Goal: Task Accomplishment & Management: Manage account settings

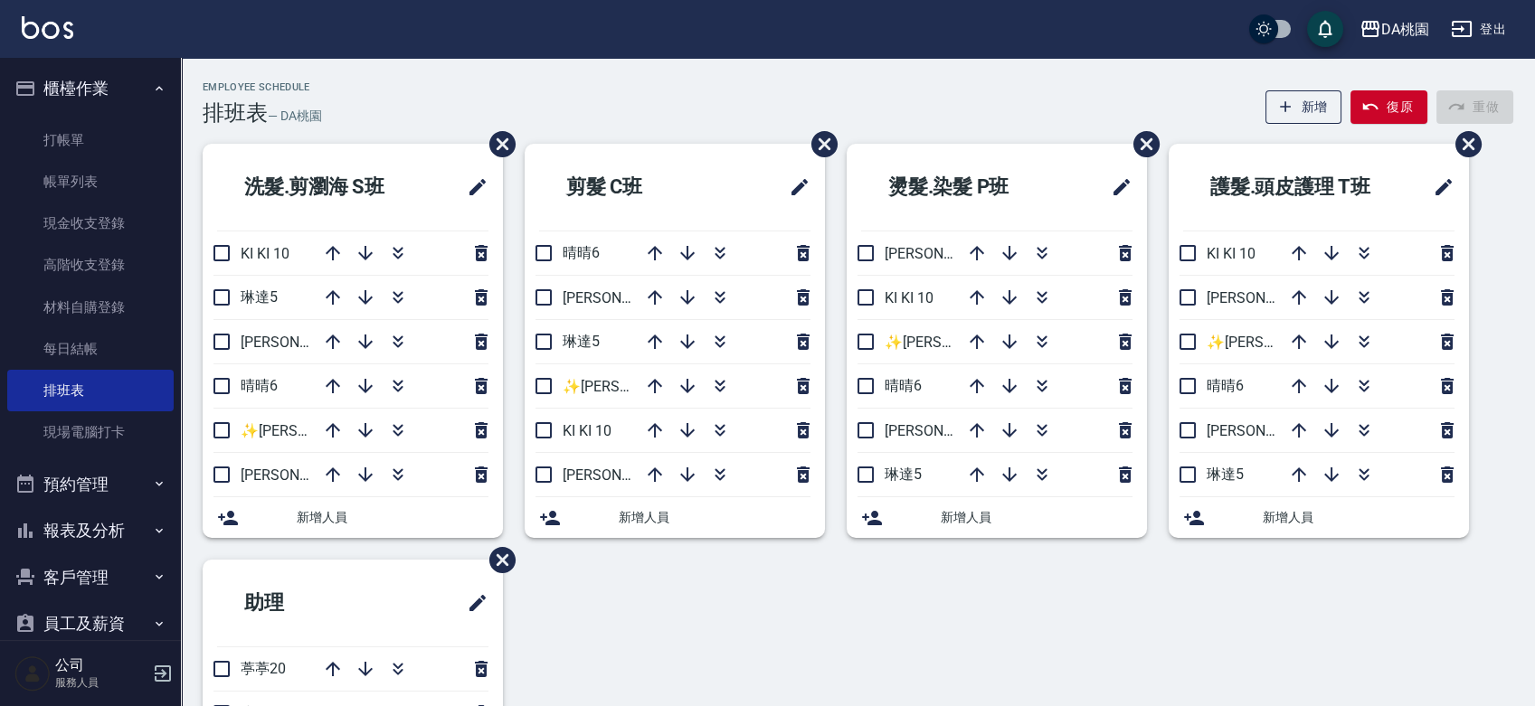
click at [745, 615] on div "洗髮.剪瀏海 S[PERSON_NAME]KI KI 10 [PERSON_NAME]5 [PERSON_NAME]8 晴晴6 ✨[PERSON_NAME][…" at bounding box center [847, 515] width 1332 height 743
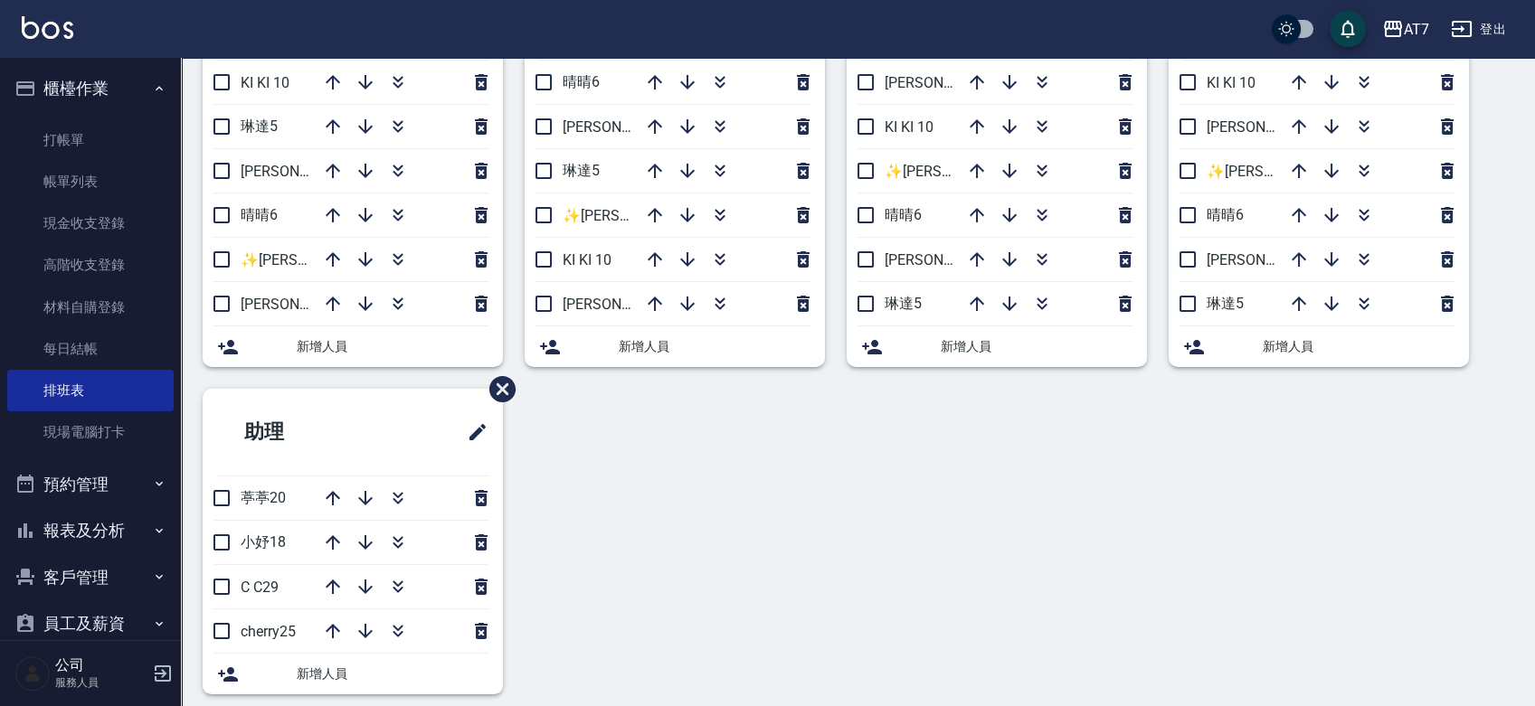
scroll to position [186, 0]
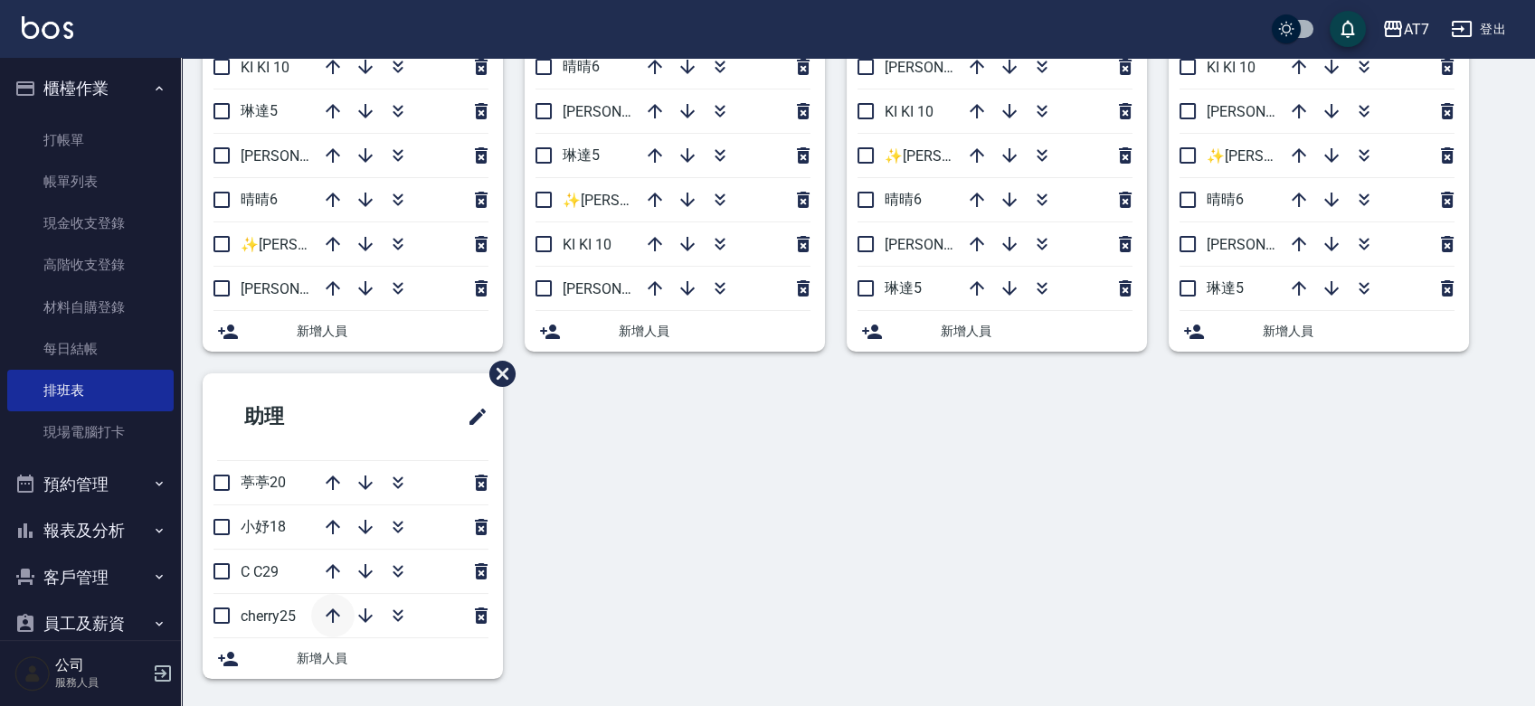
click at [328, 610] on icon "button" at bounding box center [333, 616] width 22 height 22
click at [326, 571] on icon "button" at bounding box center [333, 572] width 22 height 22
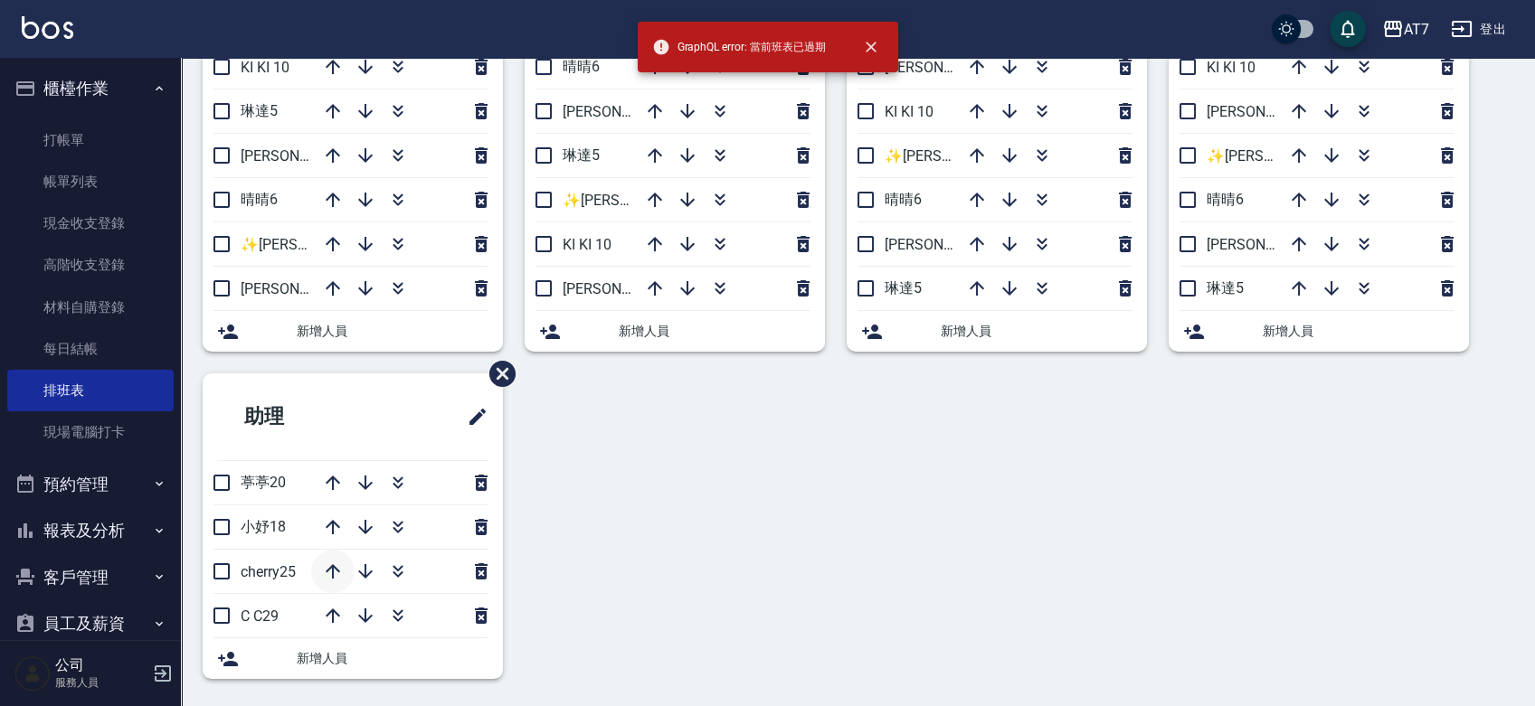
click at [333, 568] on icon "button" at bounding box center [333, 571] width 14 height 14
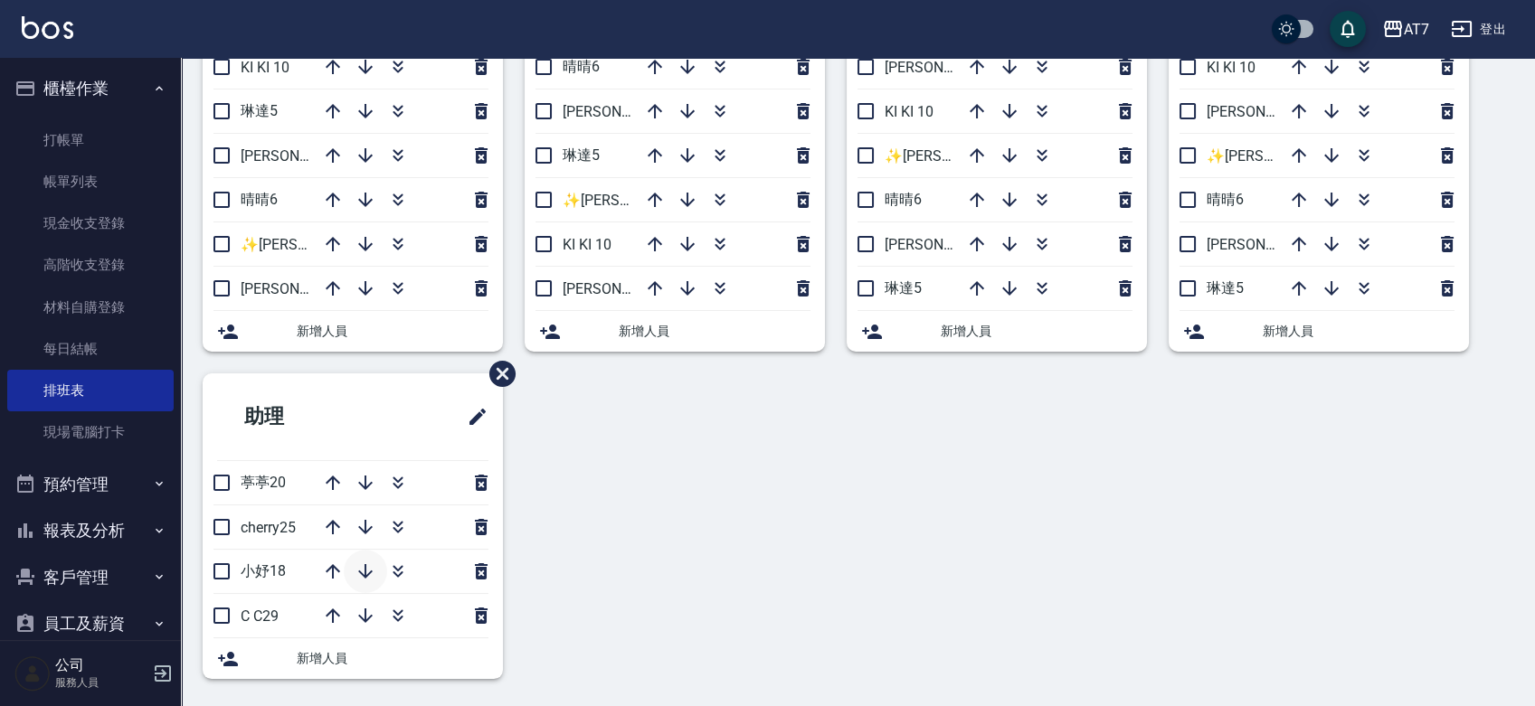
click at [357, 570] on icon "button" at bounding box center [365, 572] width 22 height 22
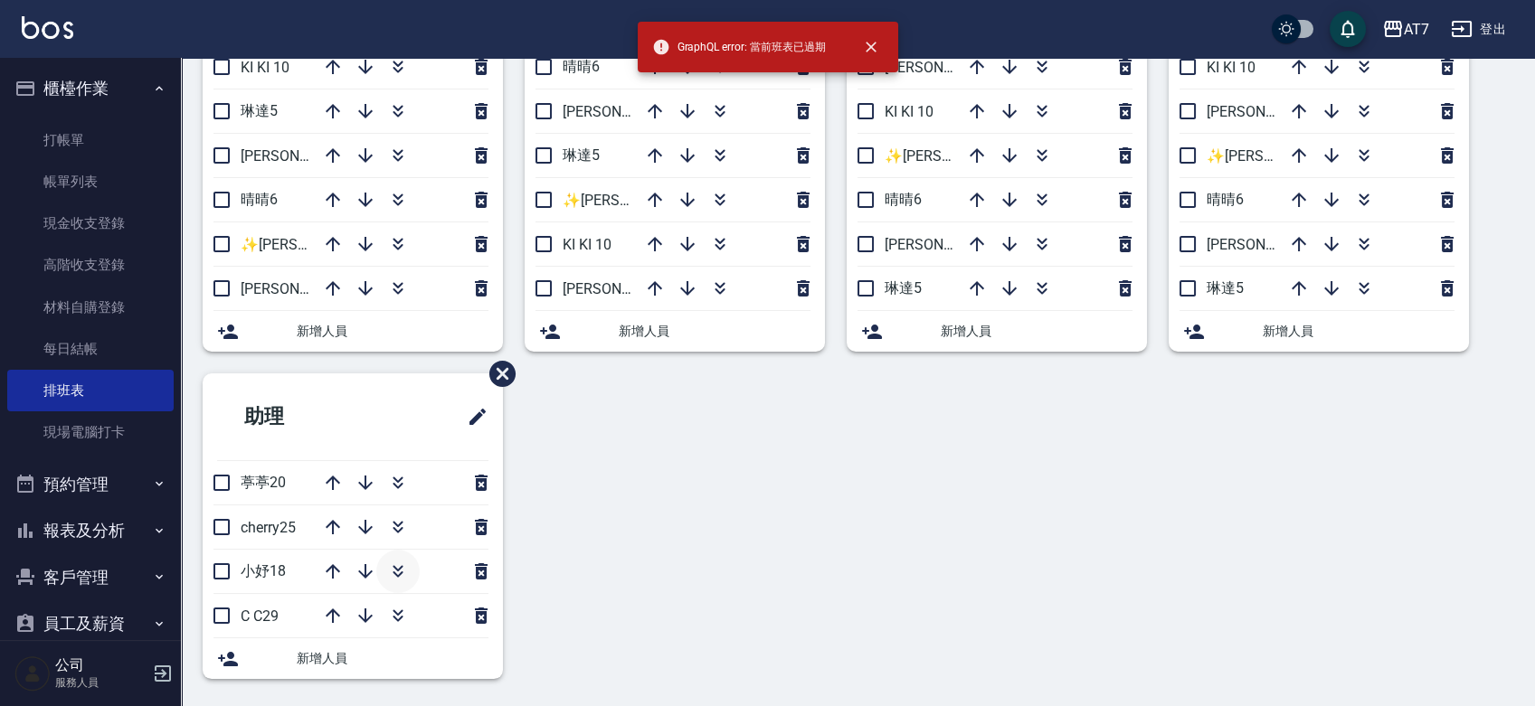
click at [398, 572] on icon "button" at bounding box center [398, 572] width 22 height 22
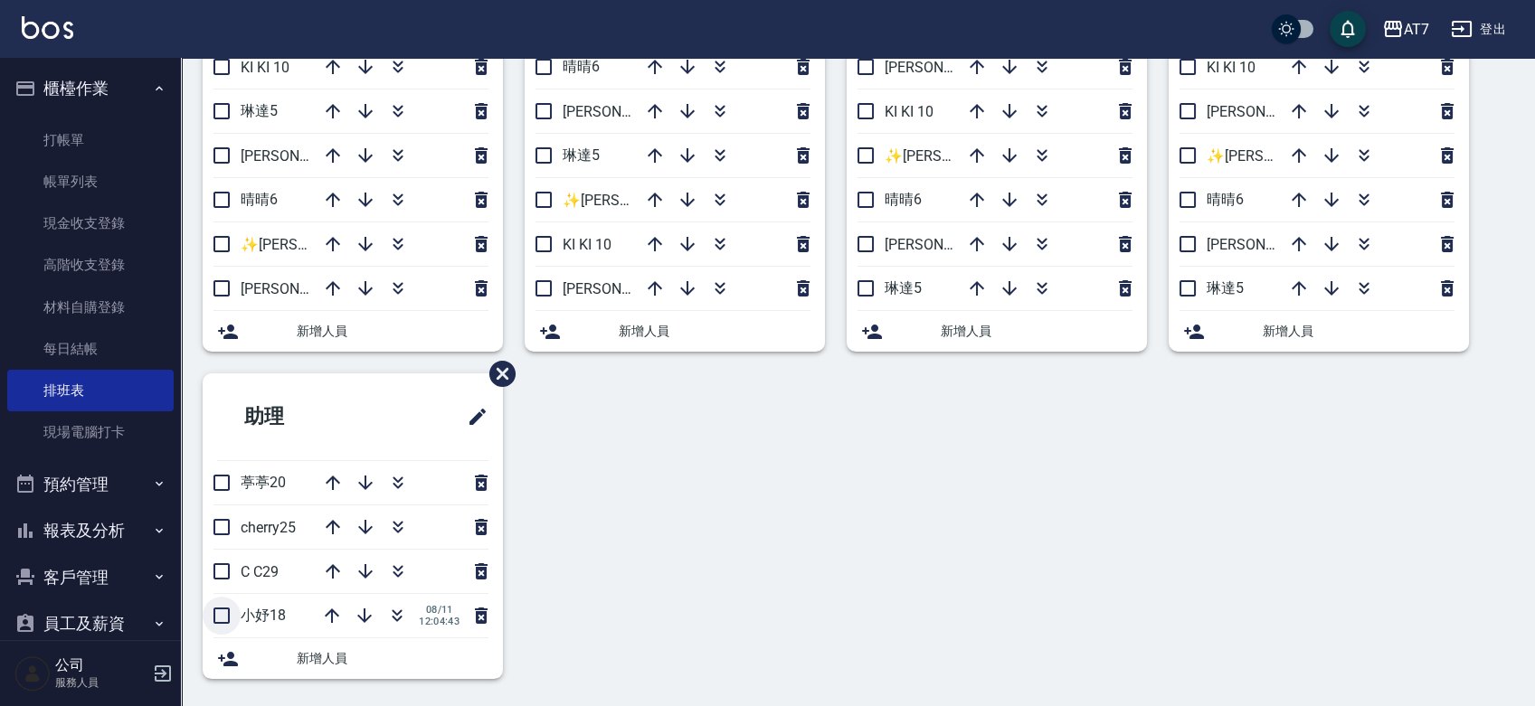
click at [220, 616] on input "checkbox" at bounding box center [222, 616] width 38 height 38
checkbox input "true"
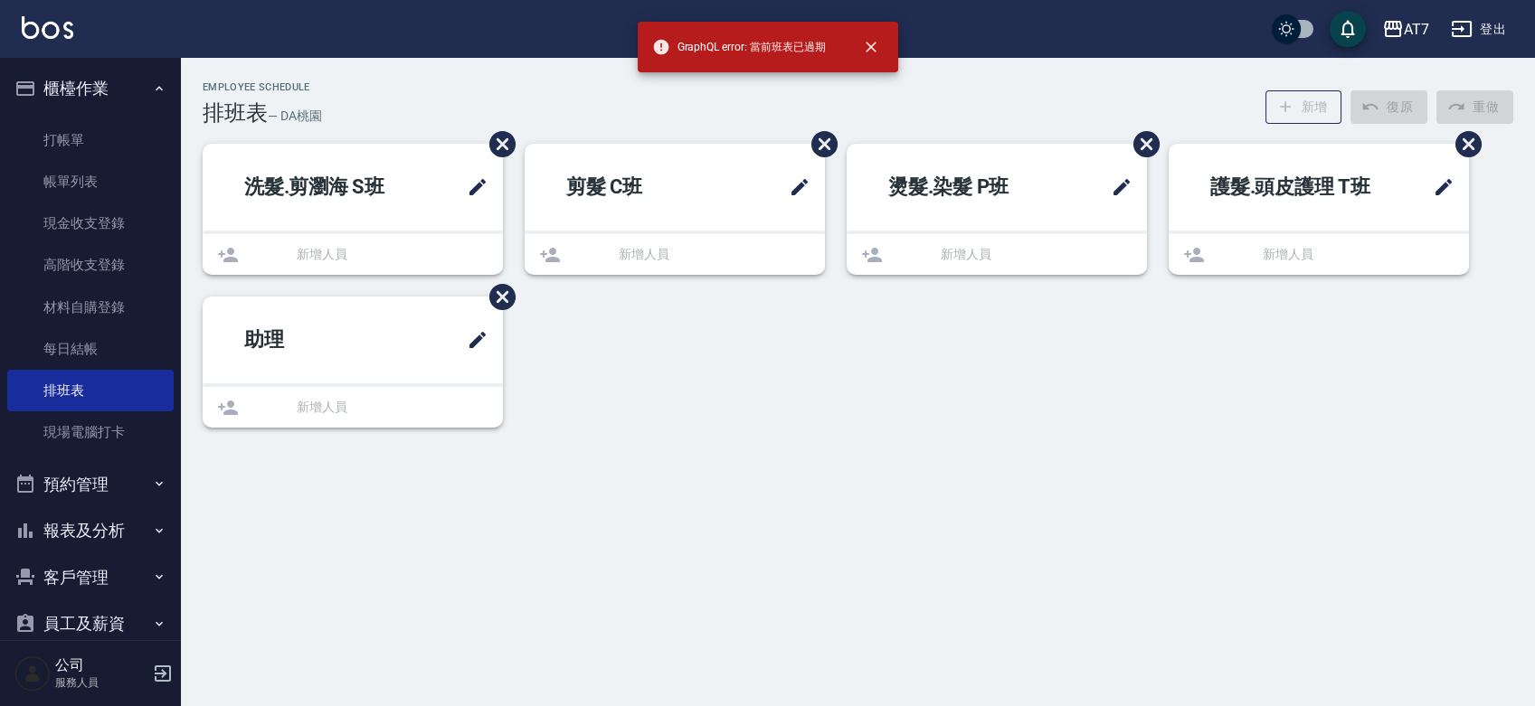
scroll to position [0, 0]
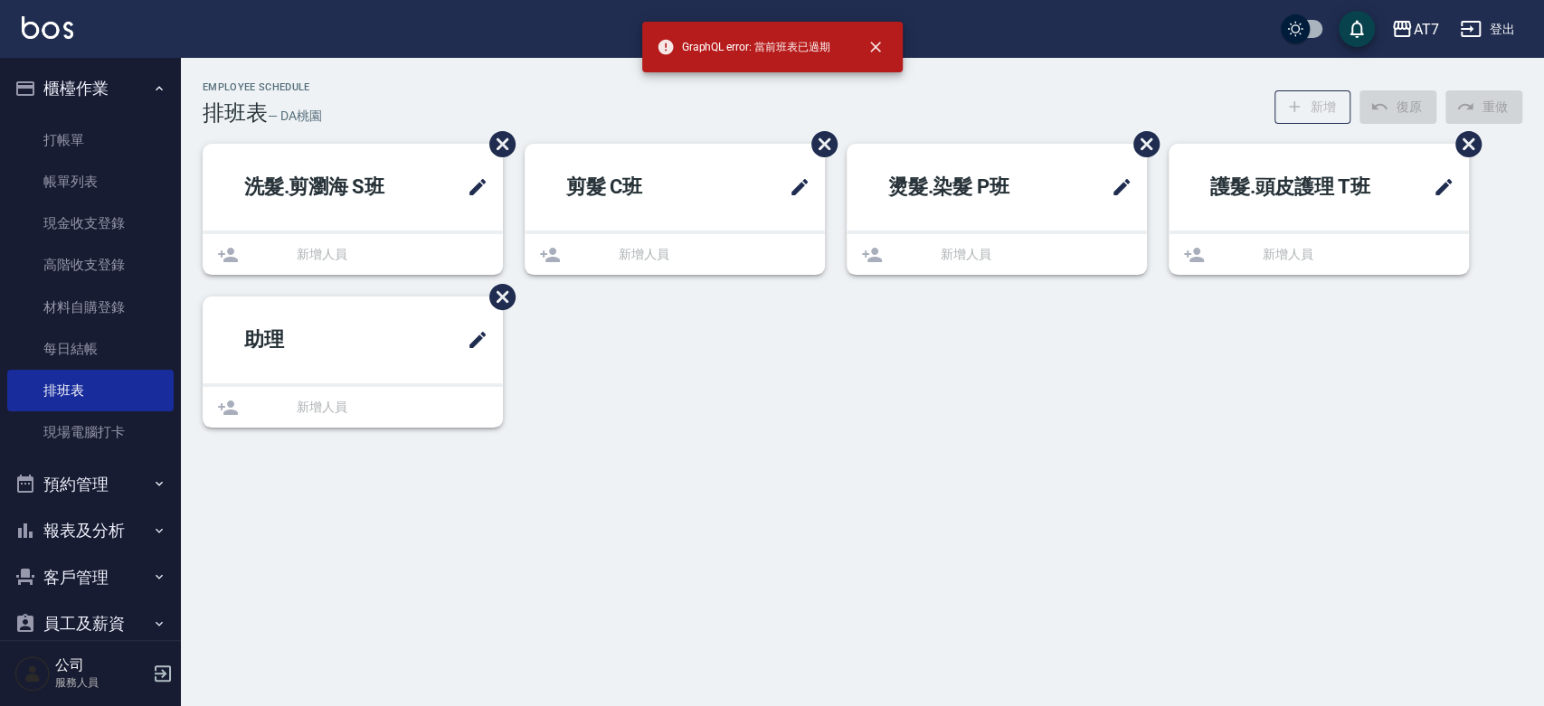
click at [220, 616] on div "Employee Schedule 排班表 — DA桃園 新增 復原 重做 洗髮.剪瀏海 S班 新增人員 剪髮 C班 新增人員 燙髮.染髮 P班 新增人員 護…" at bounding box center [772, 353] width 1544 height 706
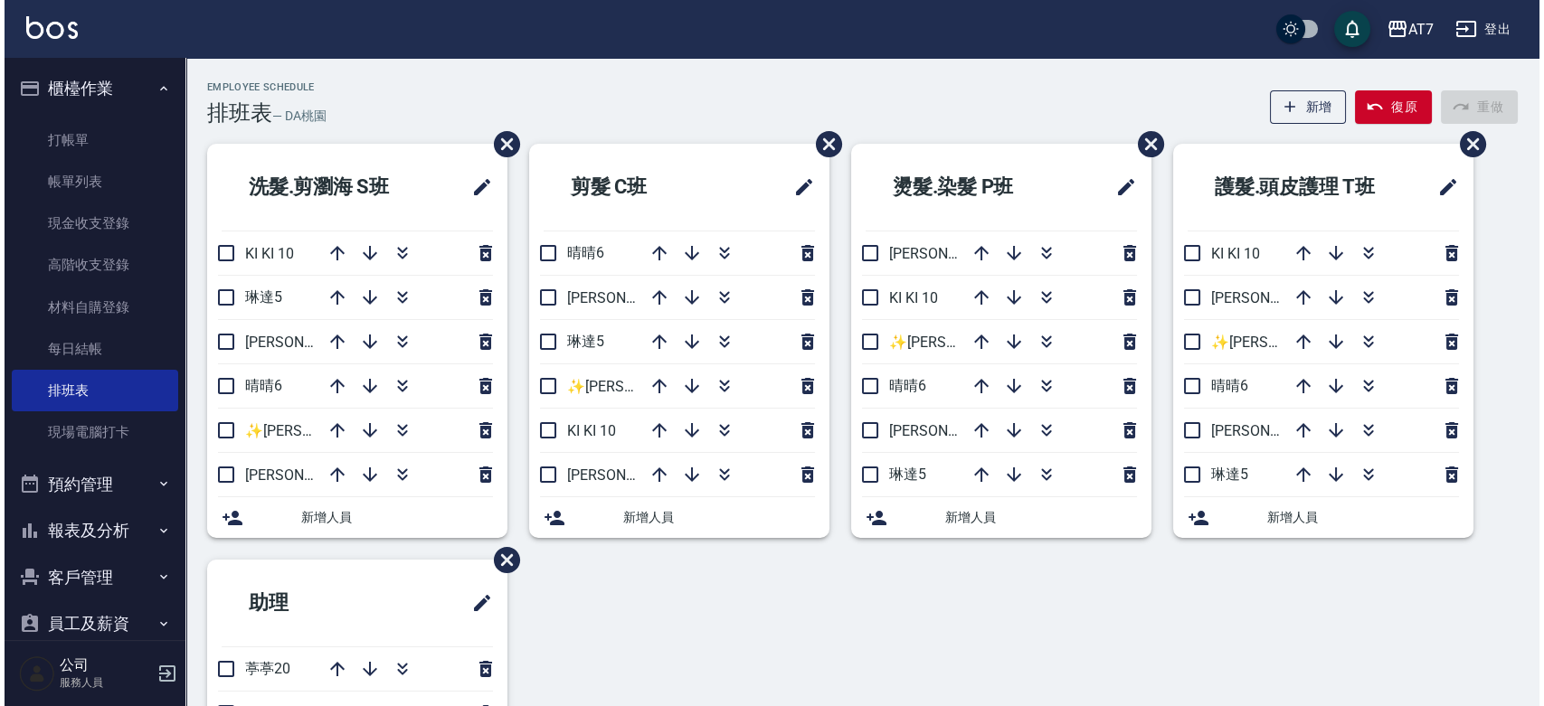
scroll to position [186, 0]
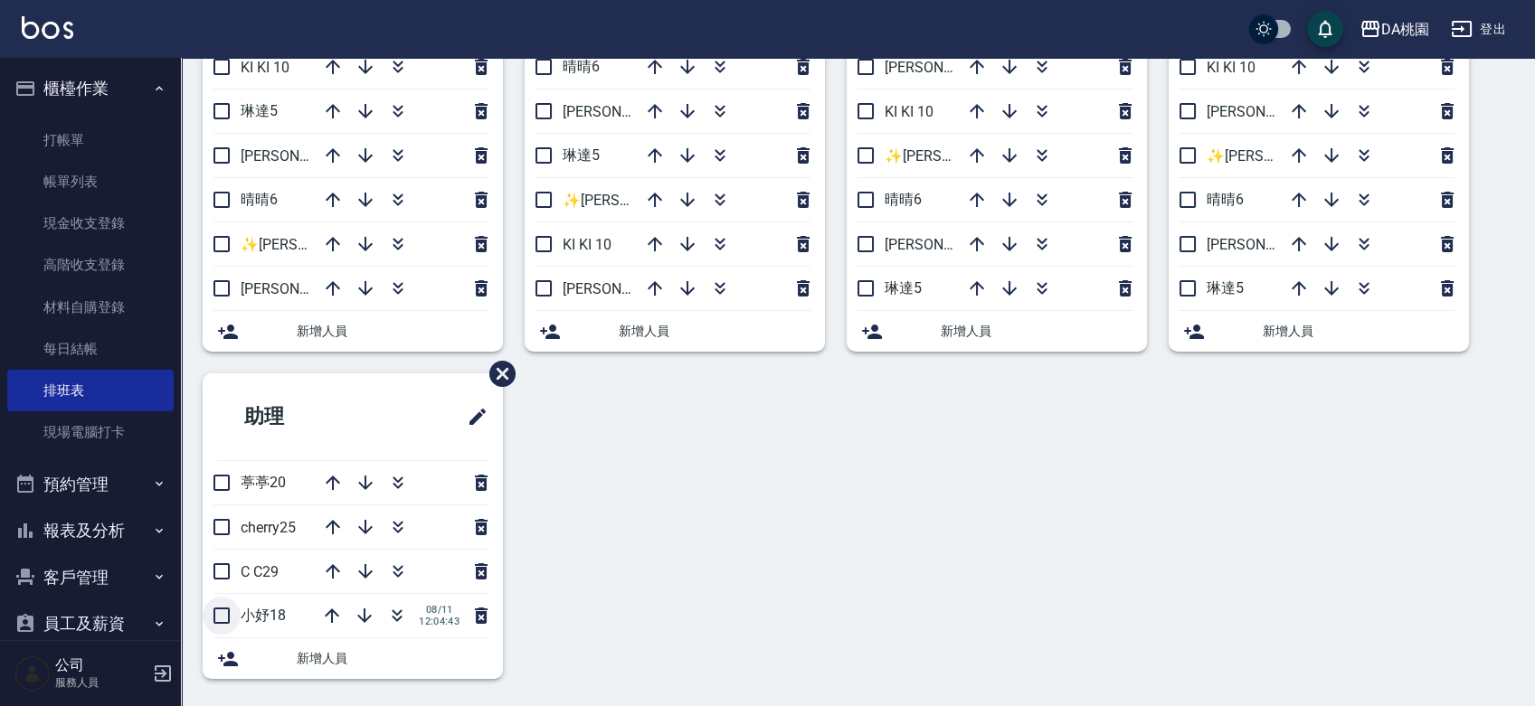
click at [219, 609] on input "checkbox" at bounding box center [222, 616] width 38 height 38
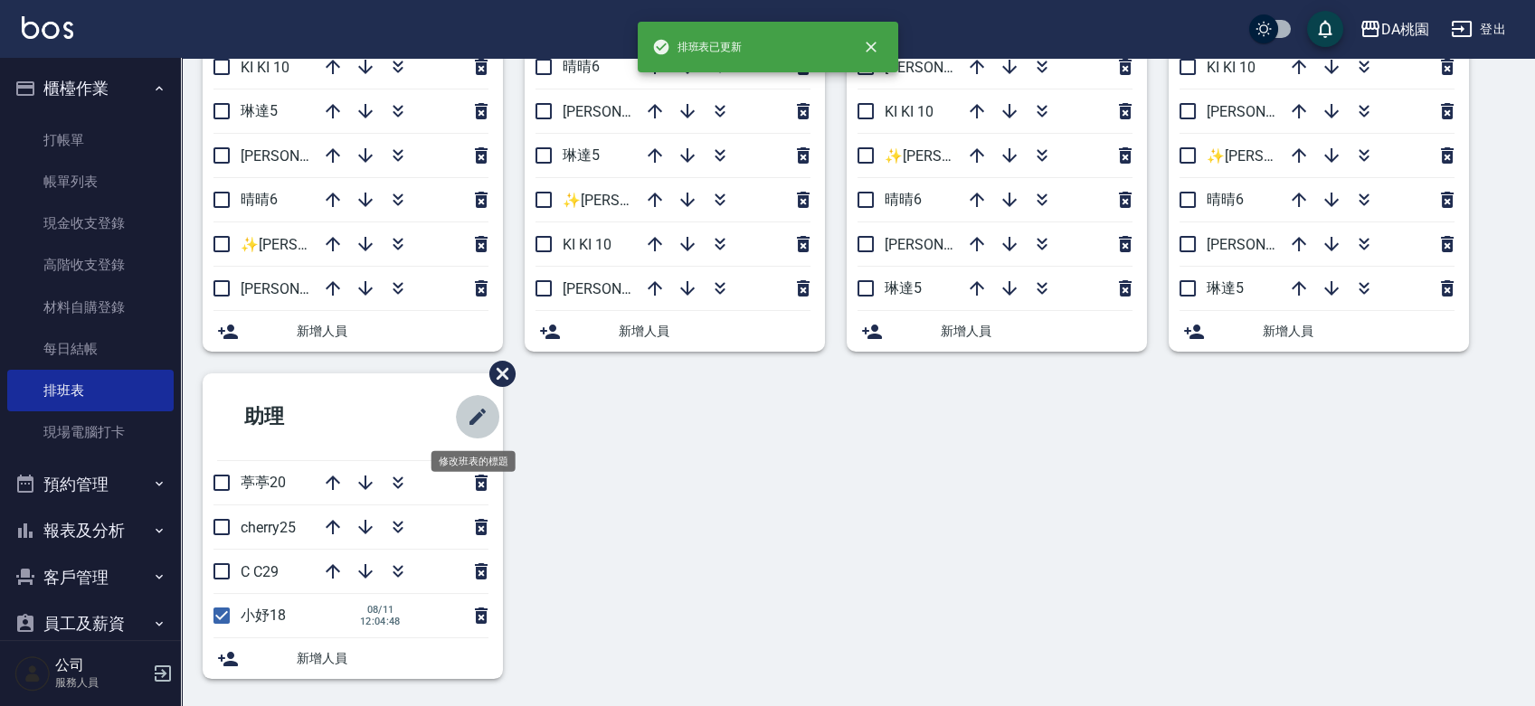
click at [471, 411] on icon "修改班表的標題" at bounding box center [478, 417] width 22 height 22
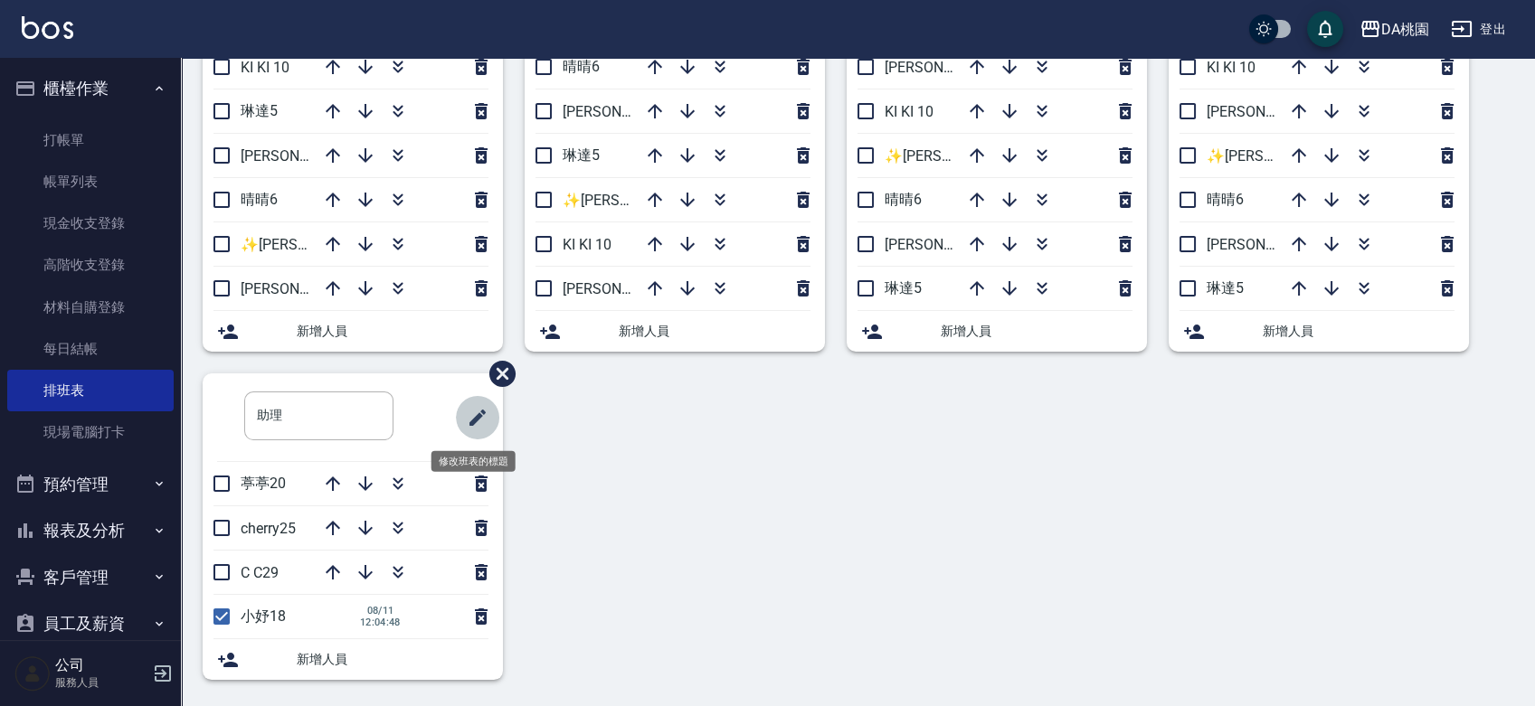
click at [471, 411] on icon "修改班表的標題" at bounding box center [478, 418] width 22 height 22
click at [219, 611] on input "checkbox" at bounding box center [222, 617] width 38 height 38
checkbox input "false"
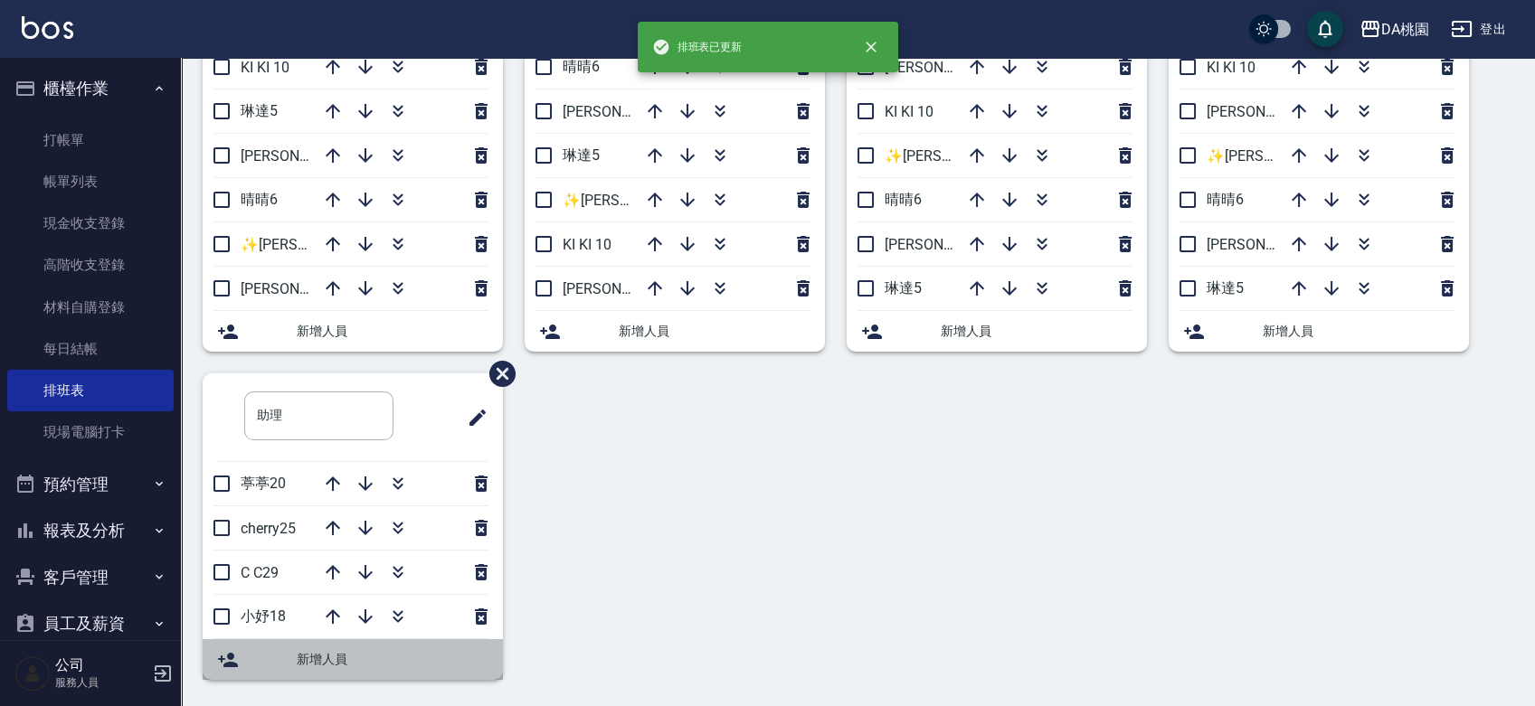
click at [320, 651] on span "新增人員" at bounding box center [393, 659] width 192 height 19
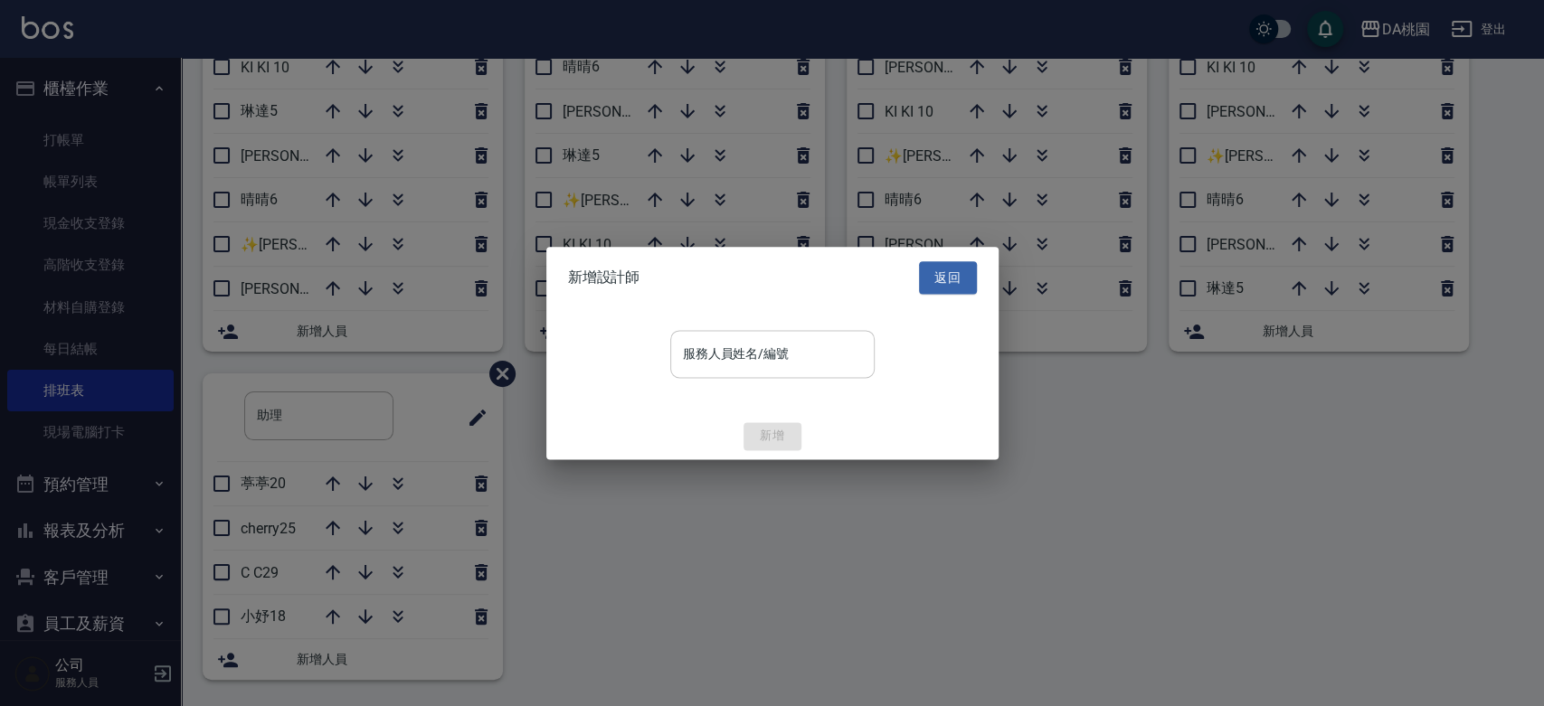
click at [709, 373] on div "服務人員姓名/編號" at bounding box center [772, 354] width 204 height 48
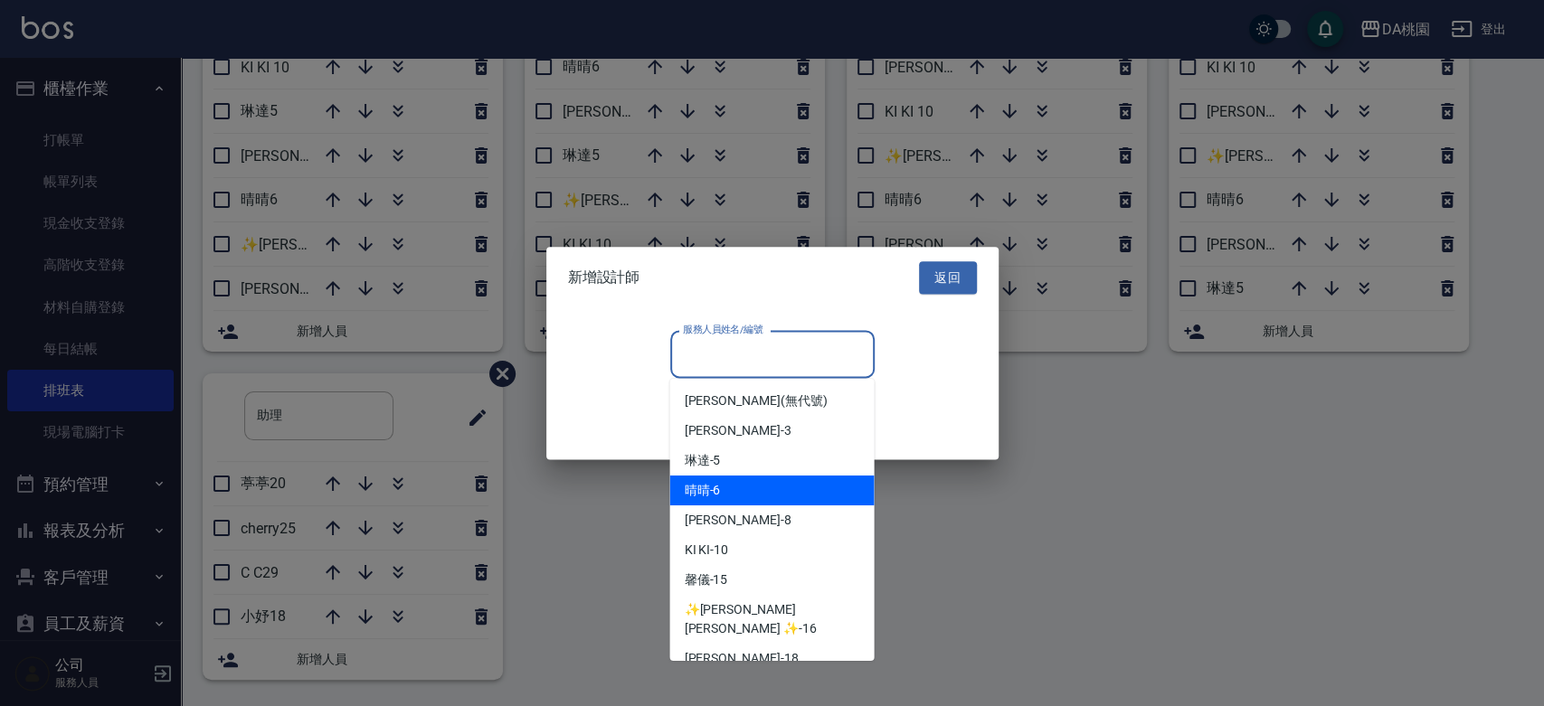
scroll to position [268, 0]
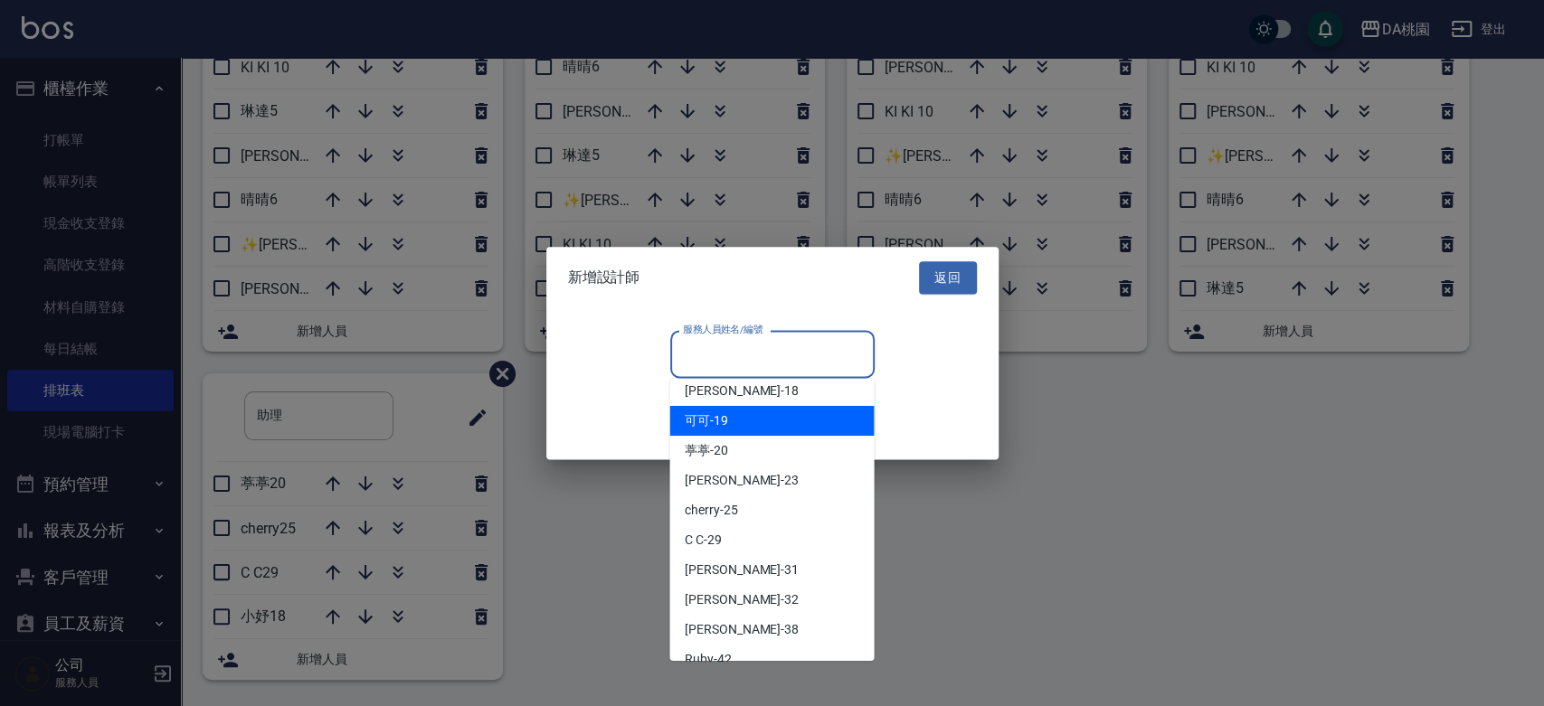
click at [731, 406] on div "可可 -19" at bounding box center [771, 421] width 204 height 30
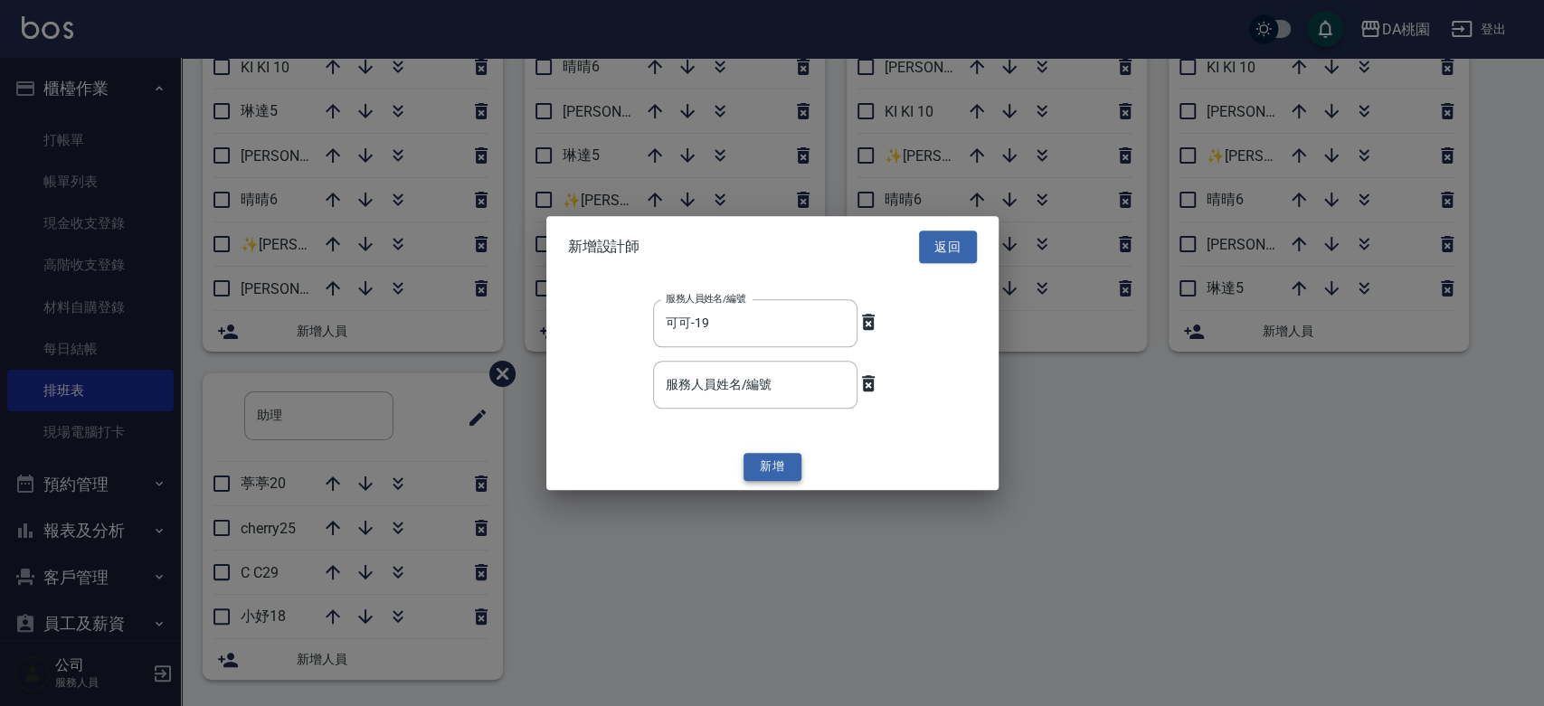
click at [749, 467] on button "新增" at bounding box center [772, 468] width 58 height 28
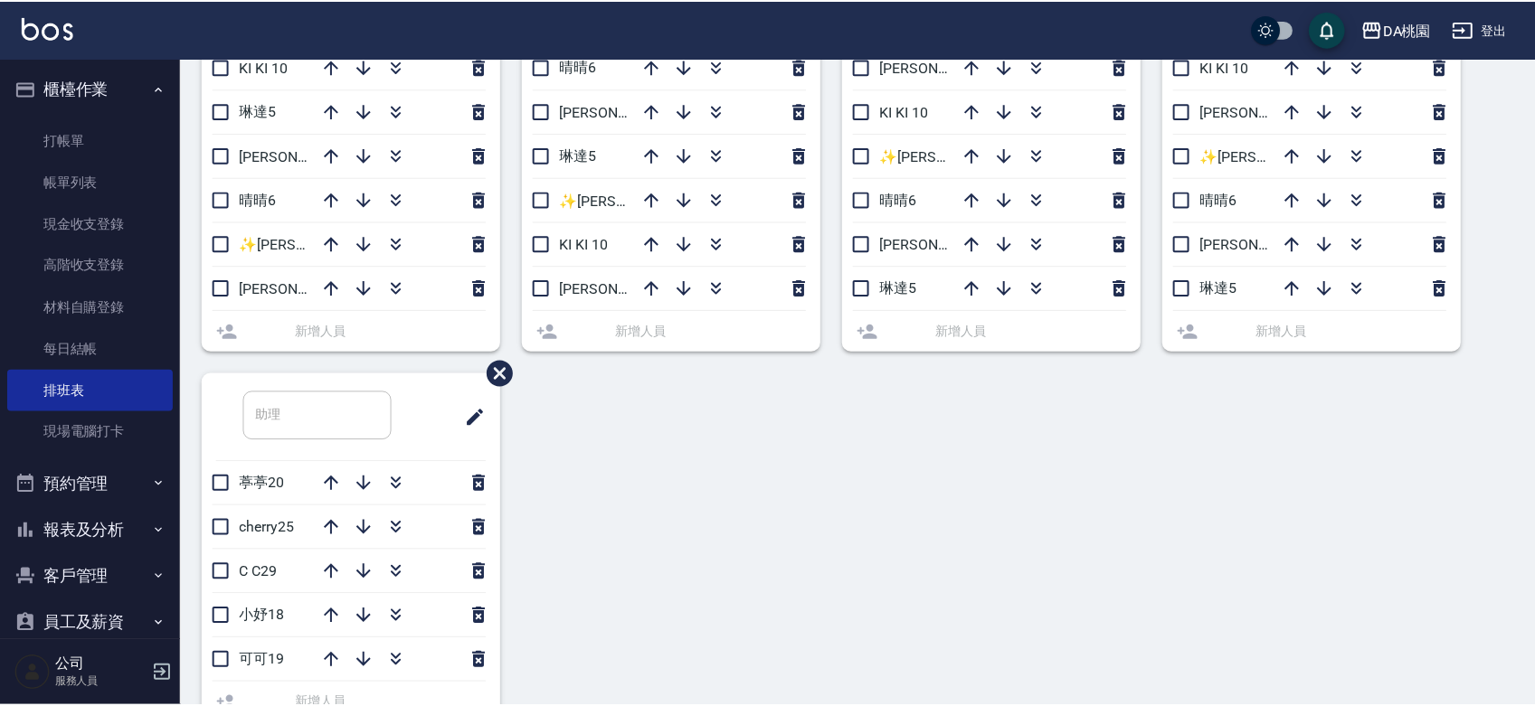
scroll to position [203, 0]
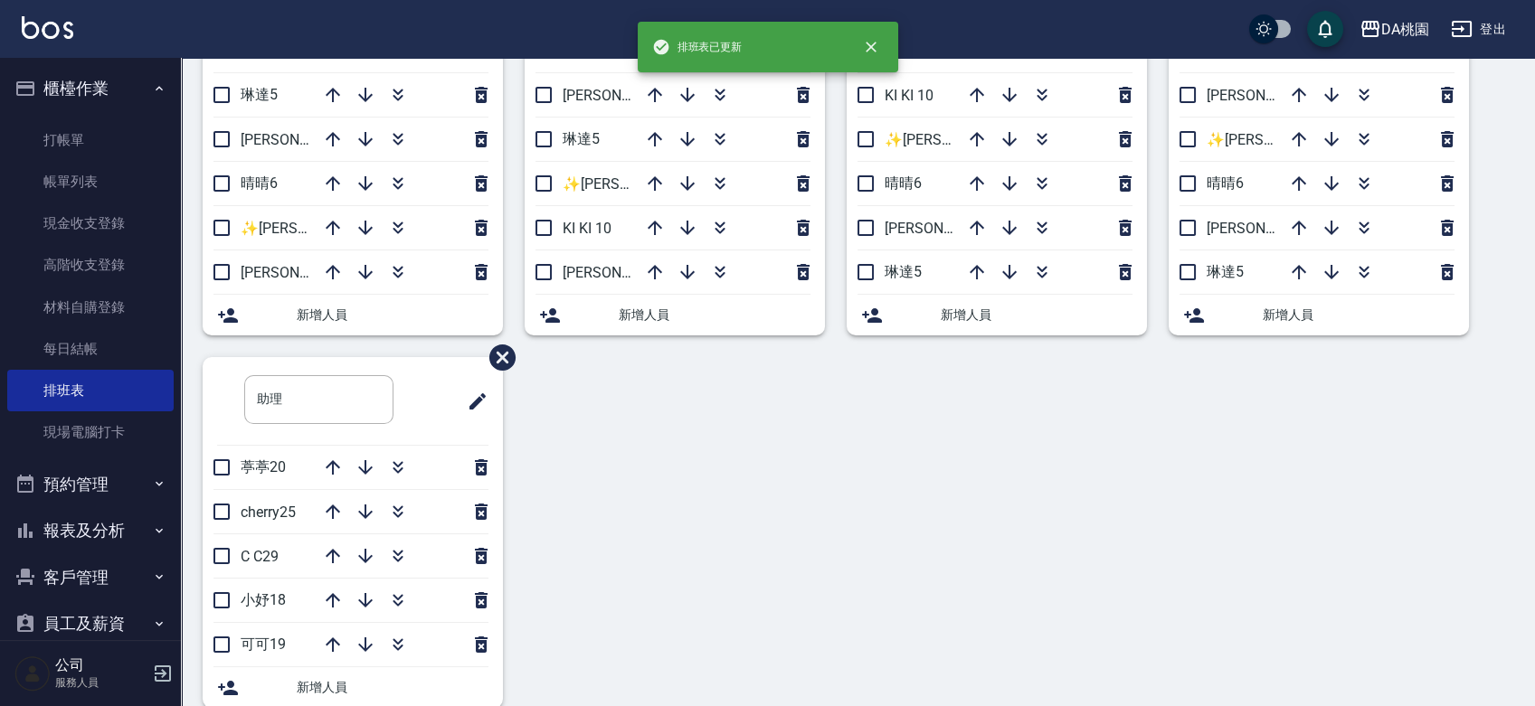
click at [735, 477] on div "洗髮.剪瀏海 S班 KI KI 10 琳達5 桑妮8 晴晴6 ✨GARY蓋瑞 ✨16 愛莉絲3 新增人員 剪髮 C班 晴晴6 桑妮8 琳達5 ✨GARY蓋瑞 …" at bounding box center [847, 335] width 1332 height 789
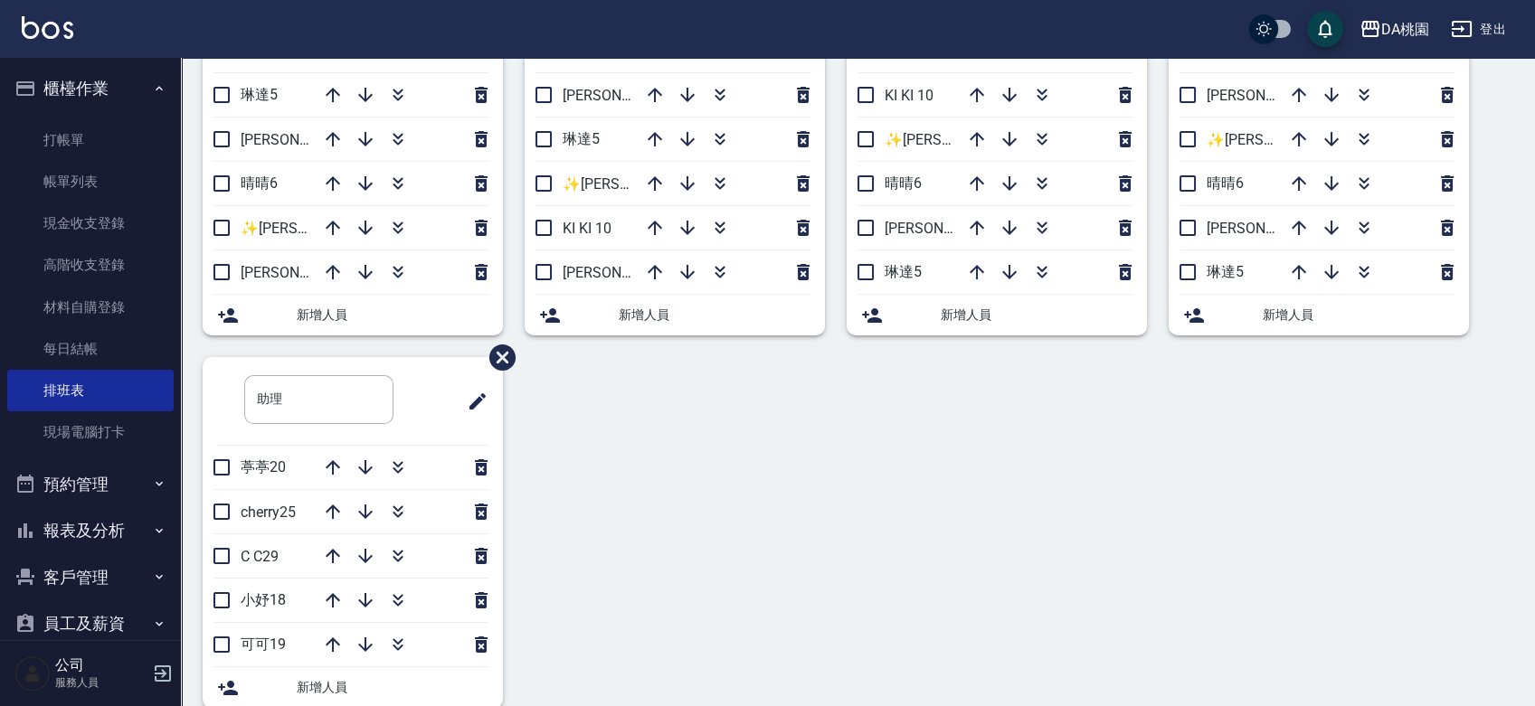
scroll to position [0, 0]
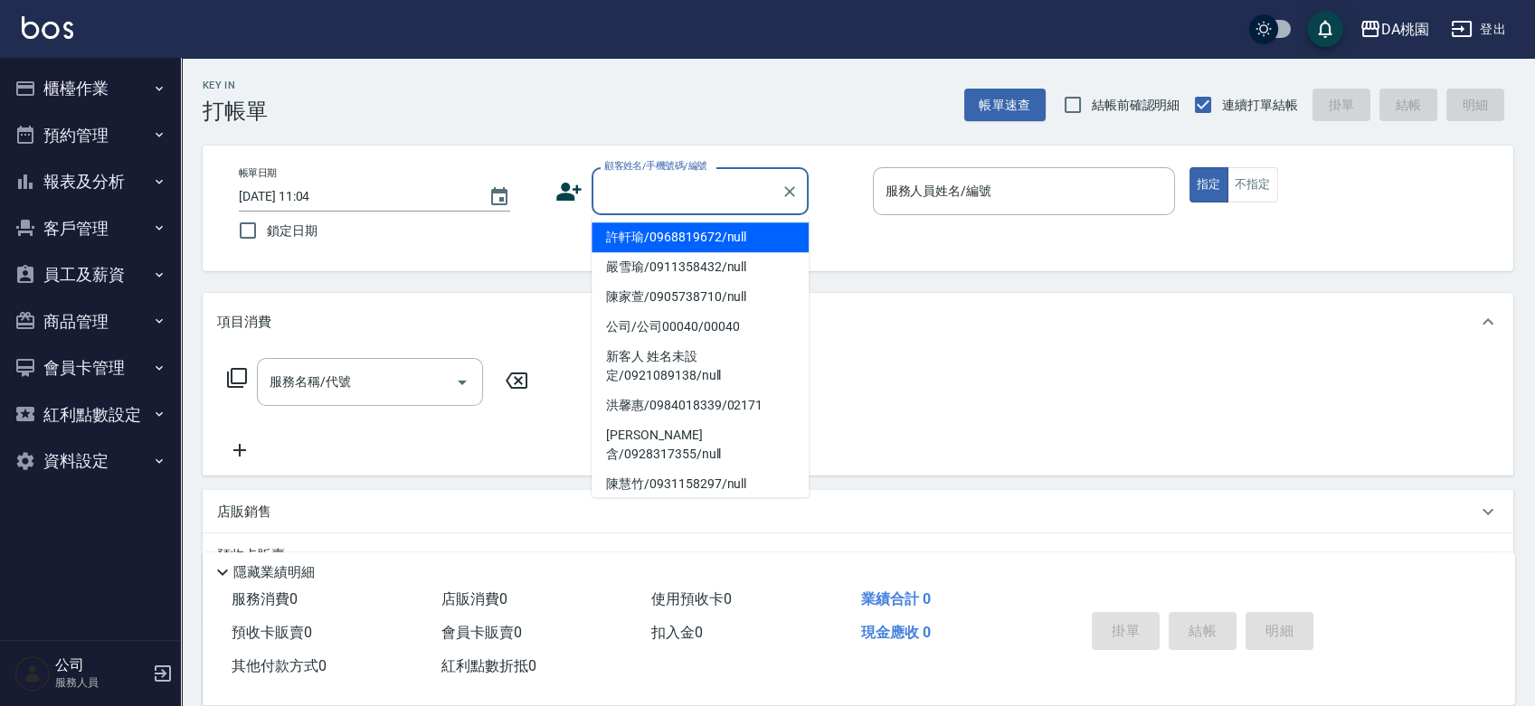
click at [642, 187] on div "顧客姓名/手機號碼/編號 顧客姓名/手機號碼/編號" at bounding box center [699, 191] width 217 height 48
click at [681, 181] on input "顧客姓名/手機號碼/編號" at bounding box center [687, 191] width 174 height 32
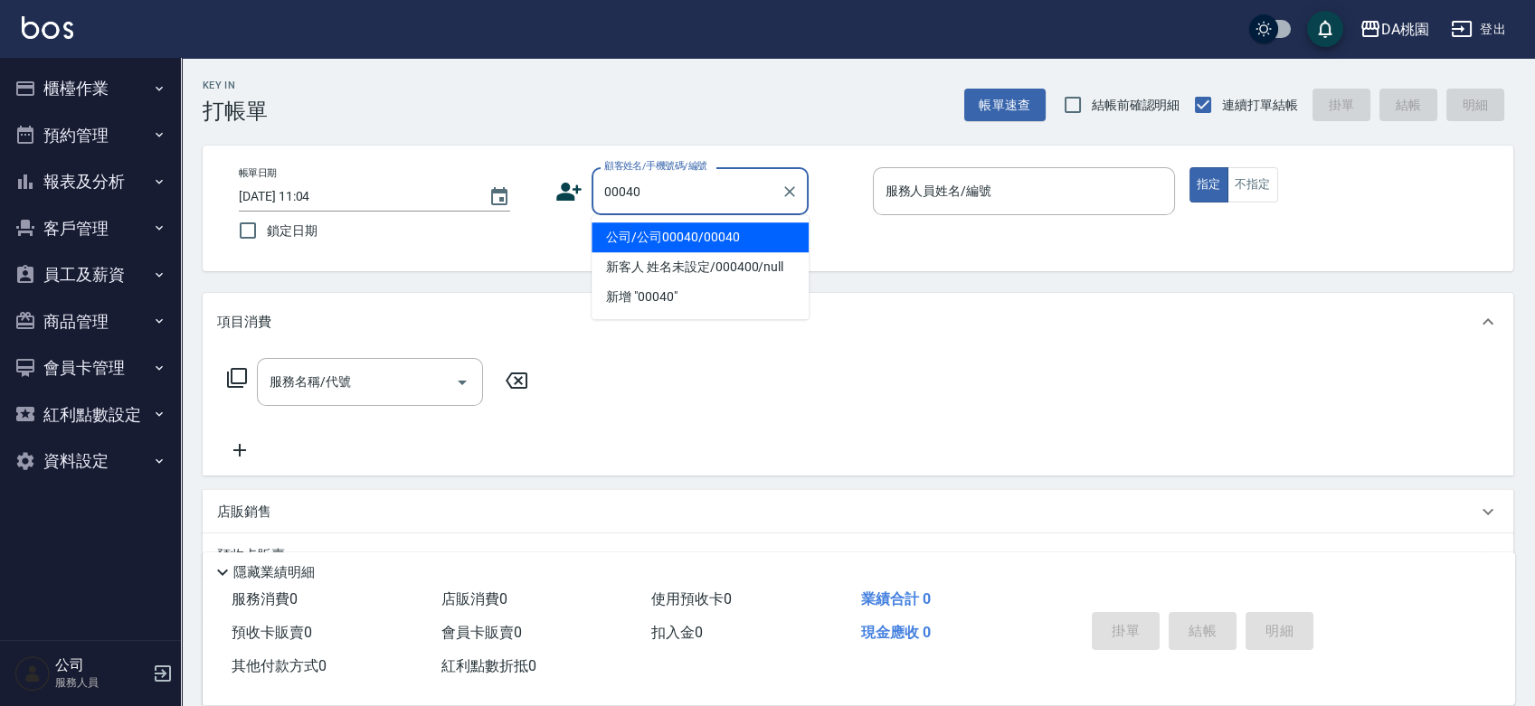
type input "公司/公司00040/00040"
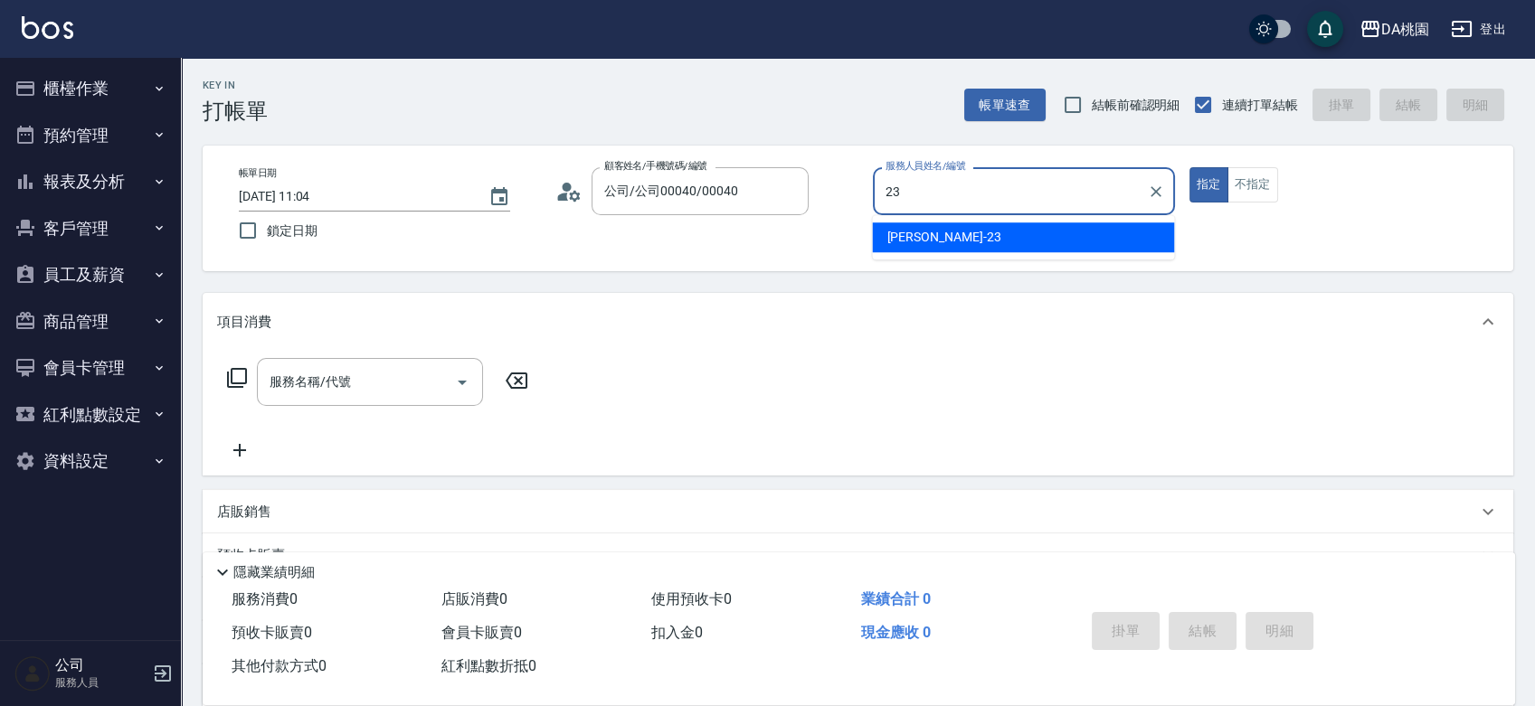
type input "亞瑟 -23"
type button "true"
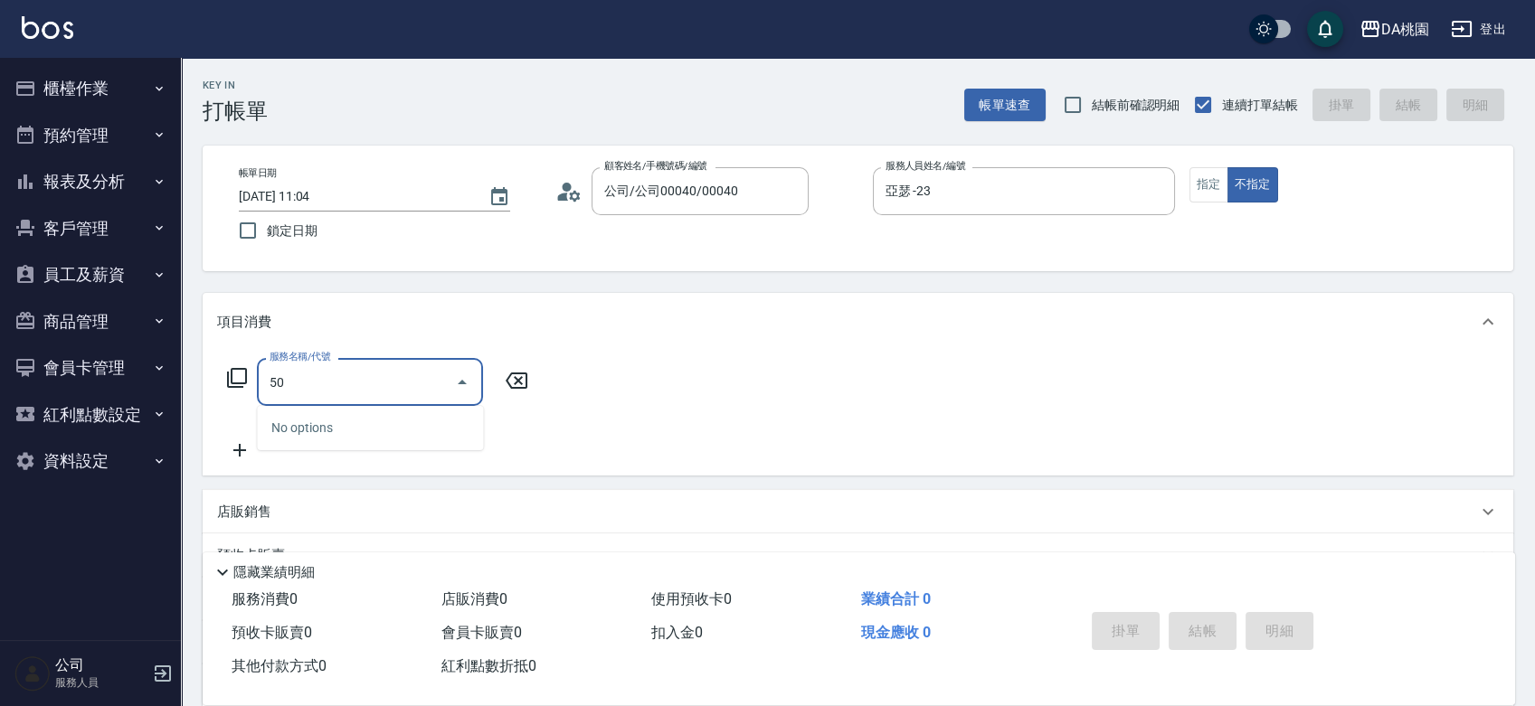
type input "500"
type input "20"
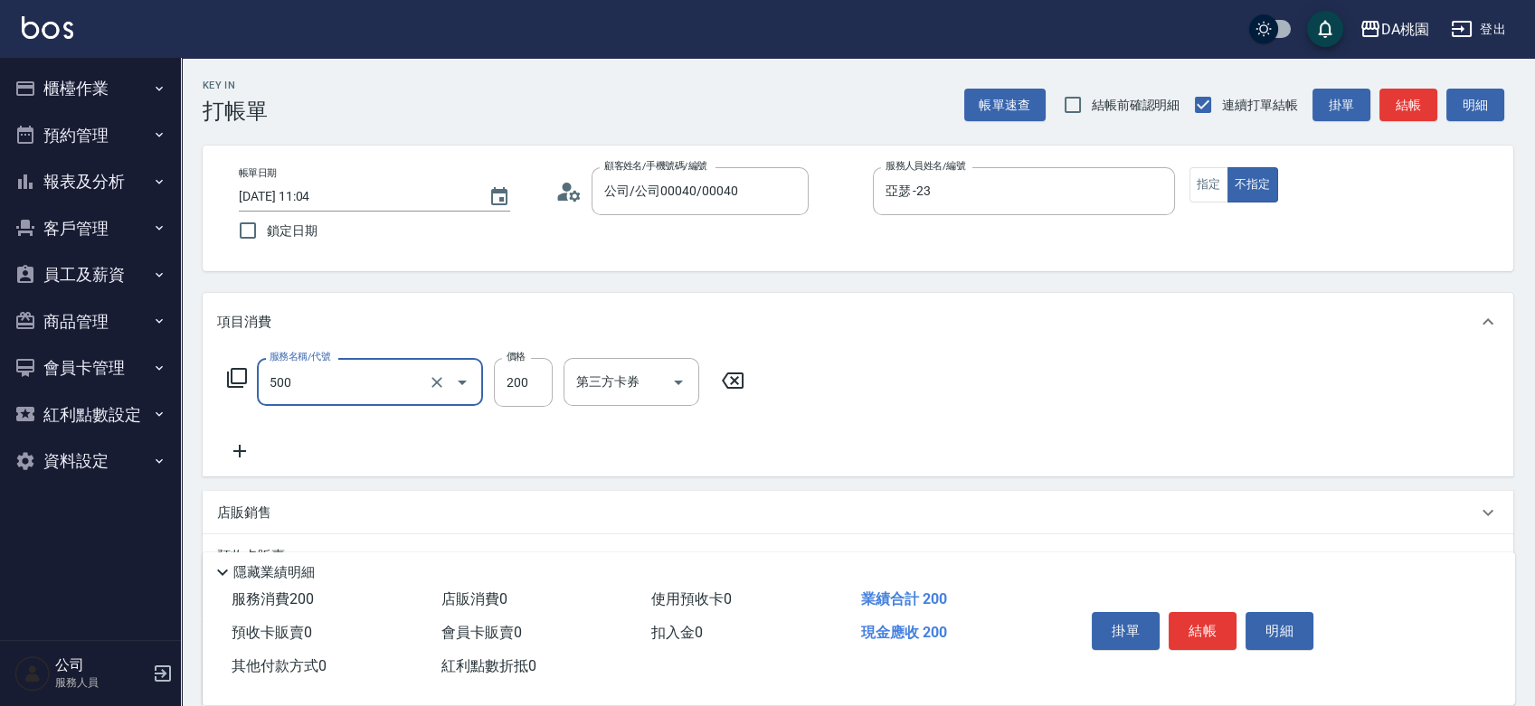
type input "洗髮(500)"
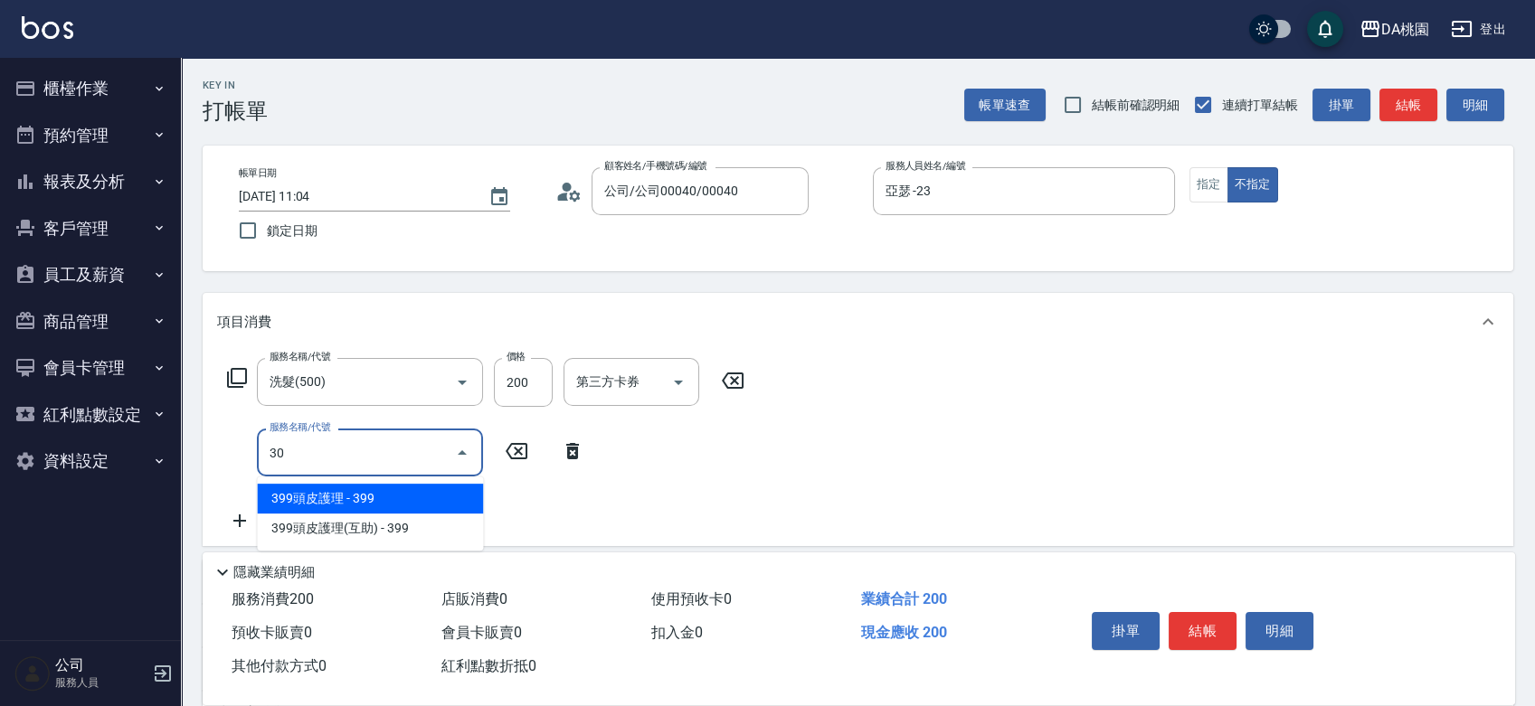
type input "303"
type input "50"
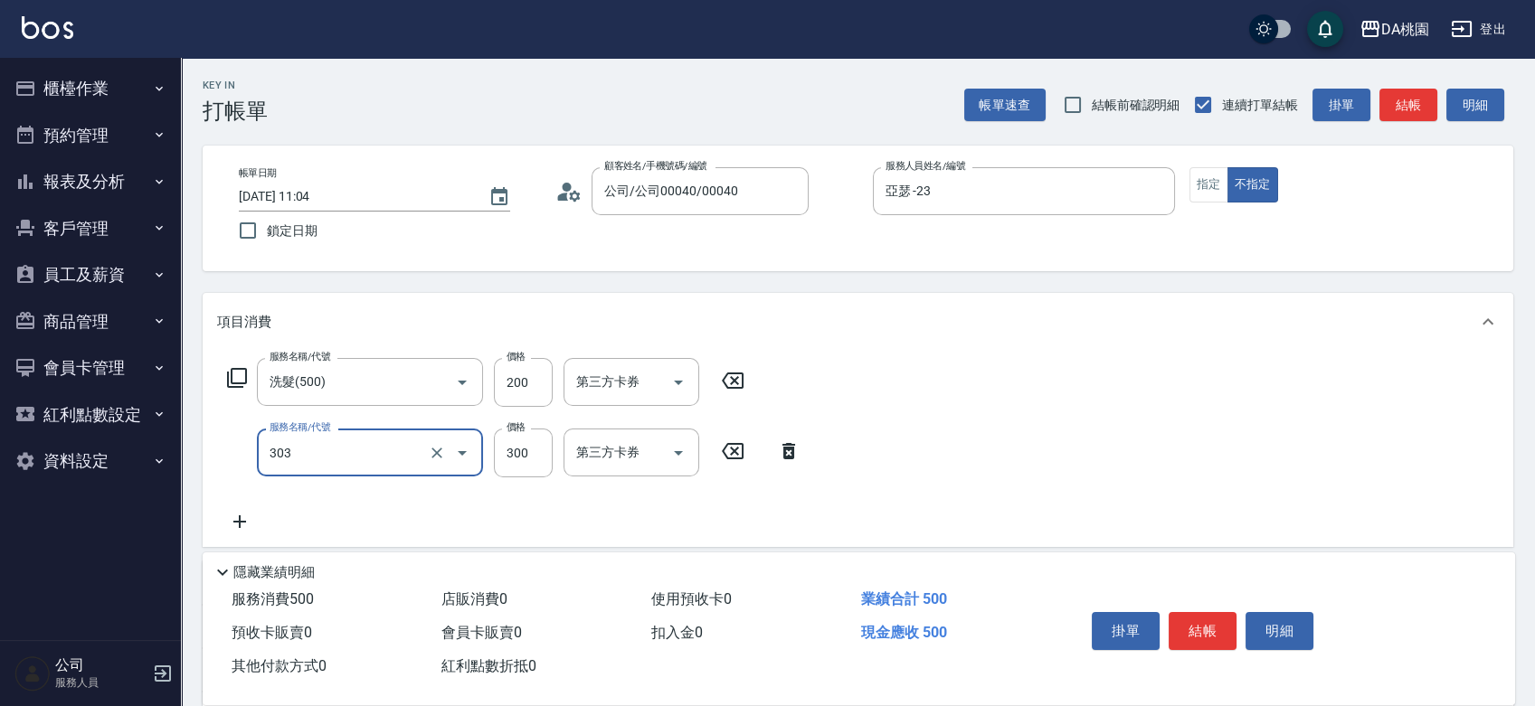
type input "A級剪髮(303)"
type input "4"
type input "20"
type input "400"
type input "60"
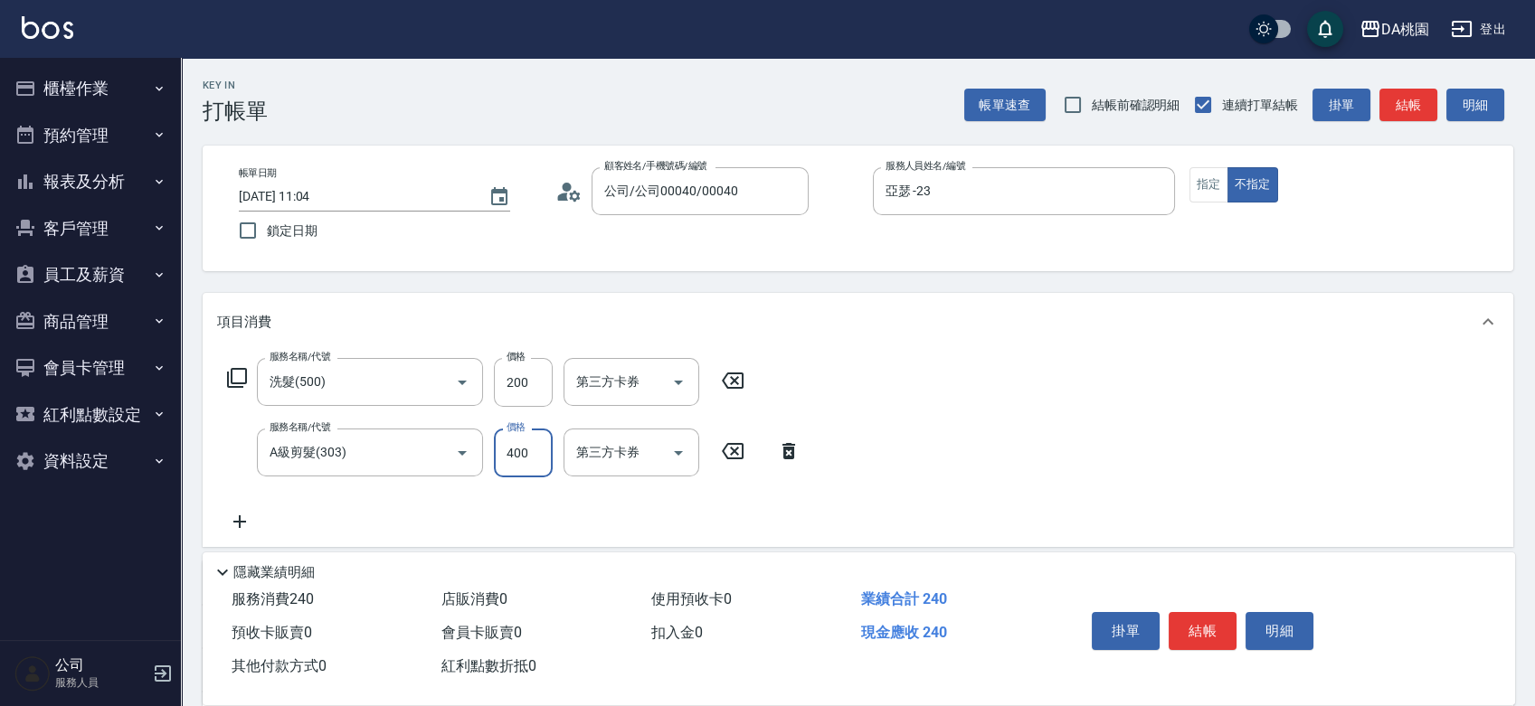
type input "400"
click at [1218, 623] on button "結帳" at bounding box center [1202, 631] width 68 height 38
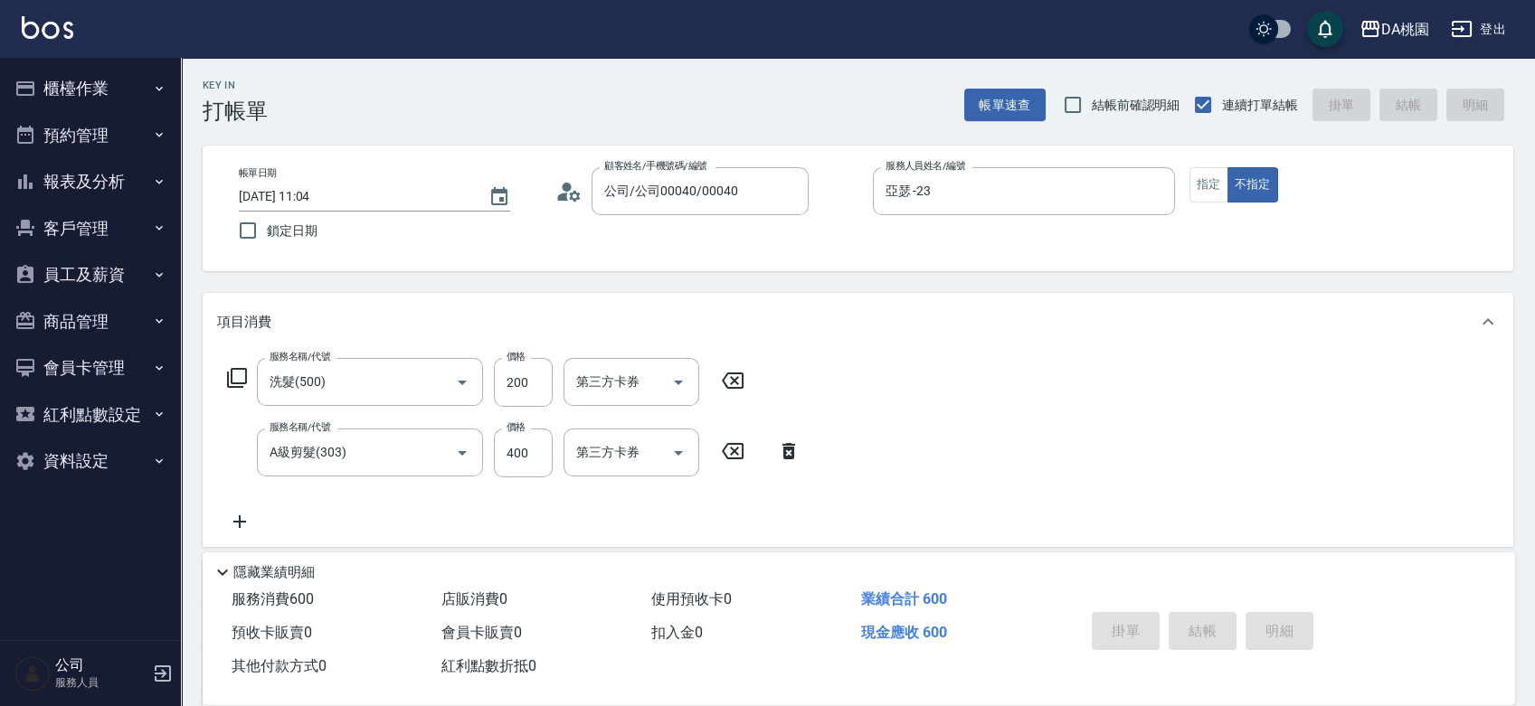
type input "2025/08/11 11:56"
type input "0"
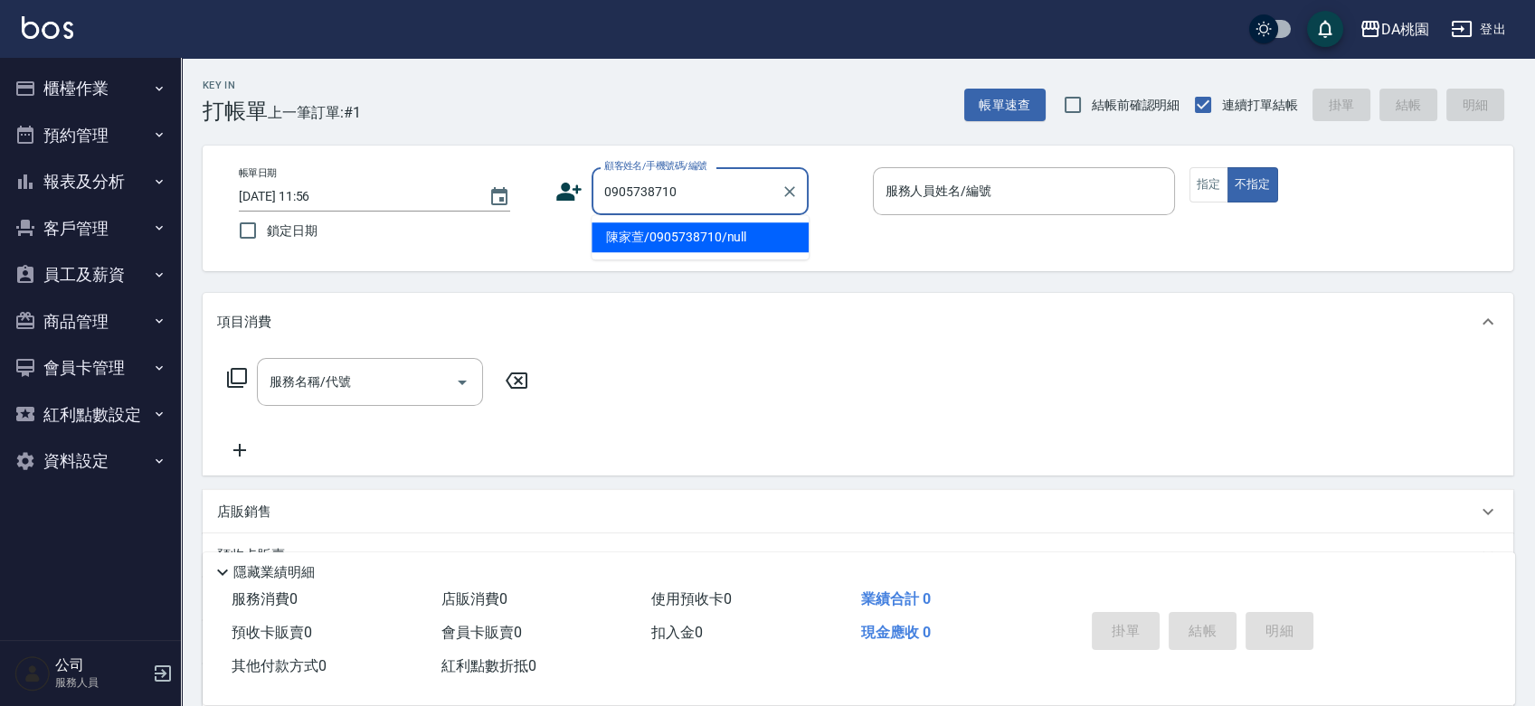
type input "陳家萱/0905738710/null"
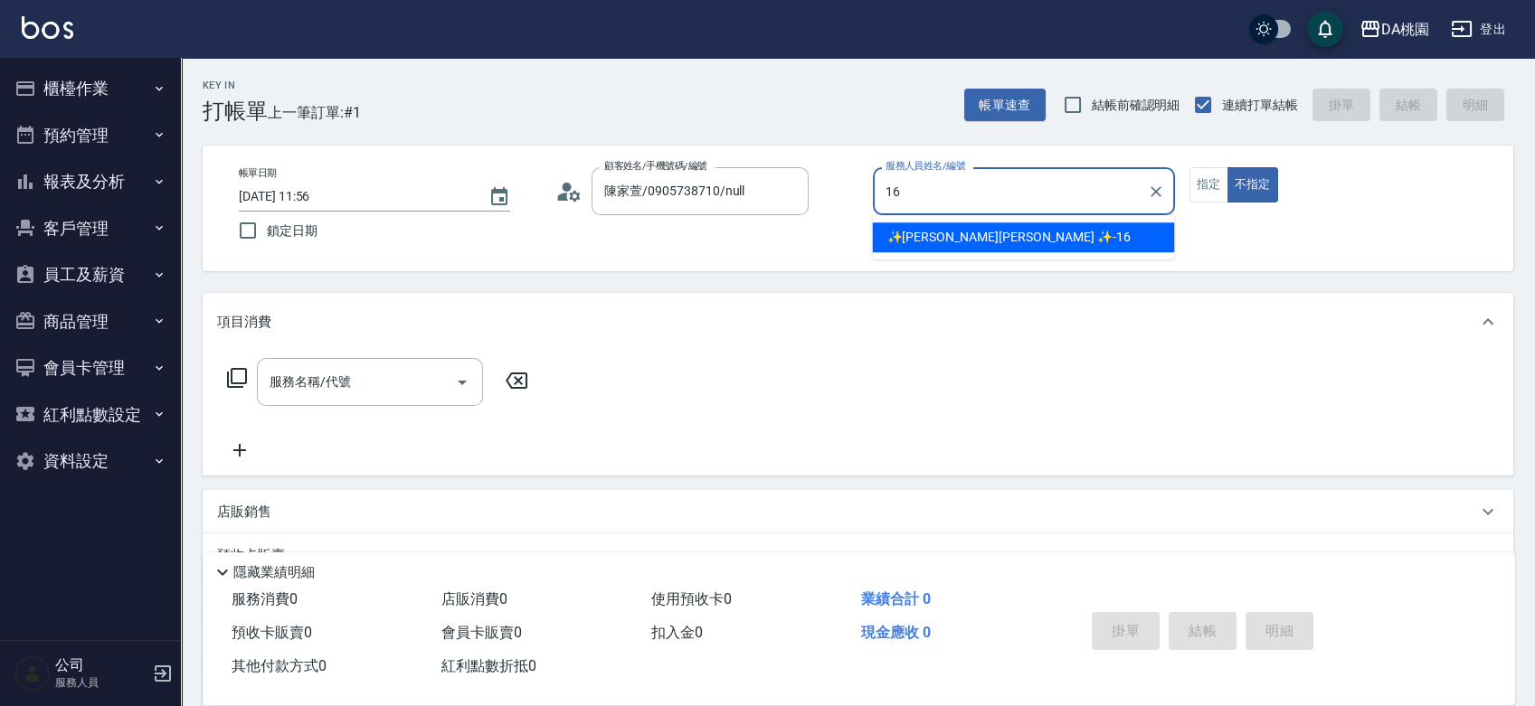
type input "✨GARY蓋瑞 ✨-16"
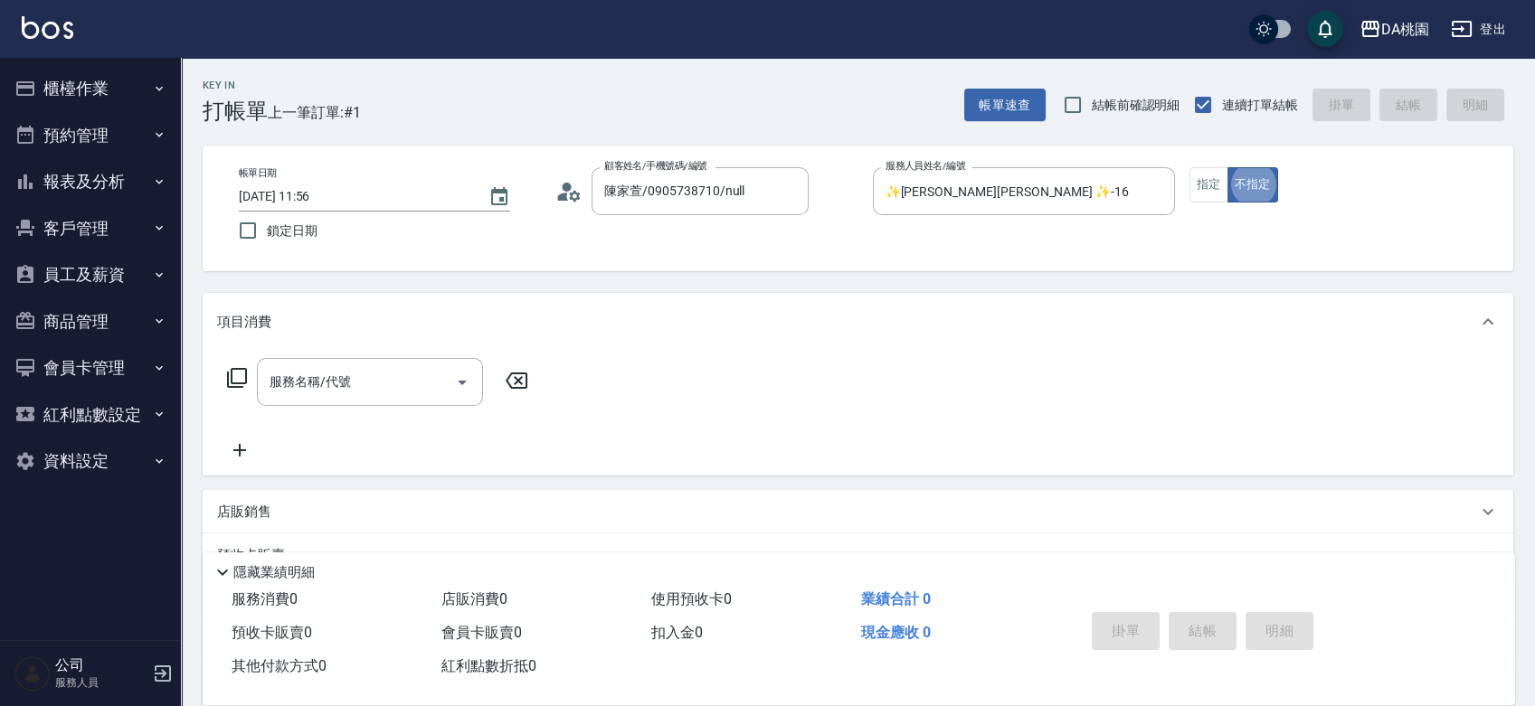
type button "false"
type input "609"
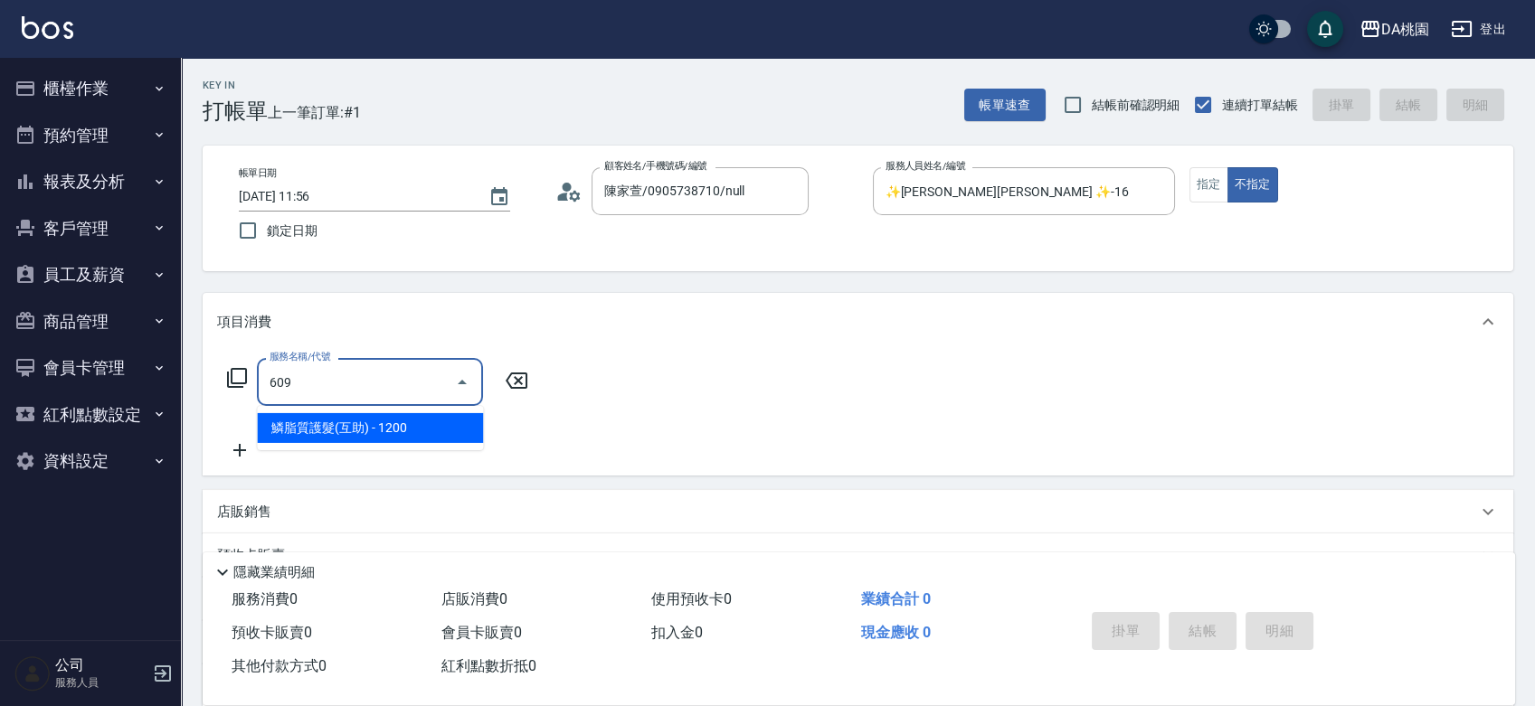
type input "120"
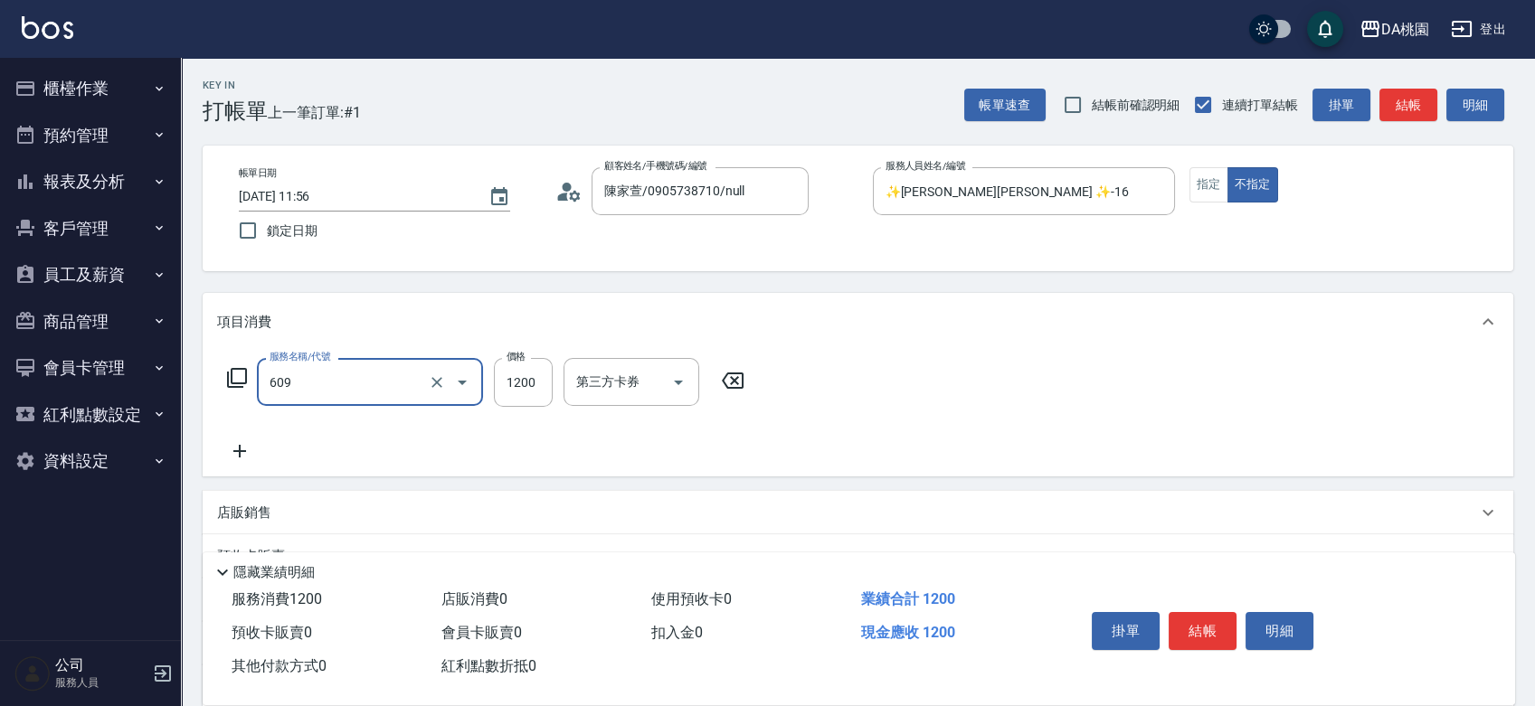
type input "鱗脂質護髮(互助)(609)"
type input "1"
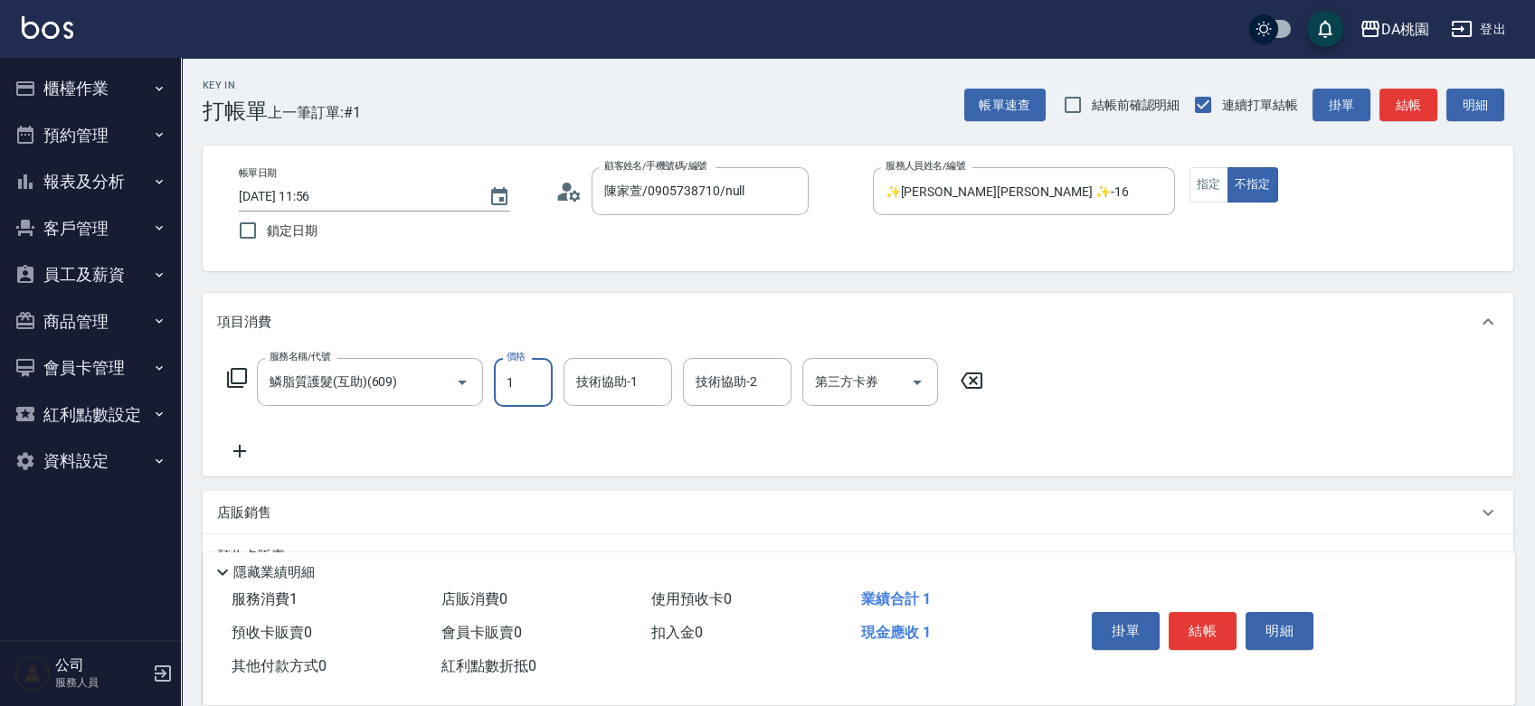
type input "0"
type input "150"
type input "10"
type input "1500"
type input "150"
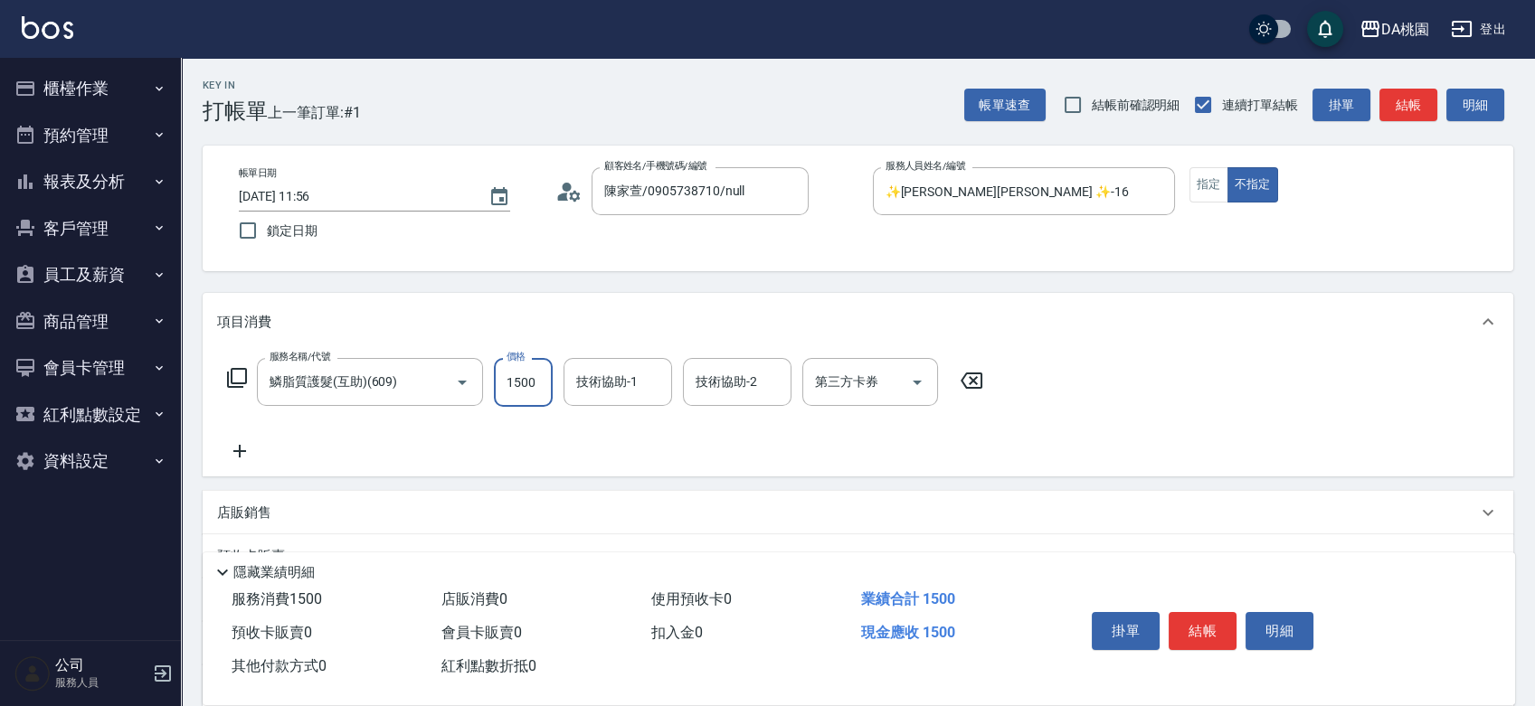
type input "1500"
type input "2"
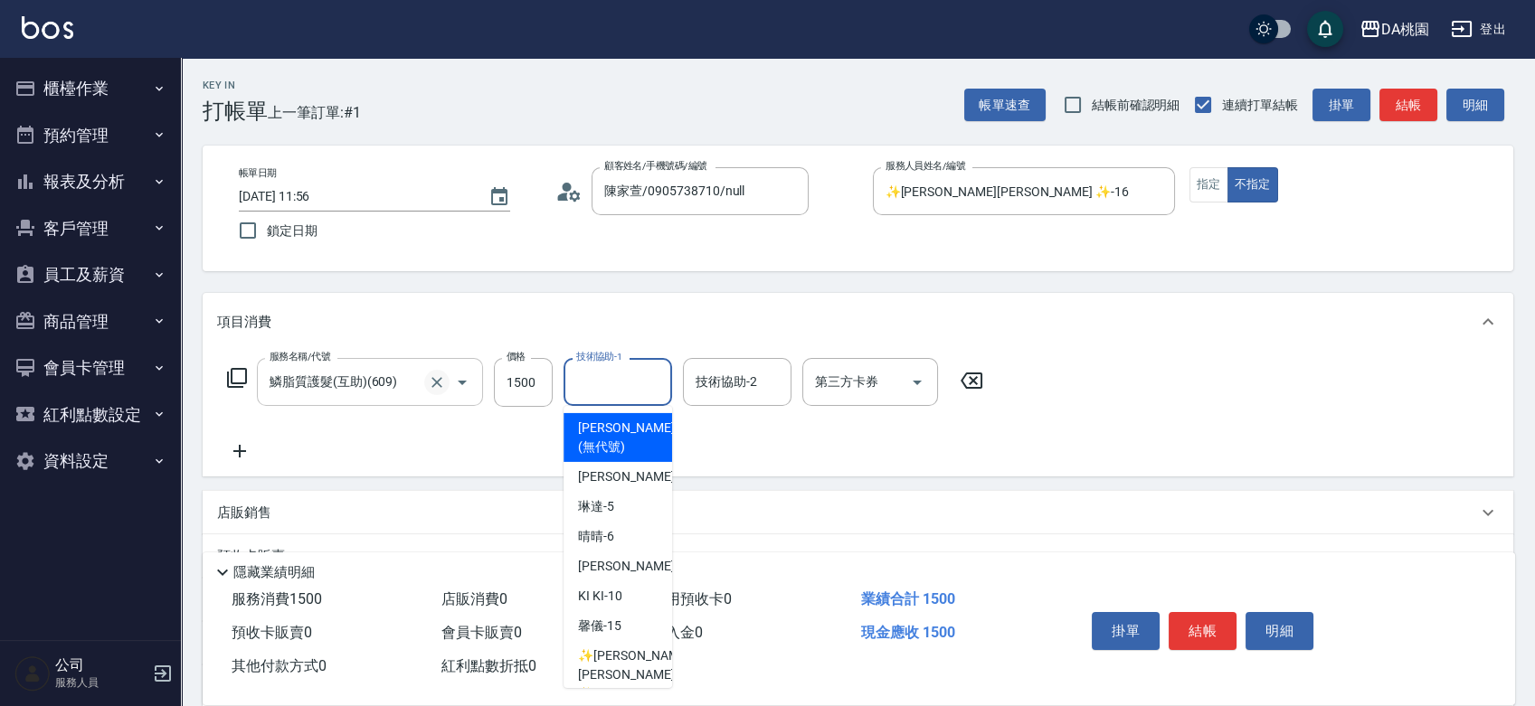
click at [433, 377] on icon "Clear" at bounding box center [437, 382] width 18 height 18
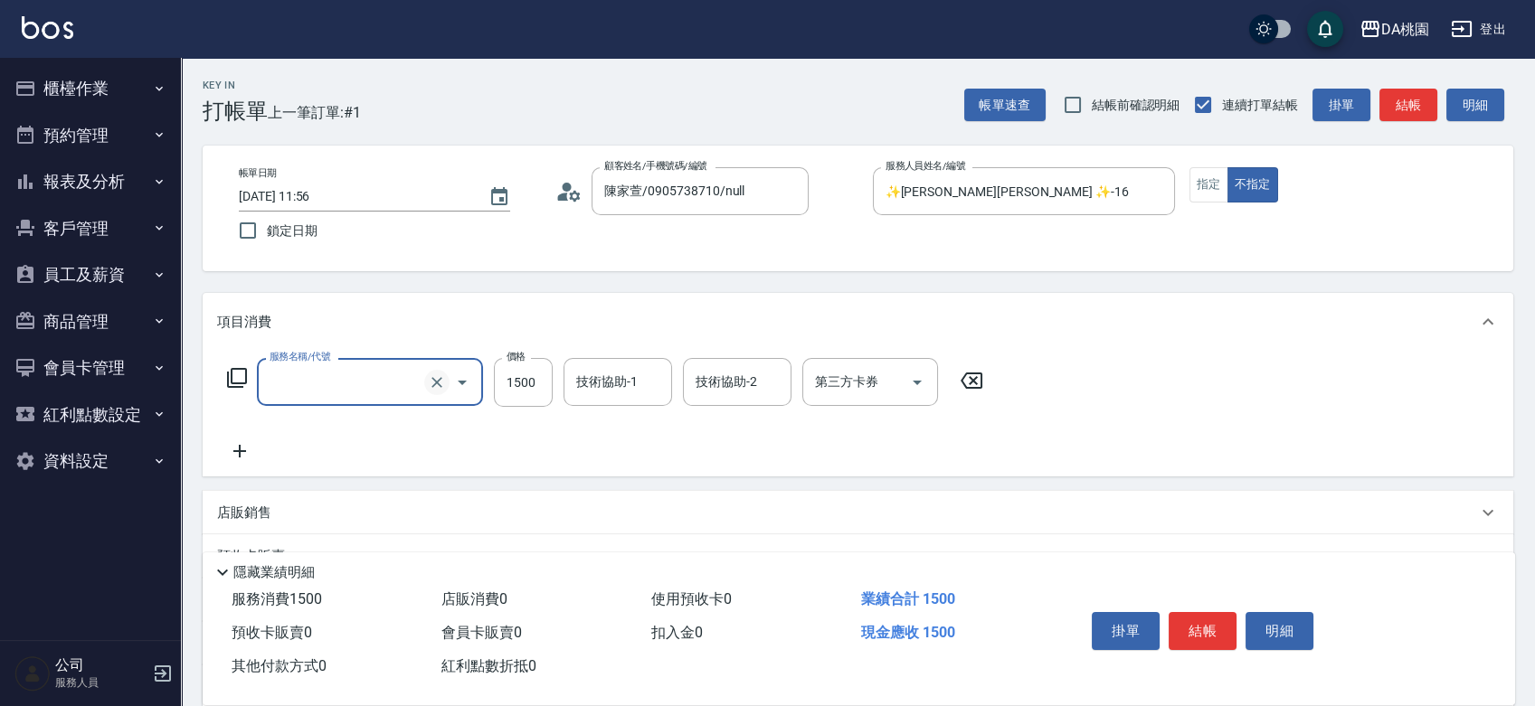
type input "0"
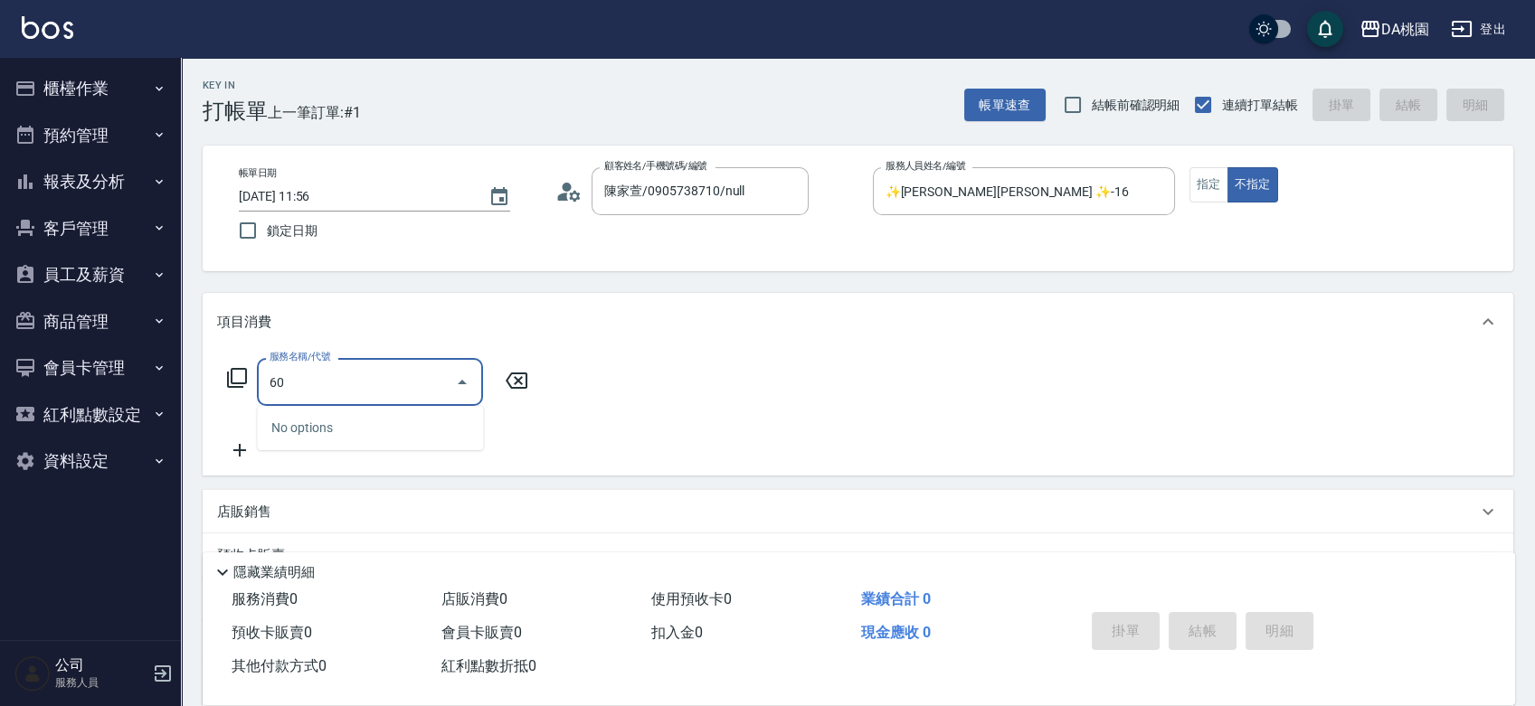
type input "608"
type input "120"
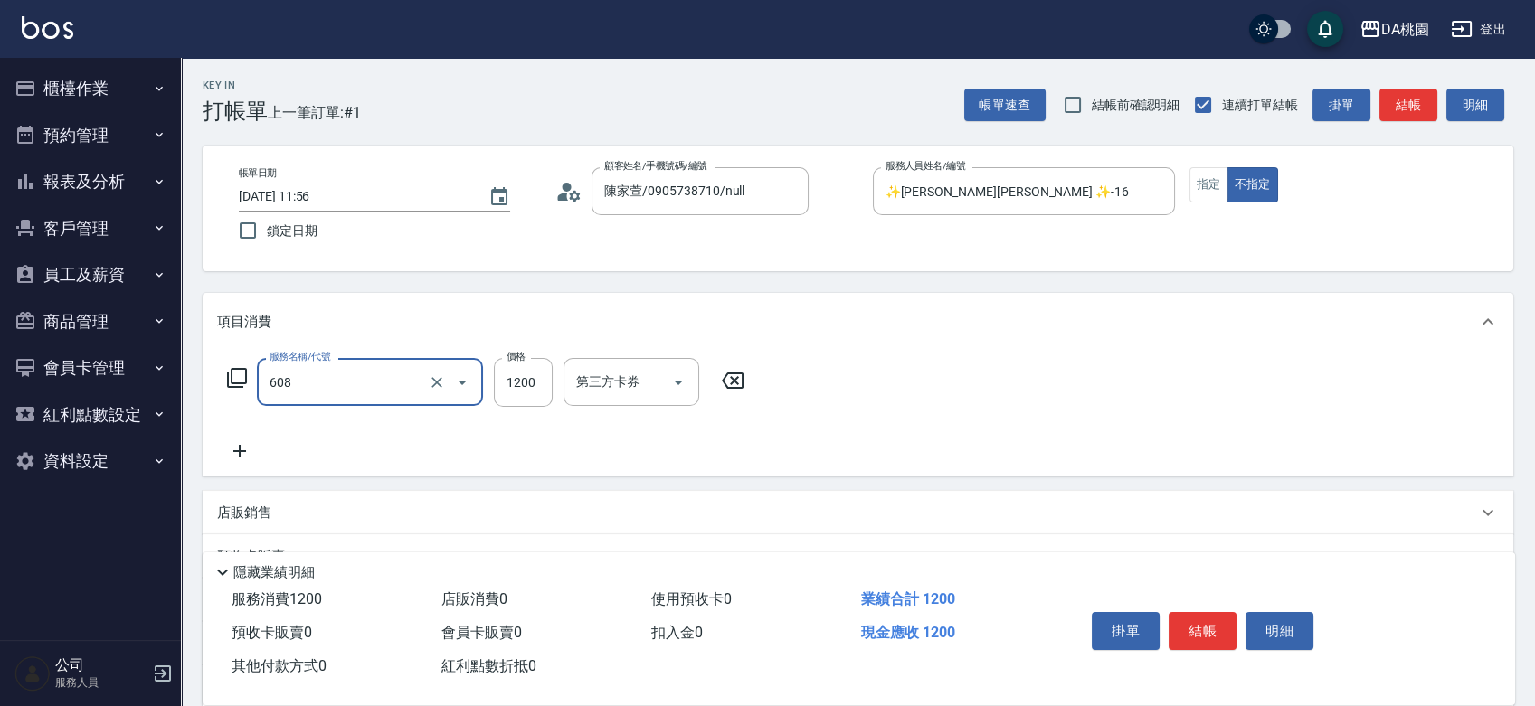
type input "鱗脂質護髮(608)"
type input "1"
type input "0"
type input "150"
type input "10"
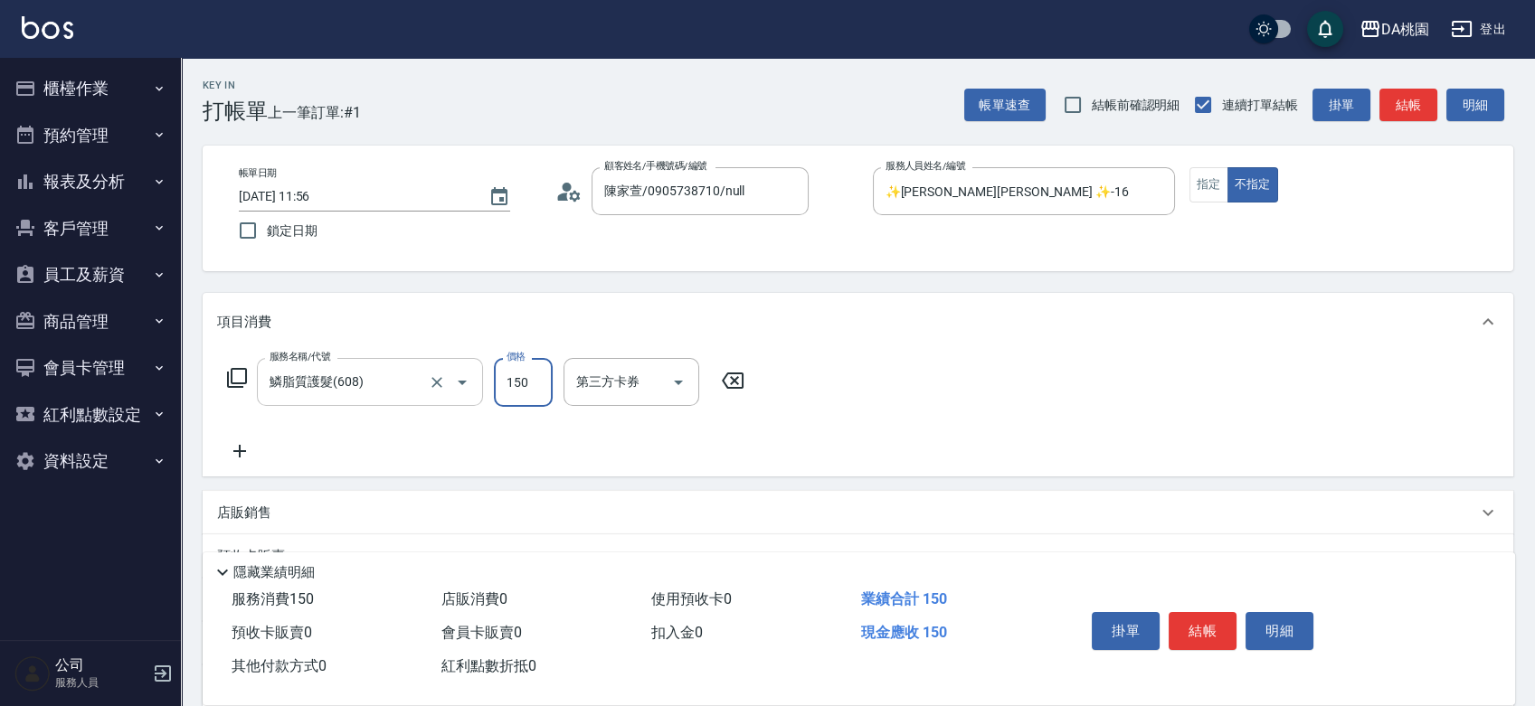
type input "1500"
type input "150"
type input "1500"
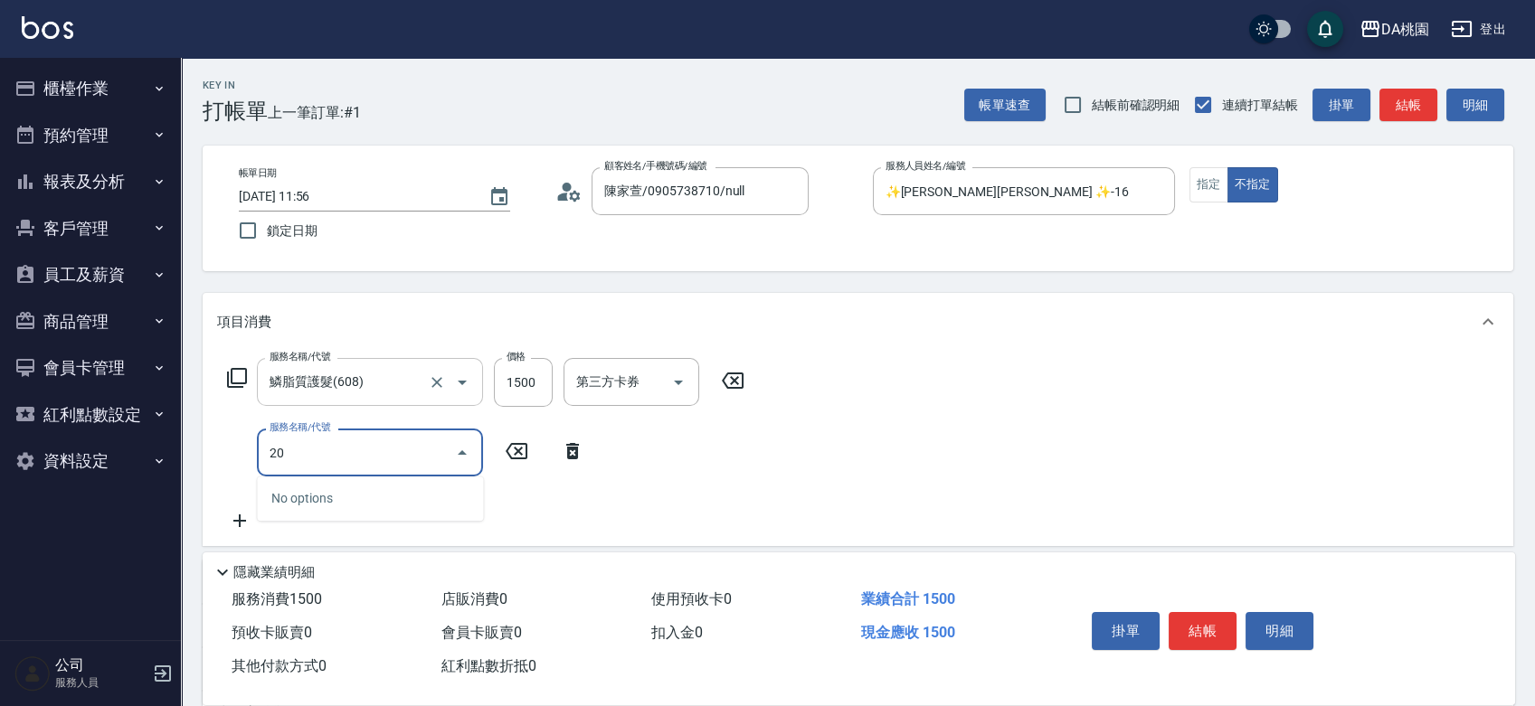
type input "201"
type input "300"
type input "離子燙-互助(201)"
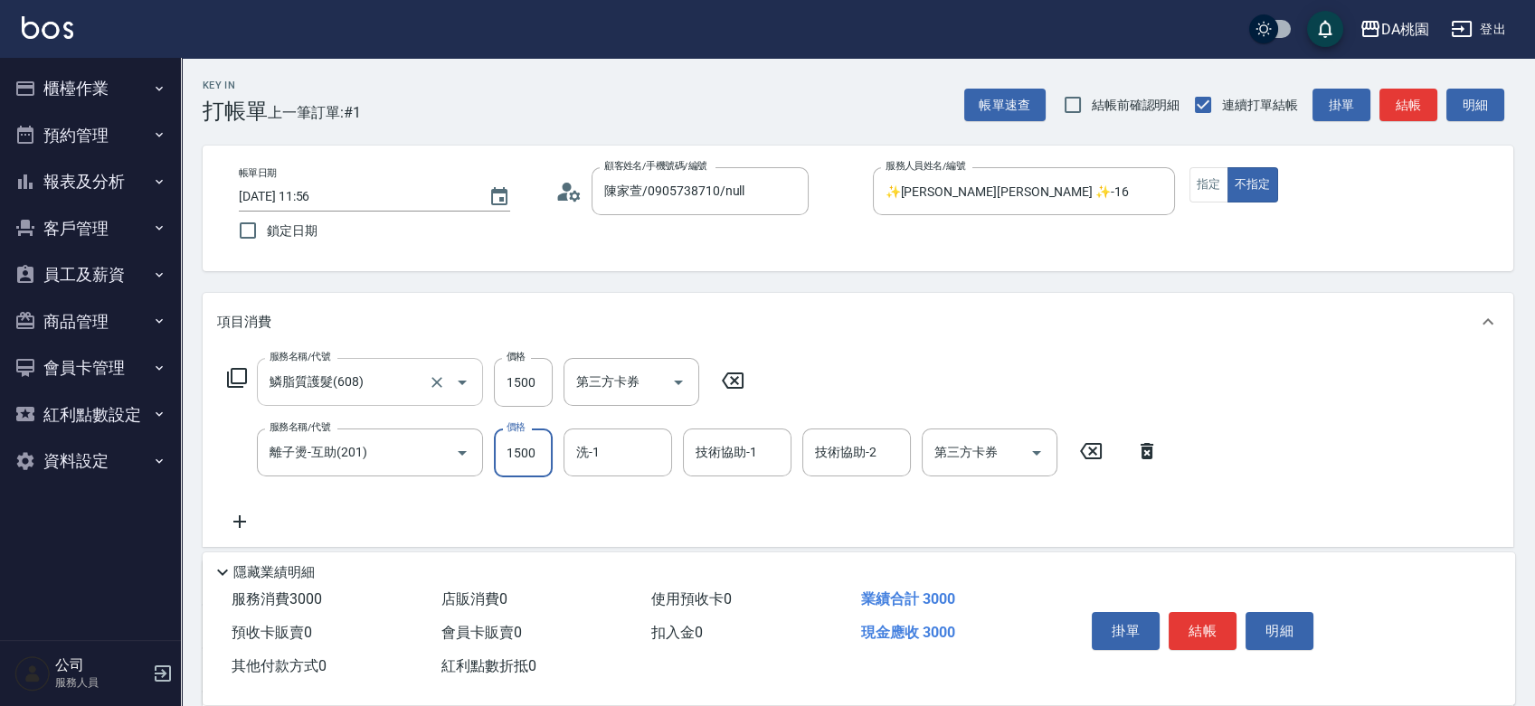
type input "1"
type input "150"
type input "139"
type input "160"
type input "1399"
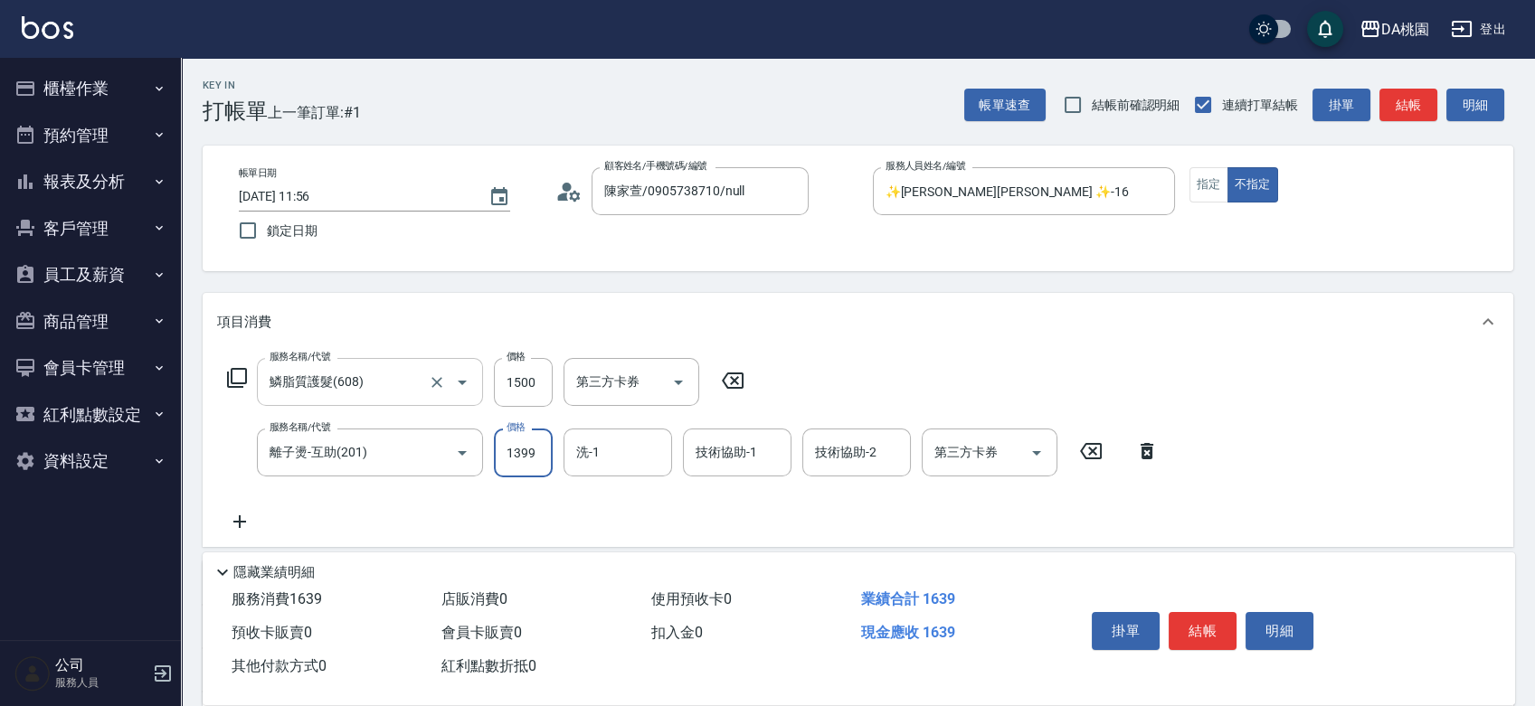
type input "280"
type input "1399"
type input "亞瑟 -23"
type input "桑妮-8"
click at [1214, 186] on button "指定" at bounding box center [1208, 184] width 39 height 35
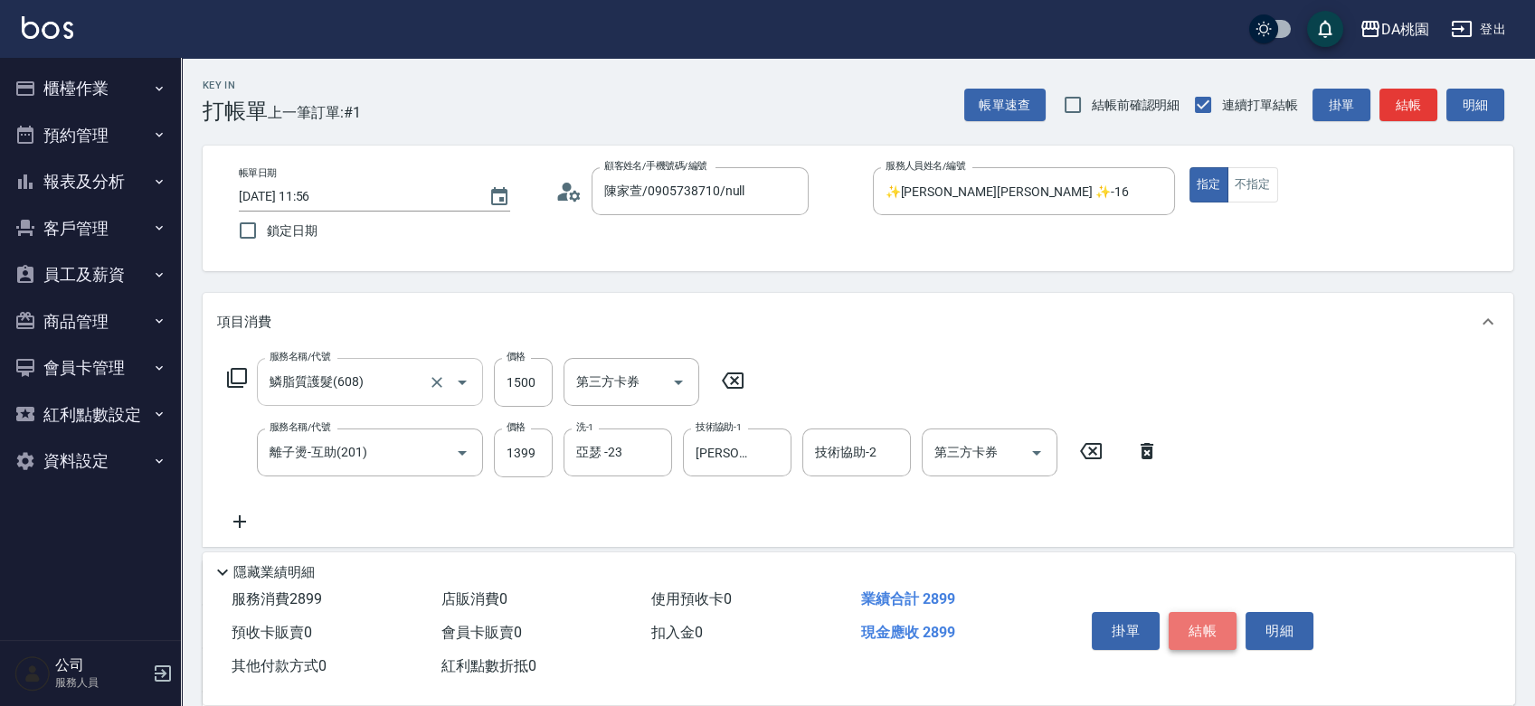
click at [1206, 624] on button "結帳" at bounding box center [1202, 631] width 68 height 38
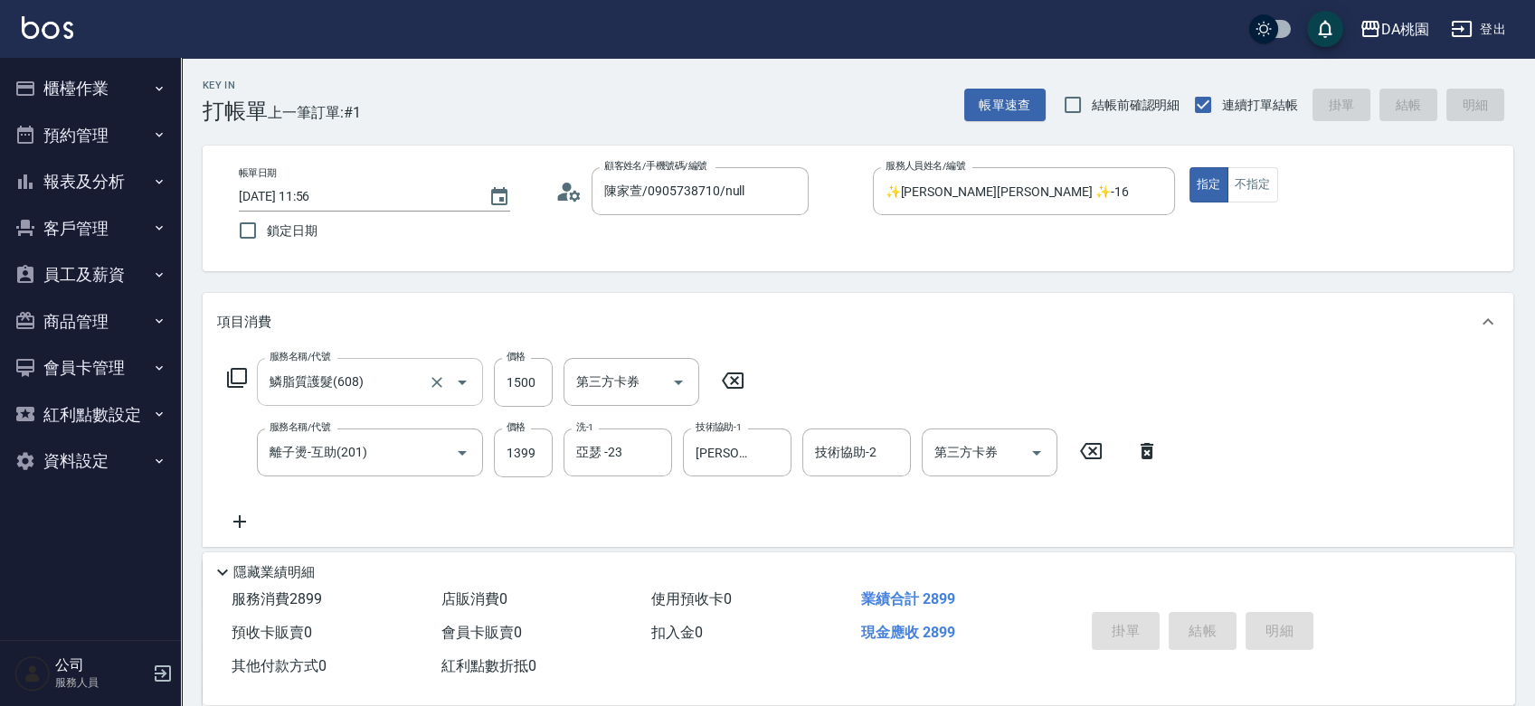
type input "2025/08/11 11:57"
type input "0"
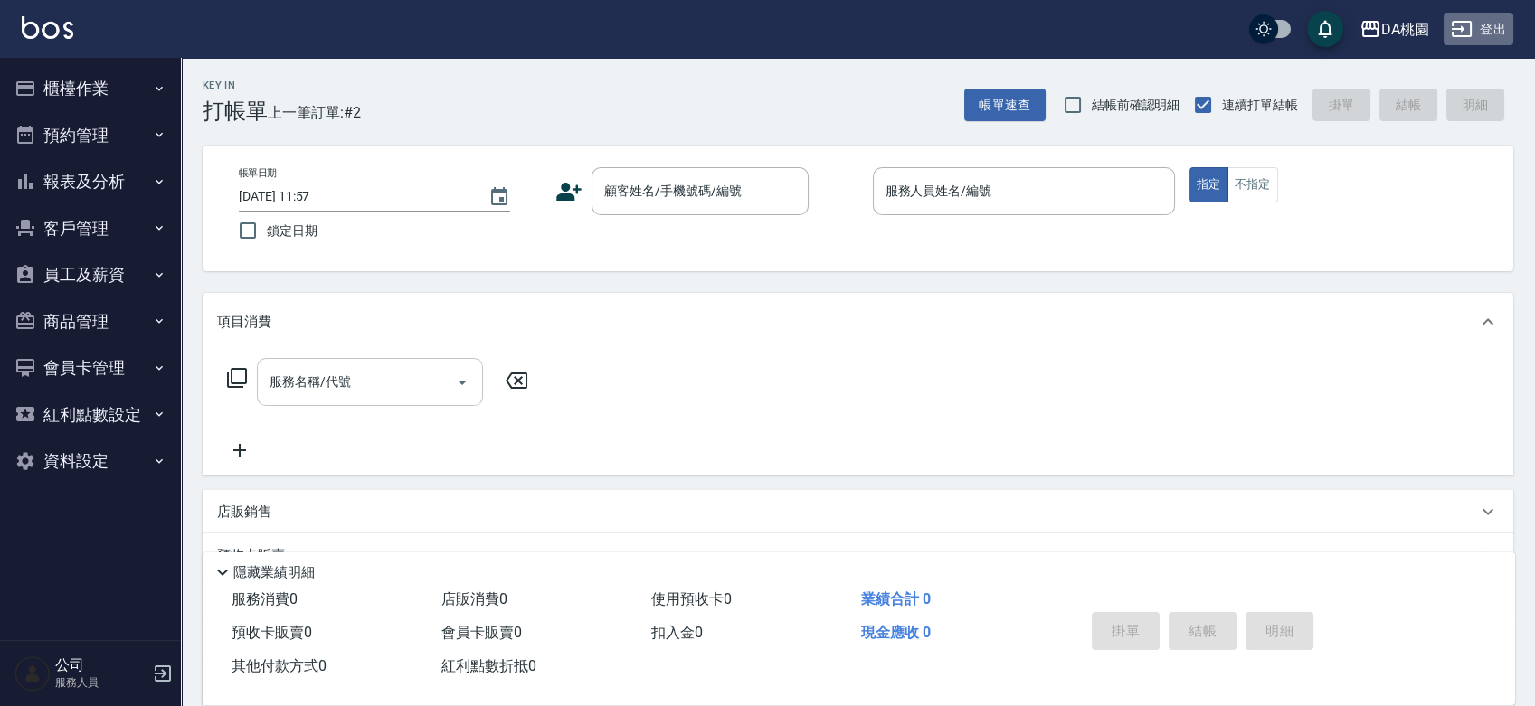
click at [1460, 23] on icon "button" at bounding box center [1461, 29] width 22 height 22
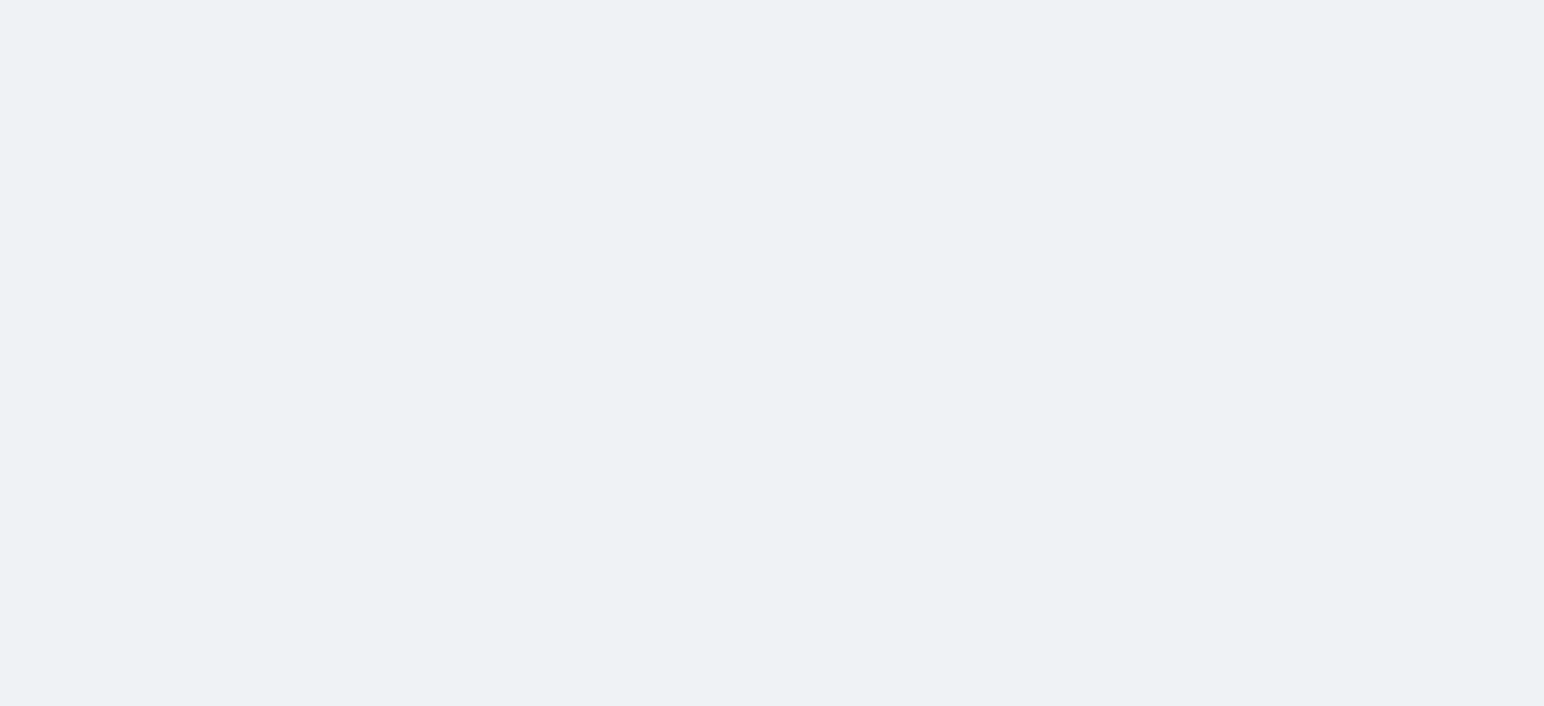
click at [803, 0] on html at bounding box center [772, 0] width 1544 height 0
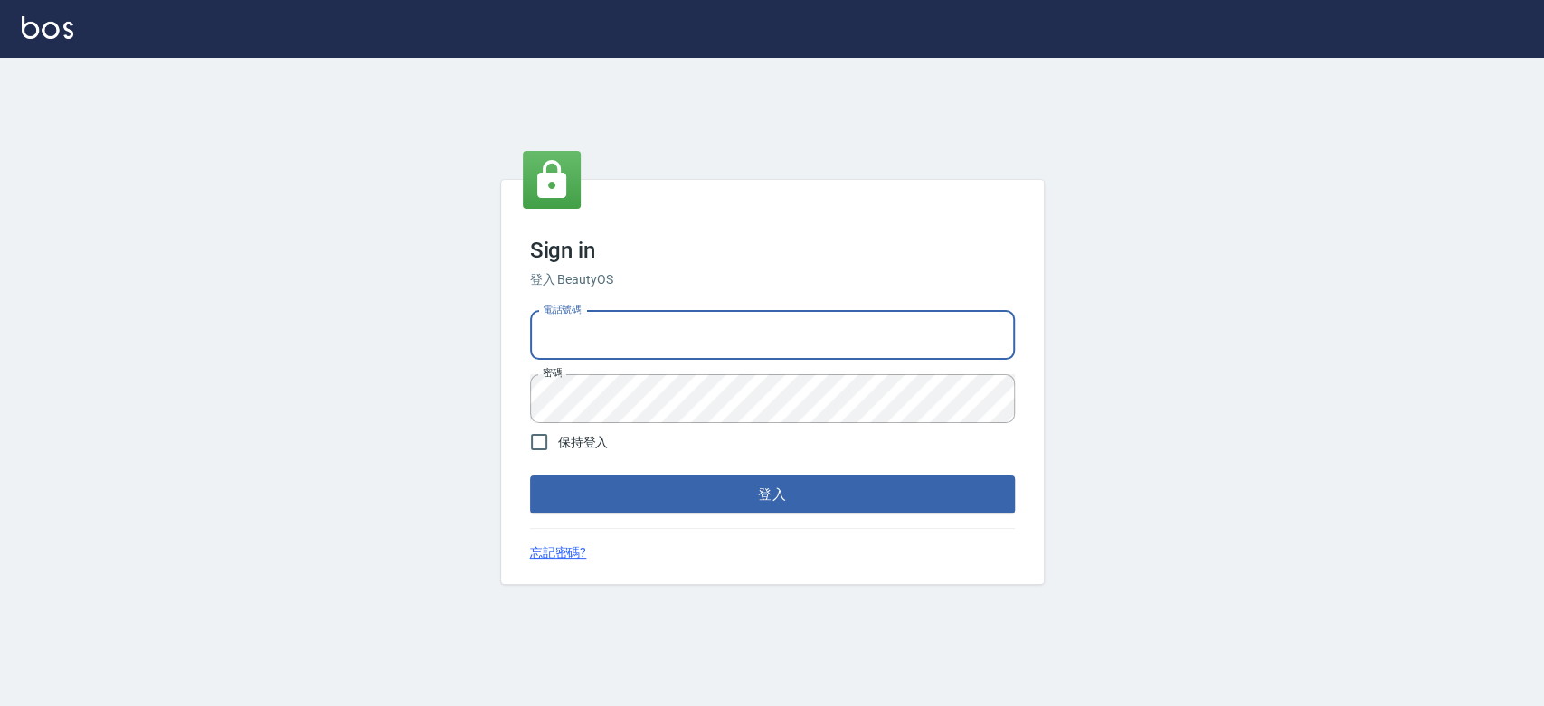
click at [803, 338] on input "電話號碼" at bounding box center [772, 335] width 485 height 49
type input "0936122372"
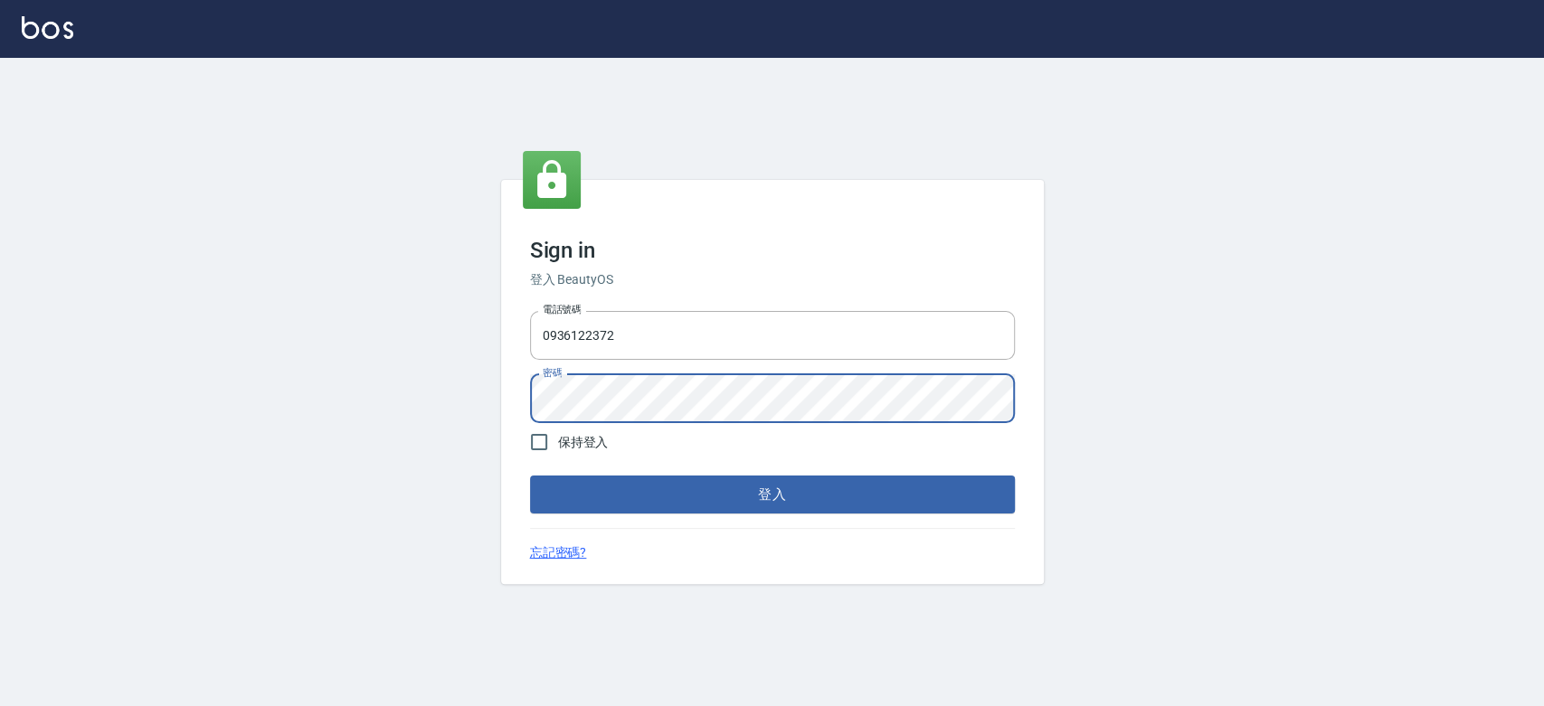
click at [530, 476] on button "登入" at bounding box center [772, 495] width 485 height 38
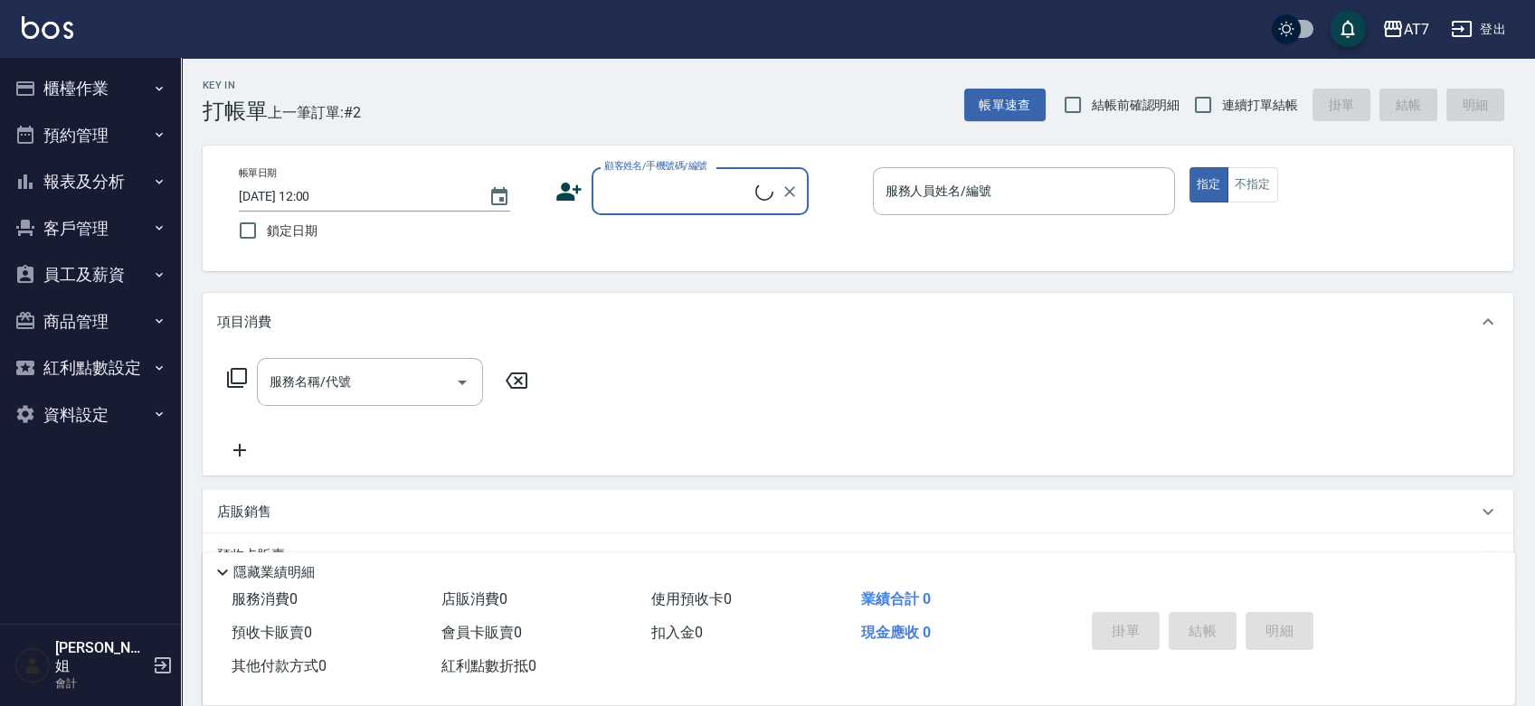
click at [78, 91] on button "櫃檯作業" at bounding box center [90, 88] width 166 height 47
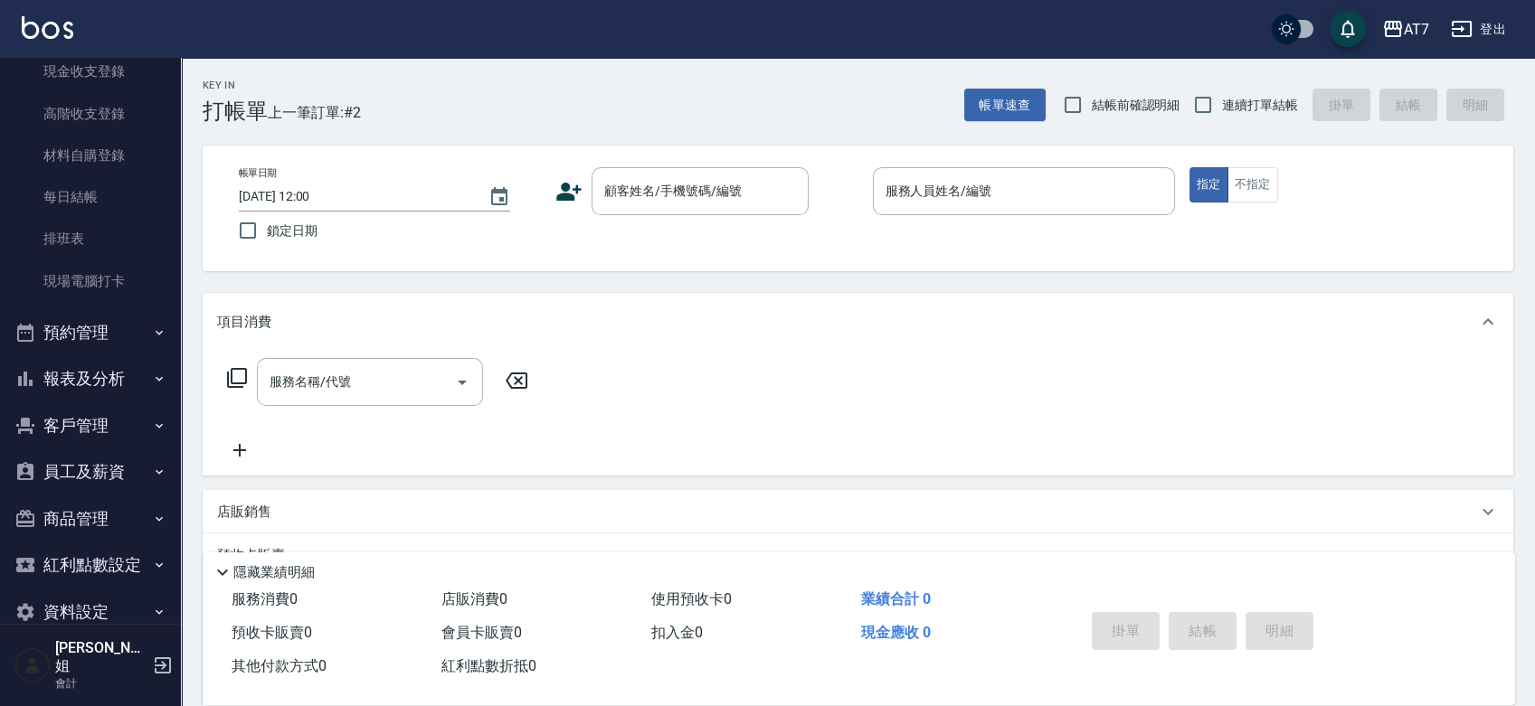
scroll to position [210, 0]
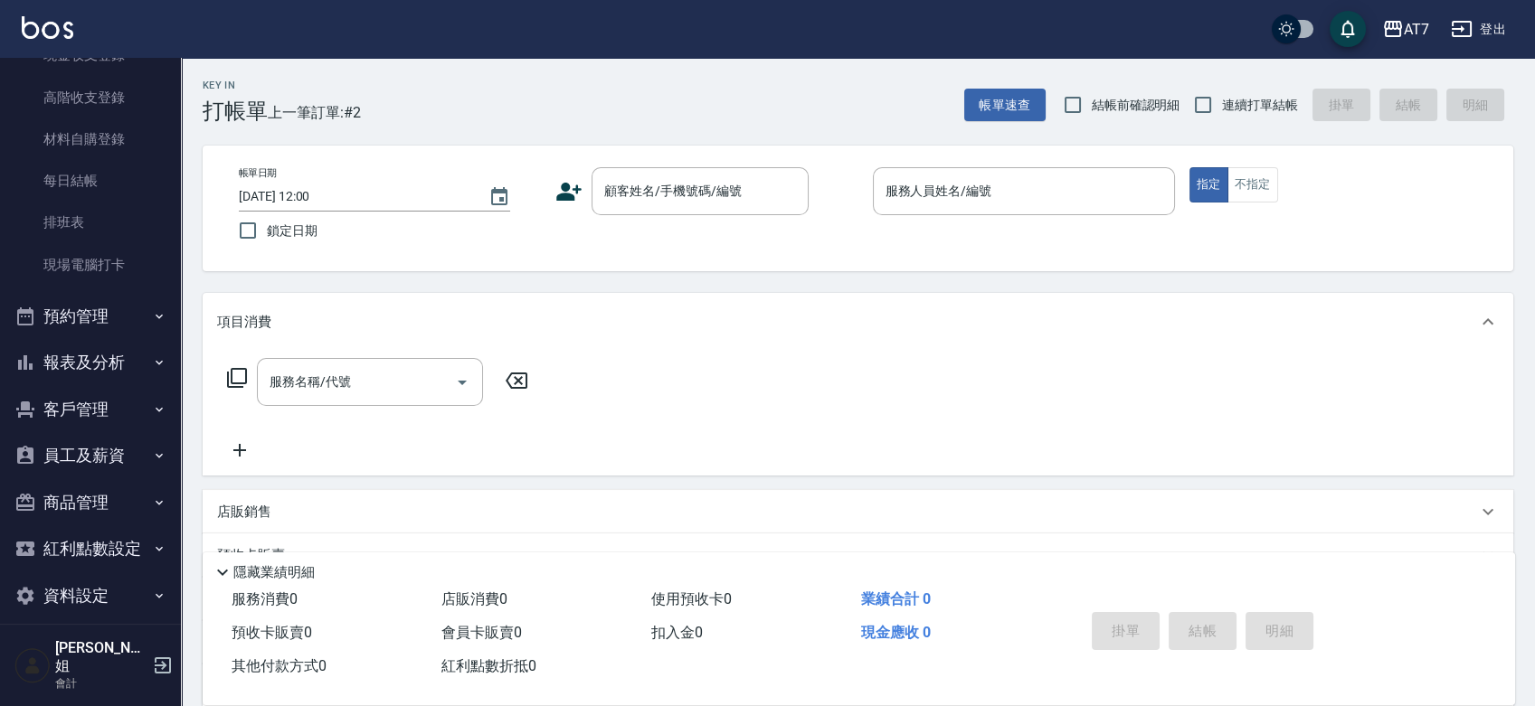
click at [101, 455] on button "員工及薪資" at bounding box center [90, 455] width 166 height 47
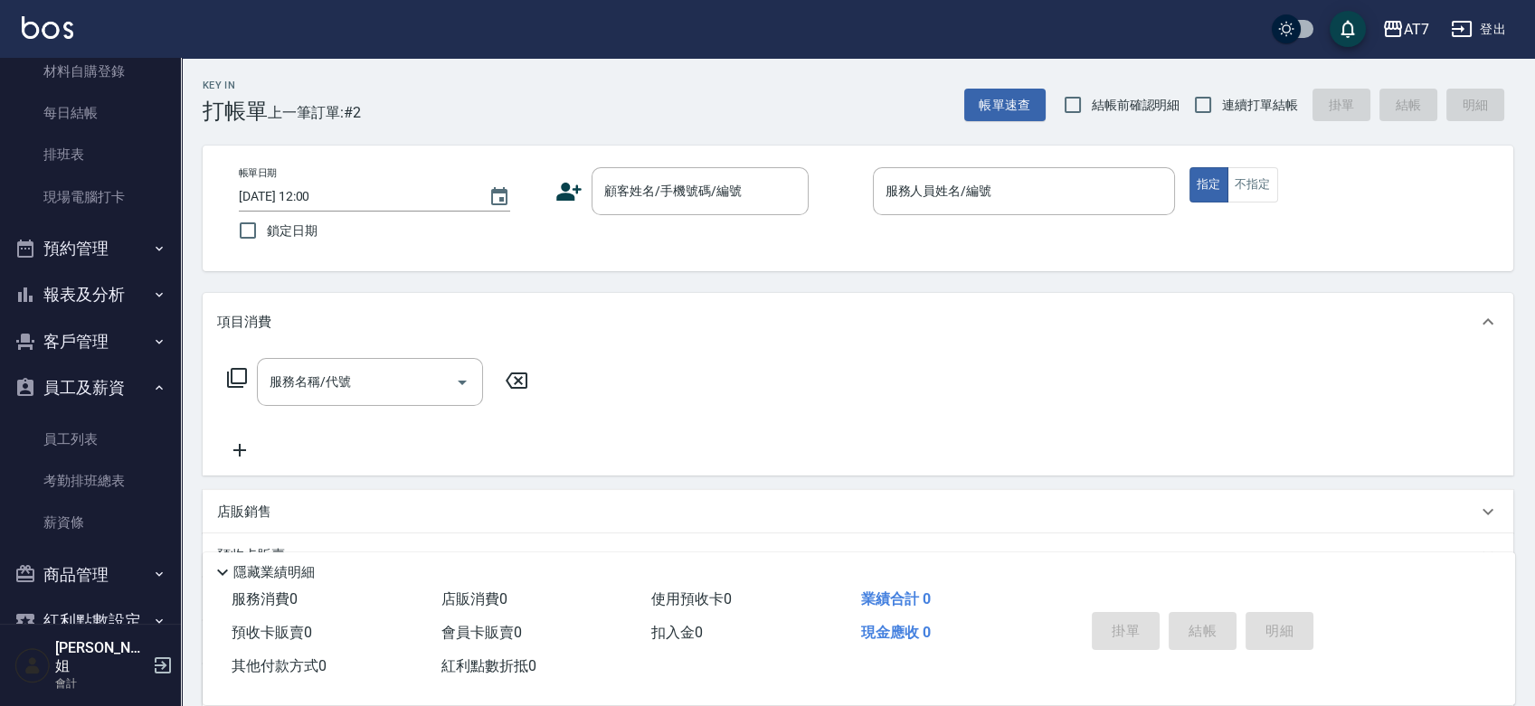
scroll to position [349, 0]
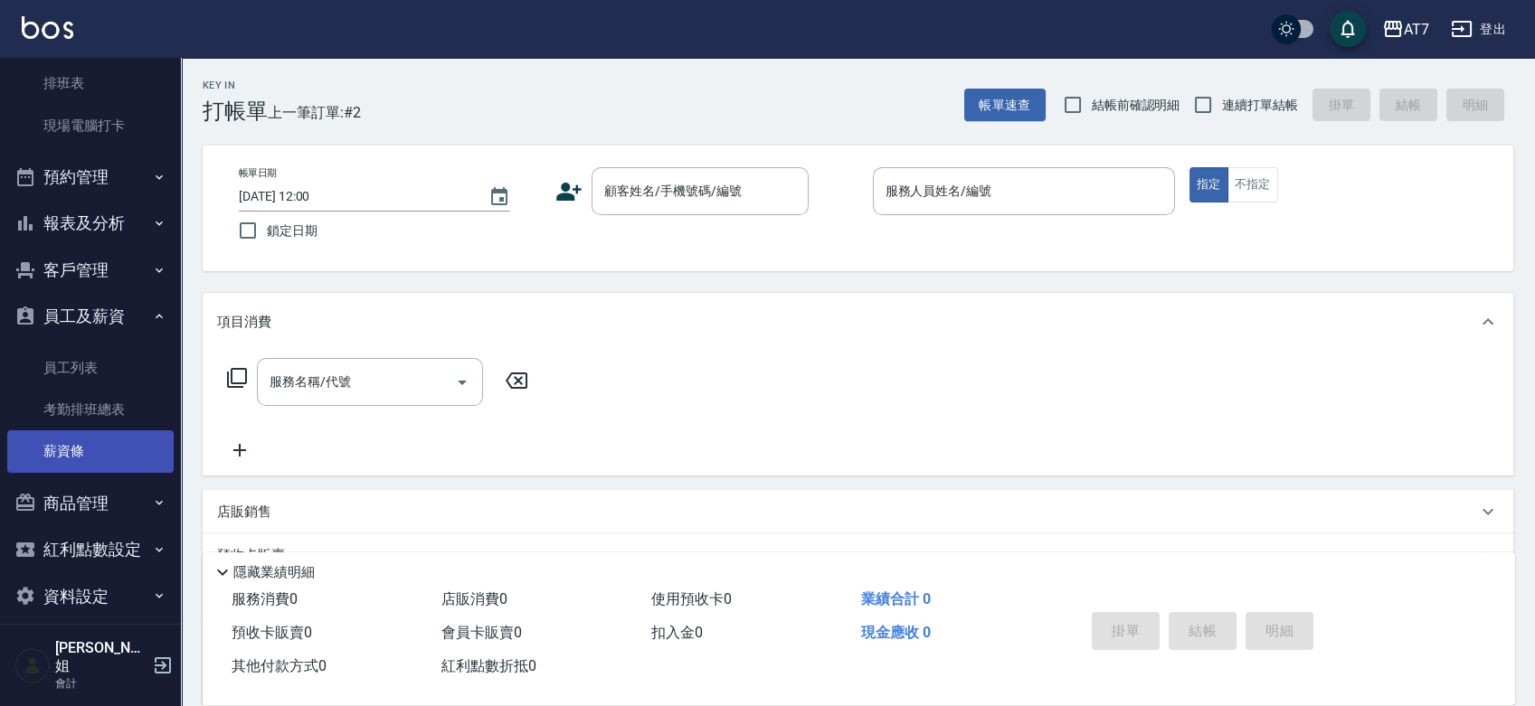
click at [101, 454] on link "薪資條" at bounding box center [90, 451] width 166 height 42
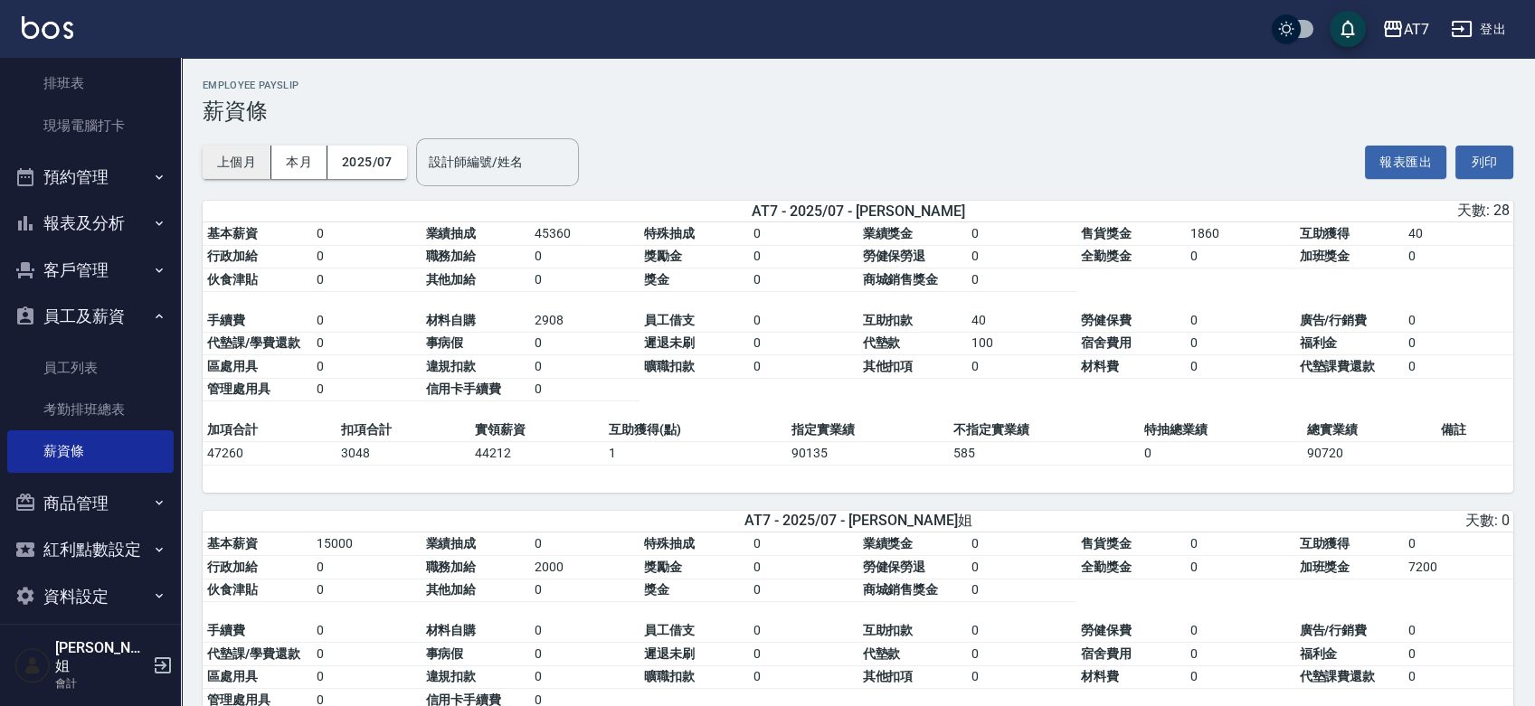
click at [248, 158] on button "上個月" at bounding box center [237, 162] width 69 height 33
click at [374, 156] on button "2025/07" at bounding box center [367, 162] width 80 height 33
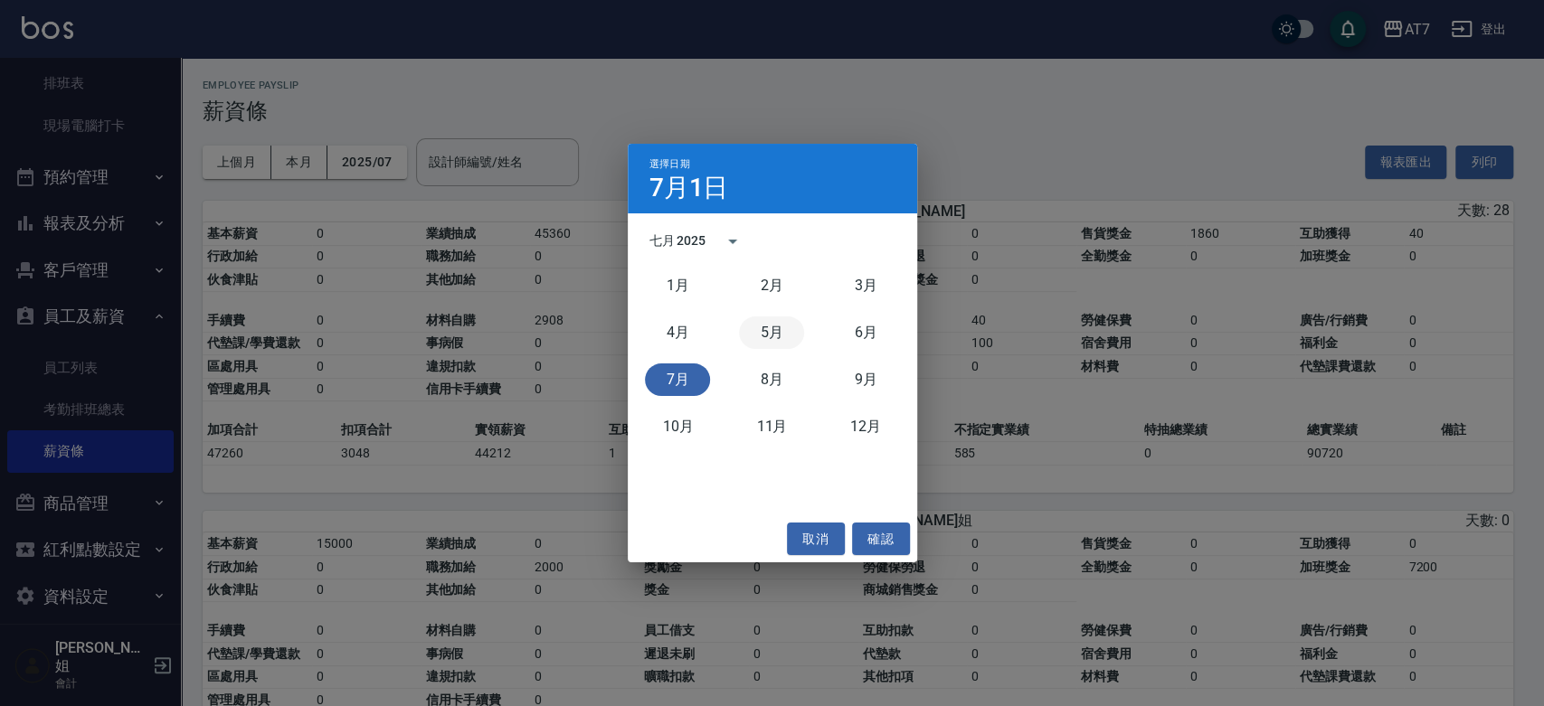
click at [766, 324] on button "5月" at bounding box center [771, 333] width 65 height 33
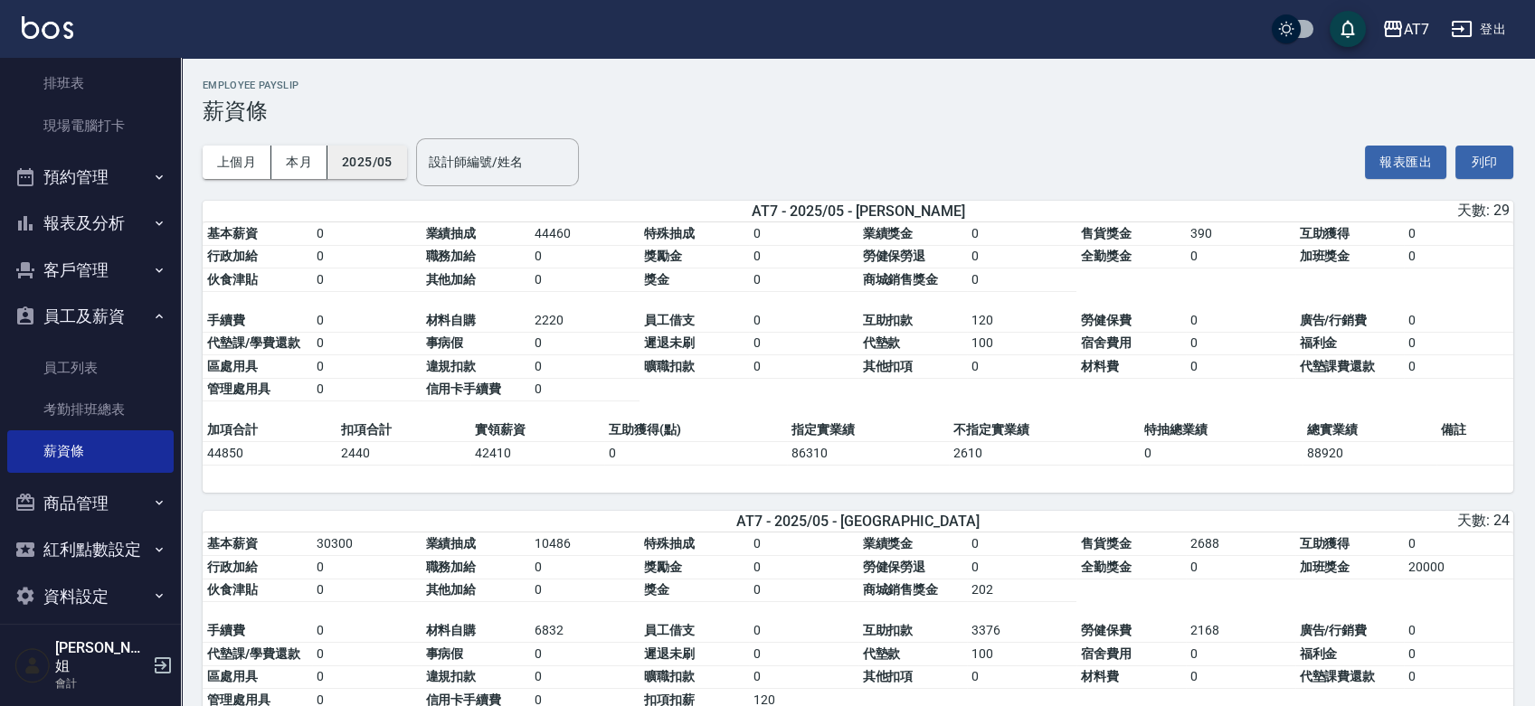
click at [386, 164] on button "2025/05" at bounding box center [367, 162] width 80 height 33
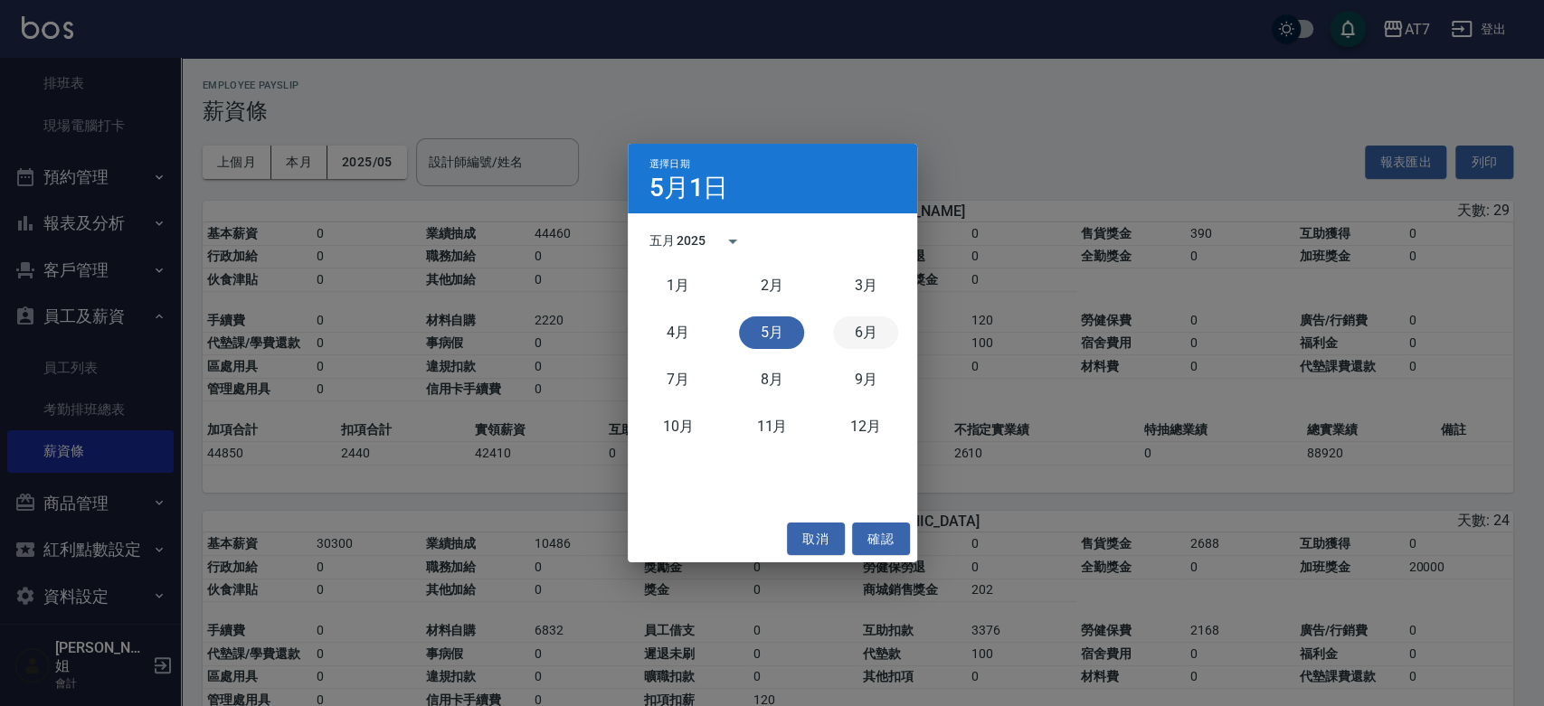
click at [851, 321] on button "6月" at bounding box center [865, 333] width 65 height 33
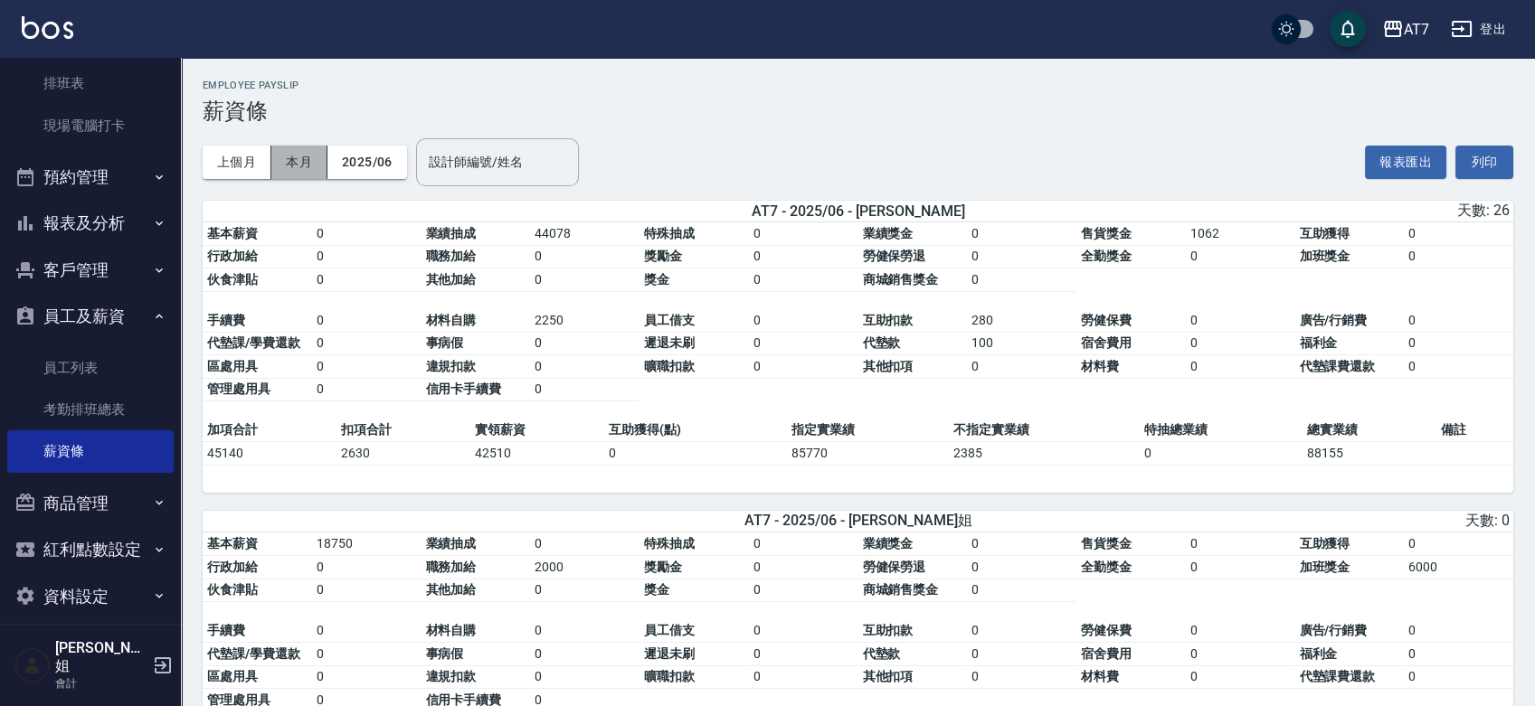
click at [301, 171] on button "本月" at bounding box center [299, 162] width 56 height 33
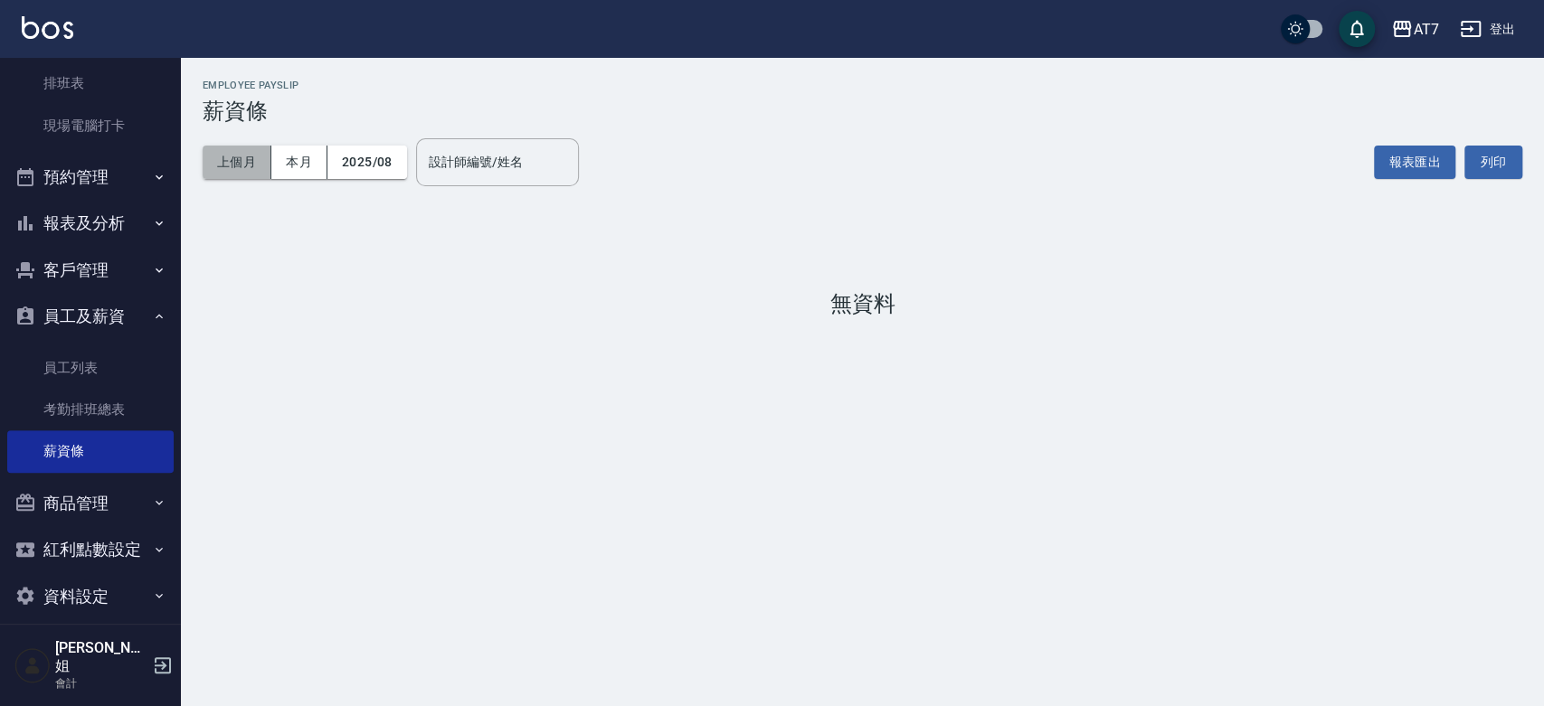
click at [225, 157] on button "上個月" at bounding box center [237, 162] width 69 height 33
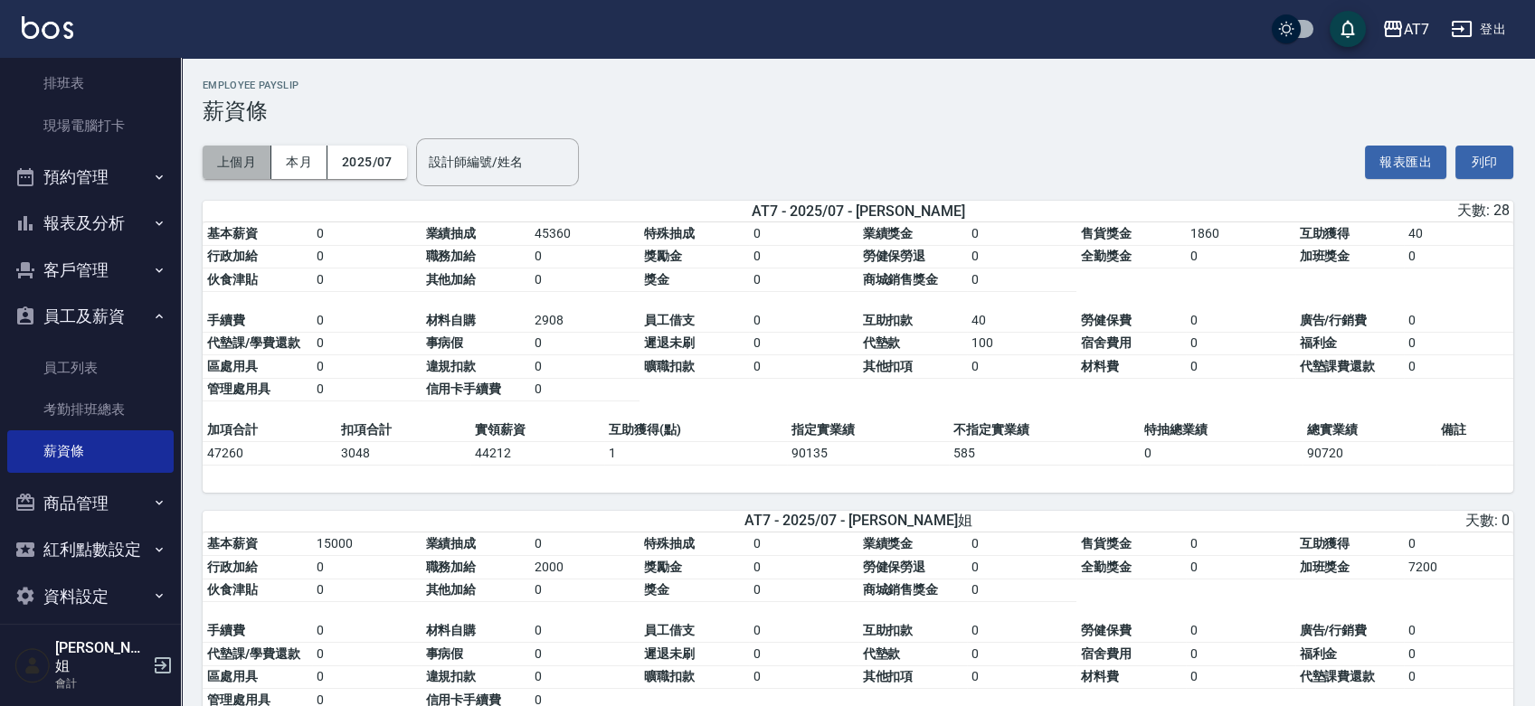
click at [253, 159] on button "上個月" at bounding box center [237, 162] width 69 height 33
click at [364, 158] on button "2025/07" at bounding box center [367, 162] width 80 height 33
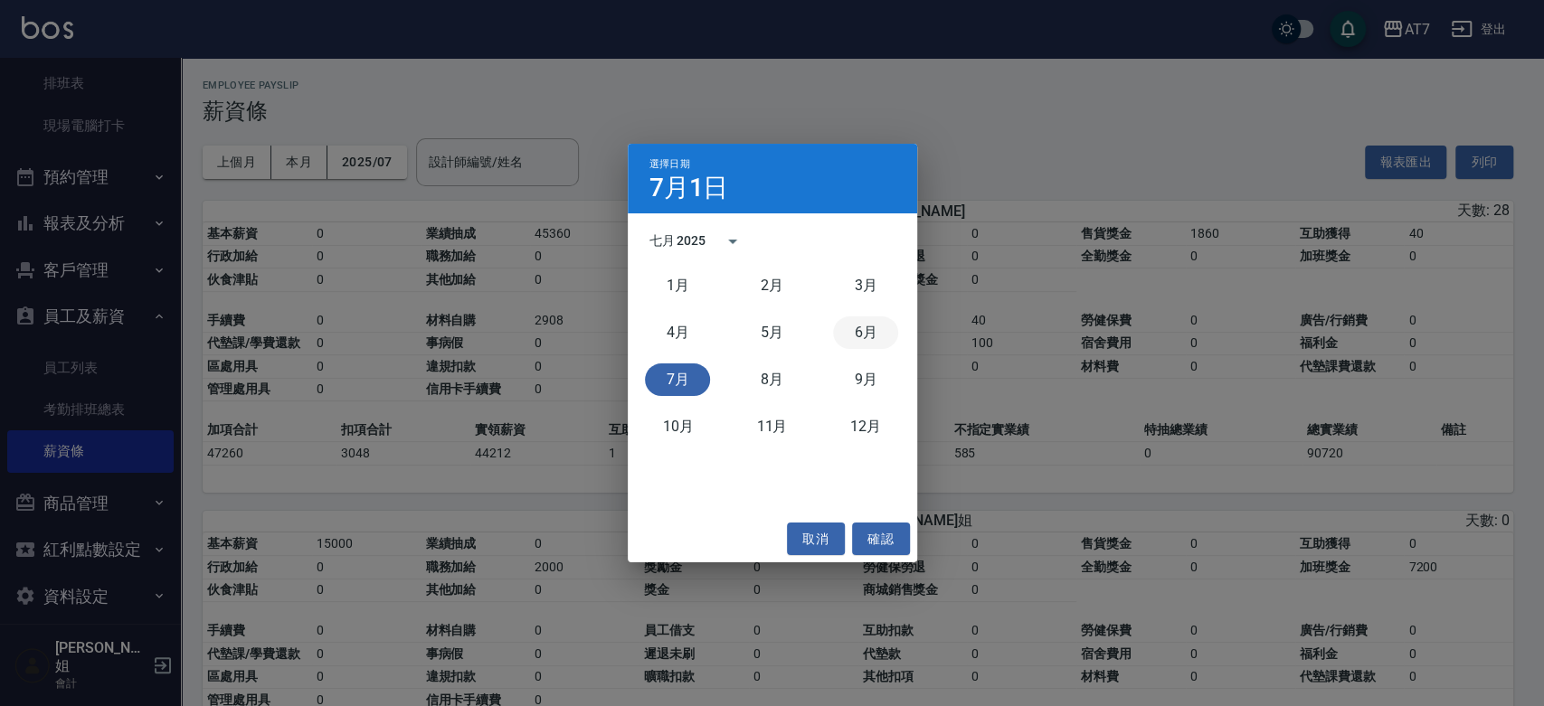
click at [861, 334] on button "6月" at bounding box center [865, 333] width 65 height 33
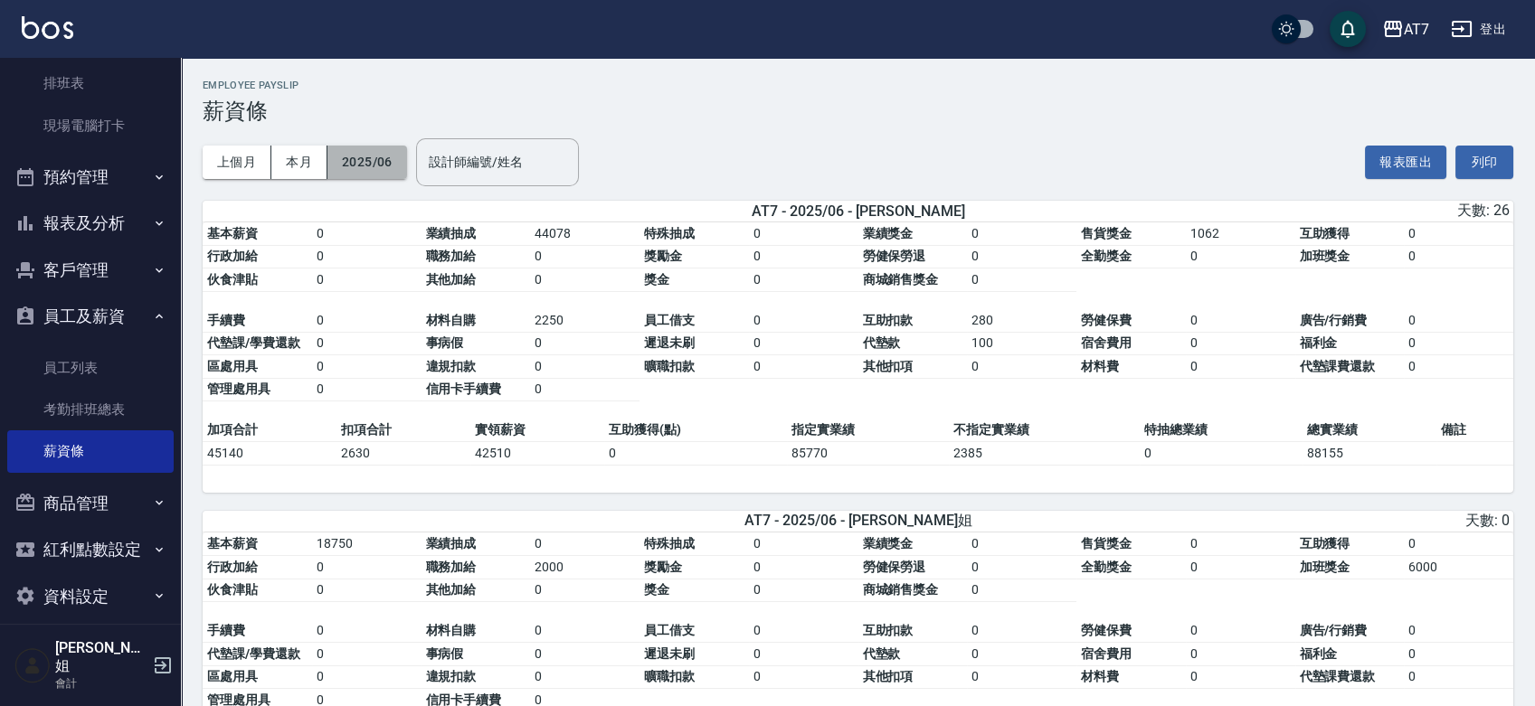
click at [370, 165] on button "2025/06" at bounding box center [367, 162] width 80 height 33
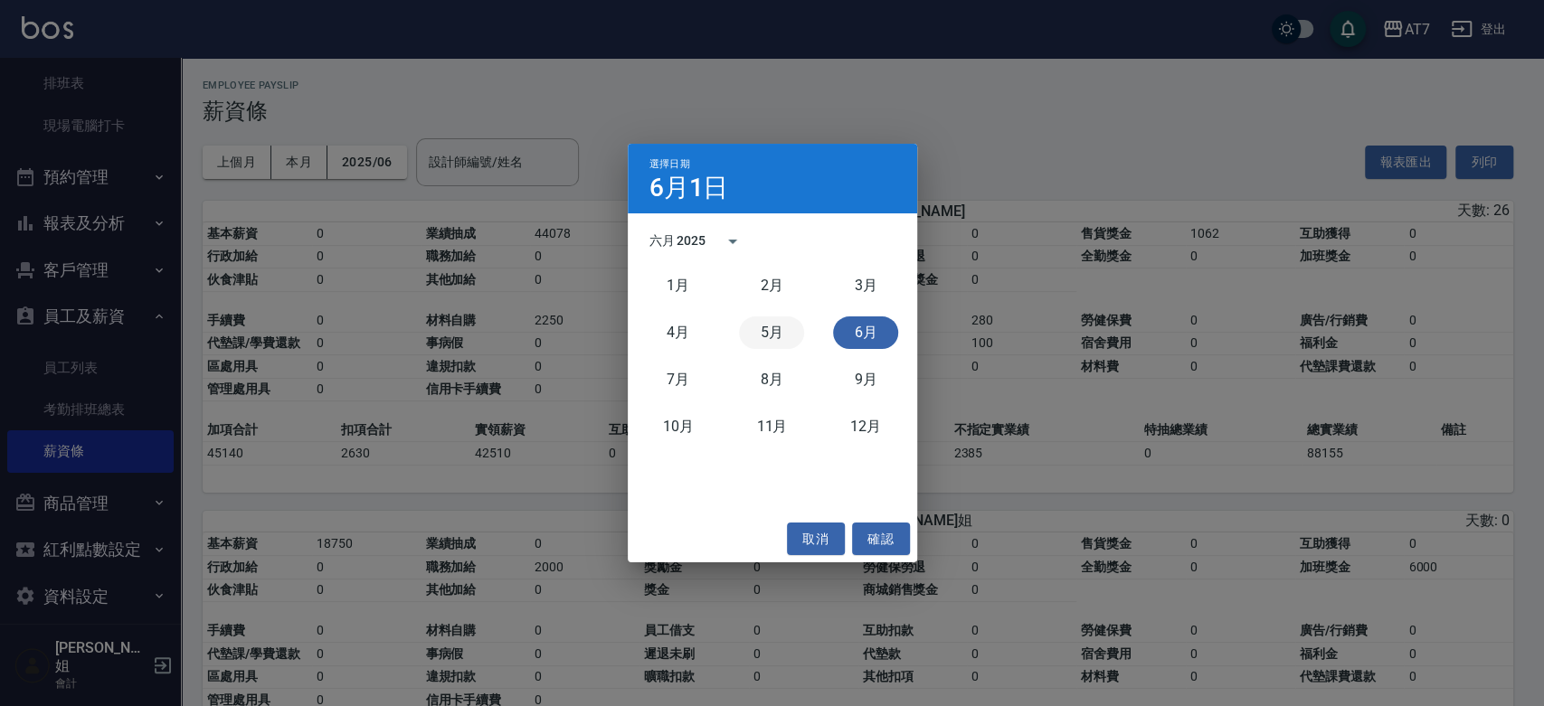
click at [770, 333] on button "5月" at bounding box center [771, 333] width 65 height 33
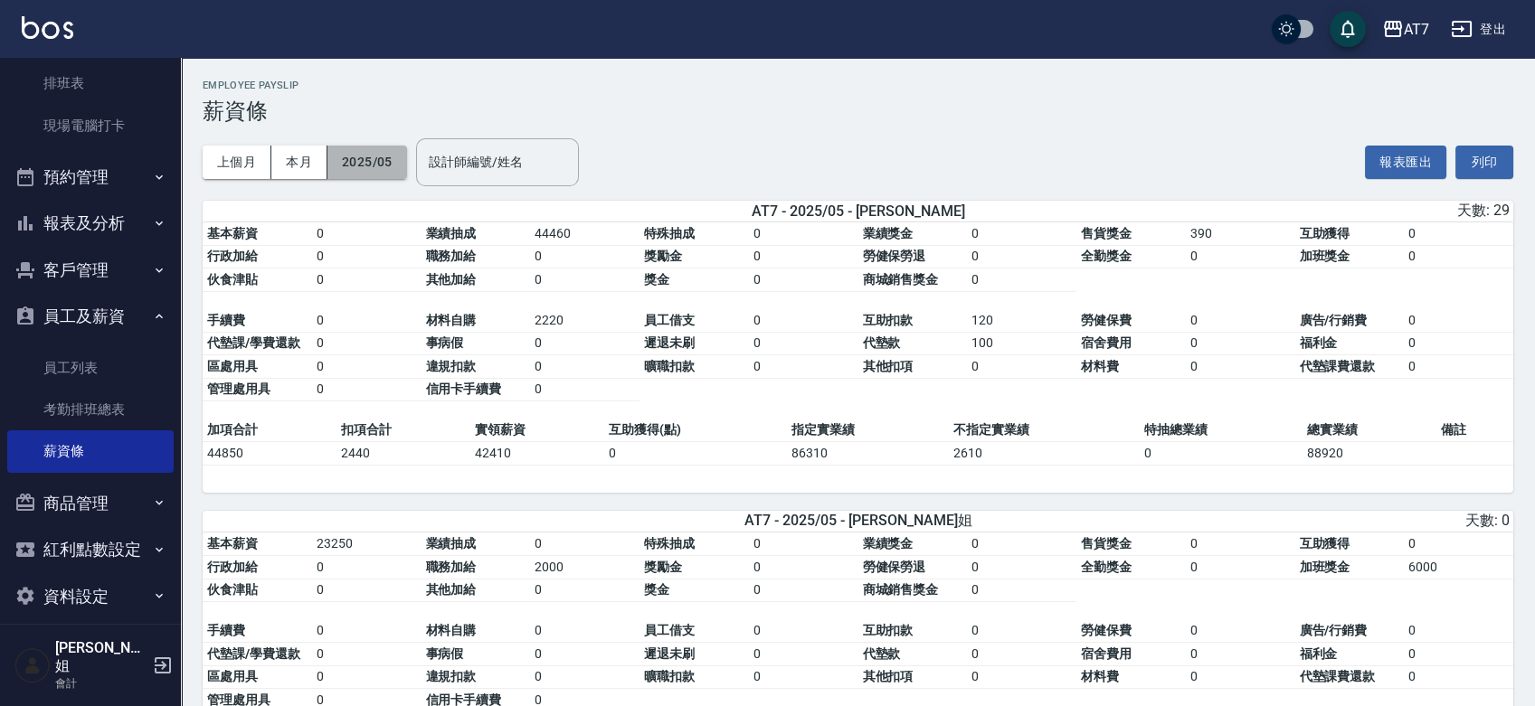
click at [366, 162] on button "2025/05" at bounding box center [367, 162] width 80 height 33
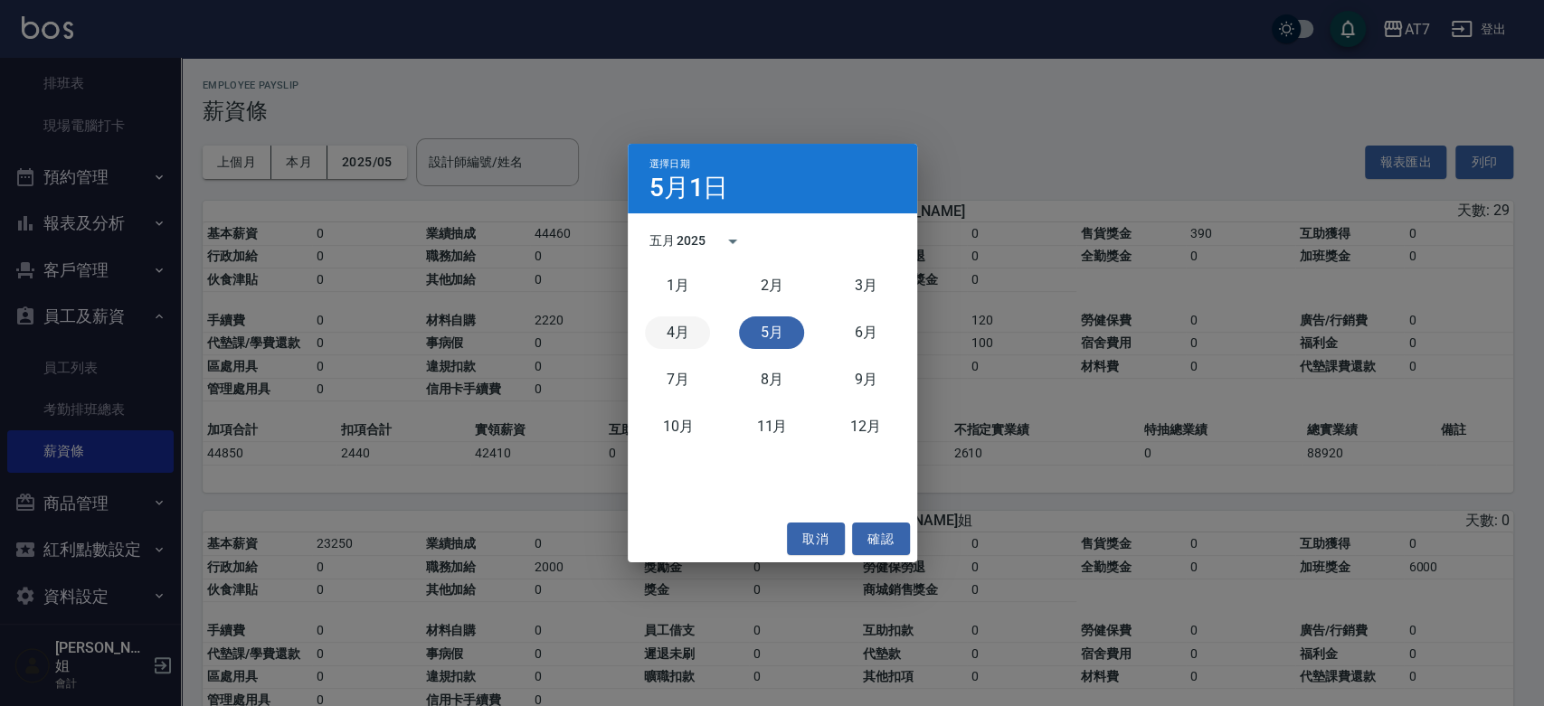
click at [678, 344] on button "4月" at bounding box center [677, 333] width 65 height 33
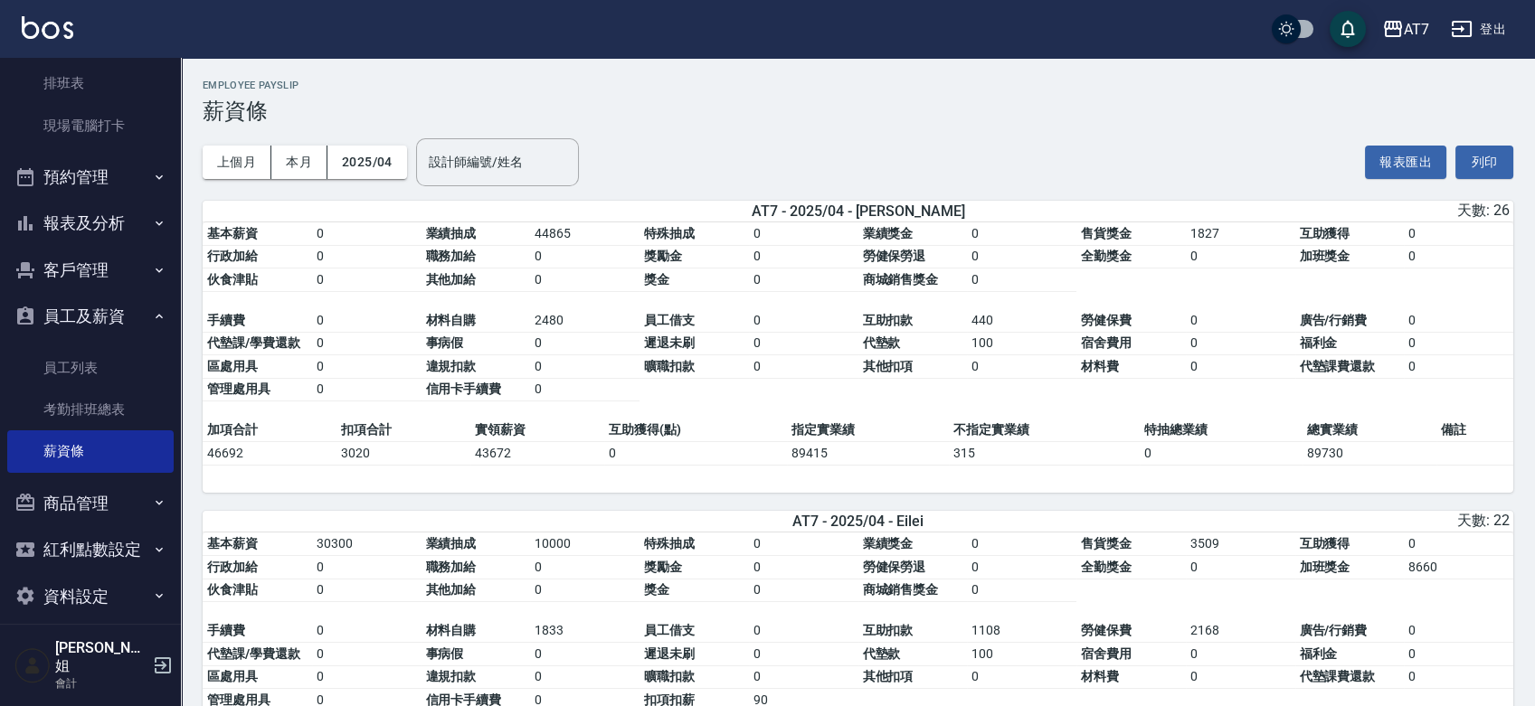
click at [1487, 26] on button "登出" at bounding box center [1478, 29] width 70 height 33
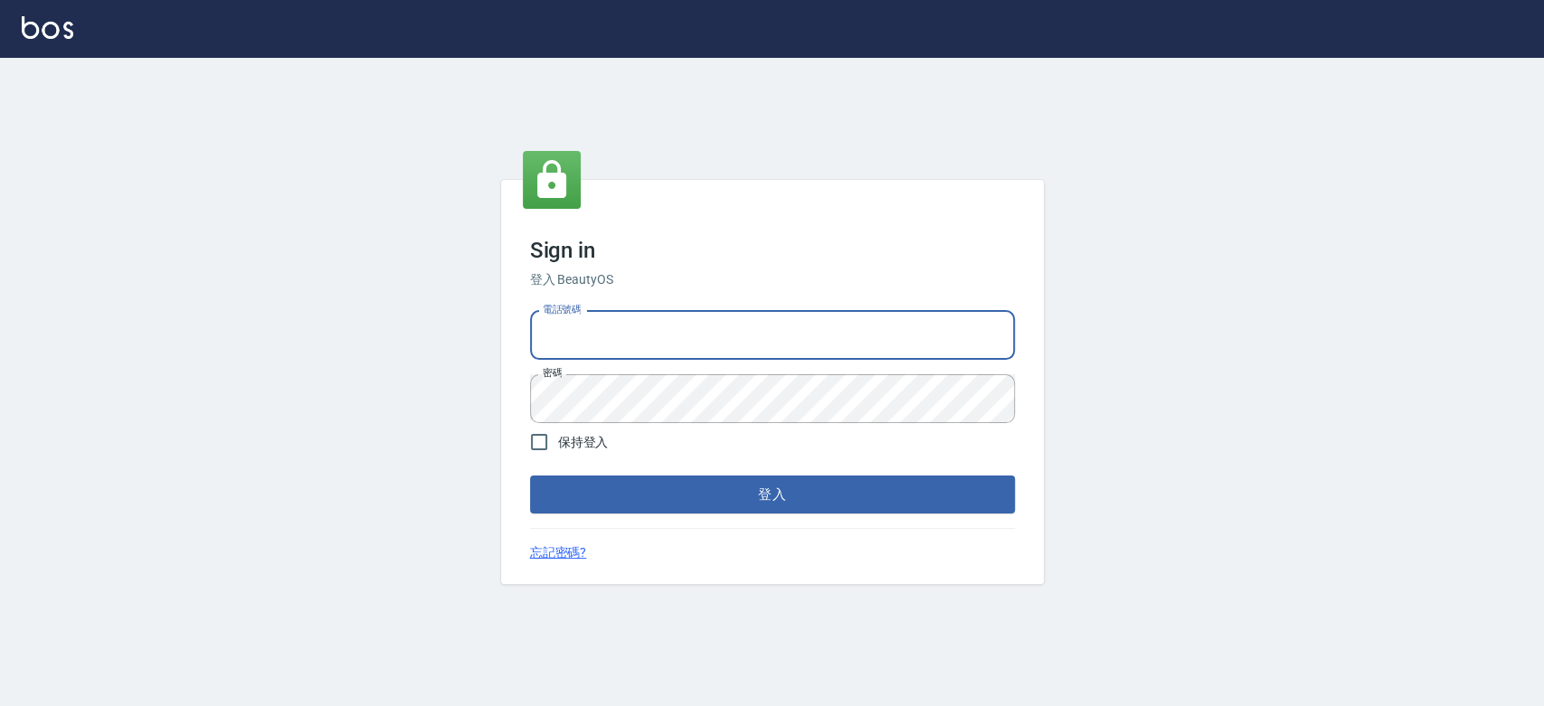
click at [658, 333] on input "電話號碼" at bounding box center [772, 335] width 485 height 49
click at [540, 442] on input "保持登入" at bounding box center [539, 442] width 38 height 38
checkbox input "true"
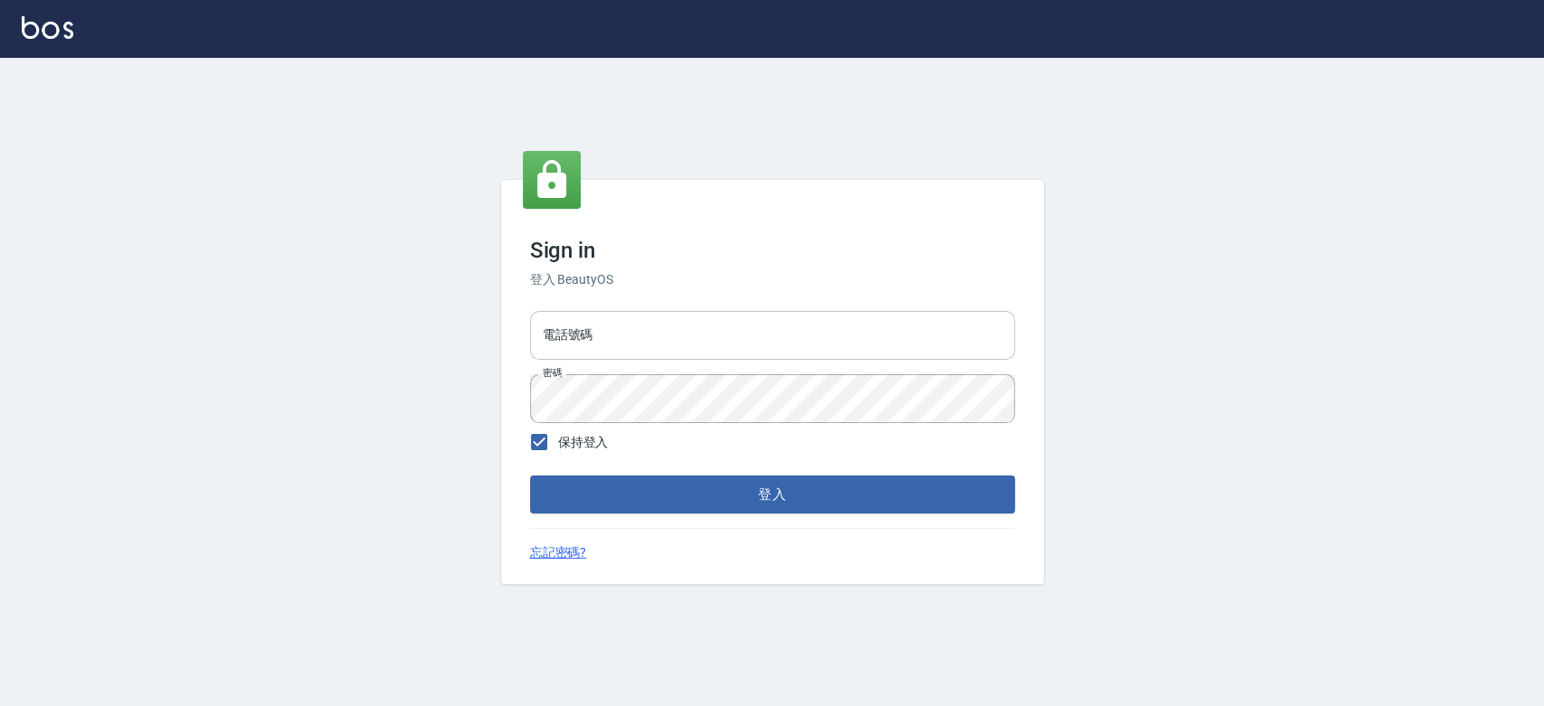
click at [588, 349] on input "電話號碼" at bounding box center [772, 335] width 485 height 49
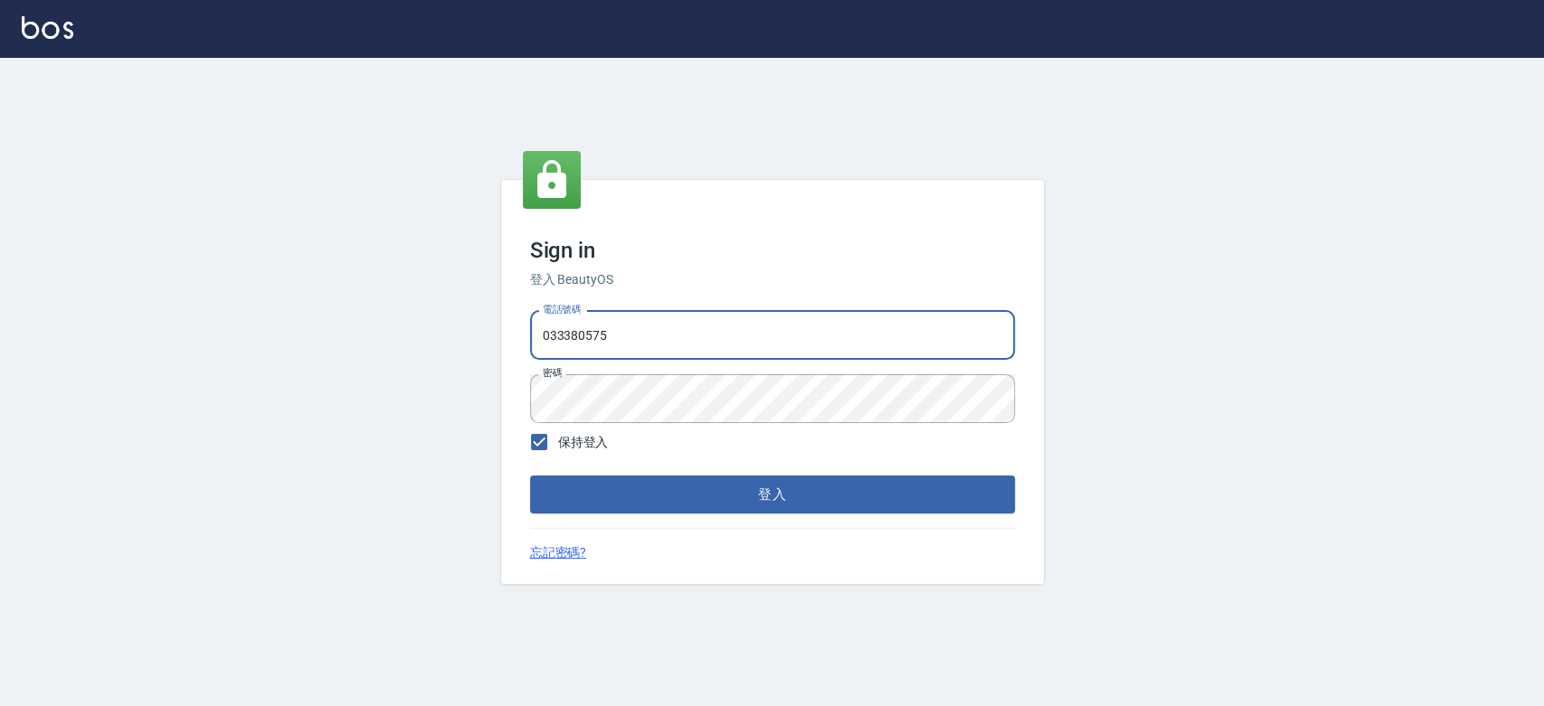
type input "033380575"
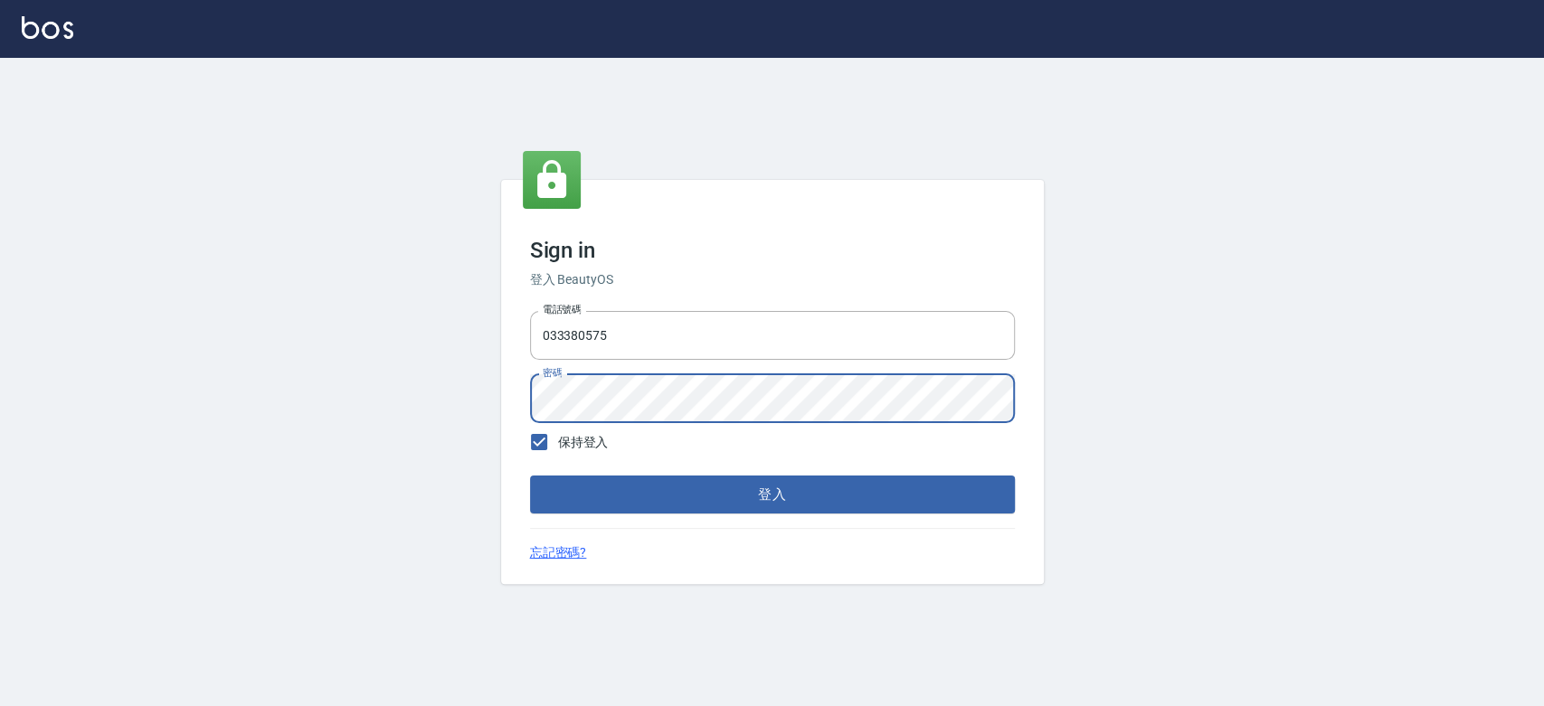
click at [530, 476] on button "登入" at bounding box center [772, 495] width 485 height 38
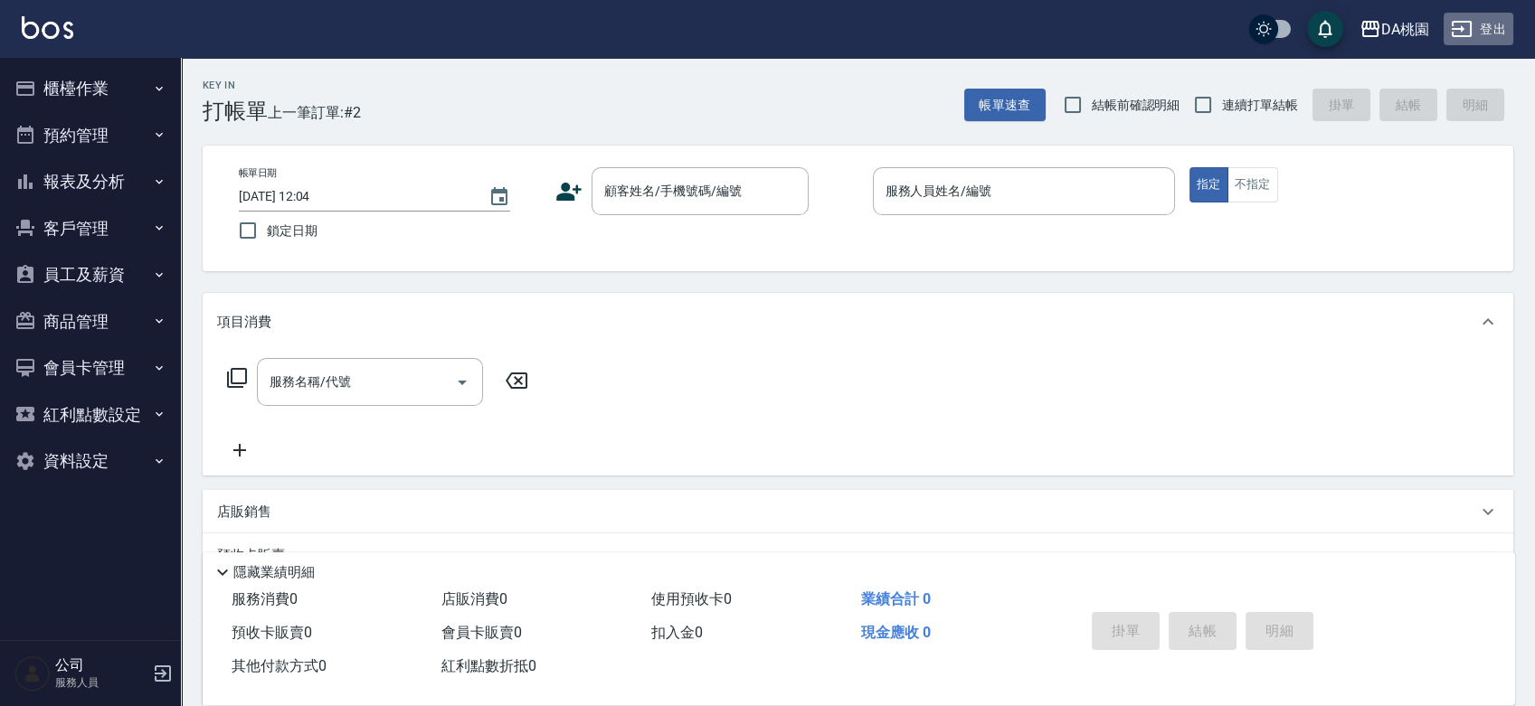
click at [1480, 27] on button "登出" at bounding box center [1478, 29] width 70 height 33
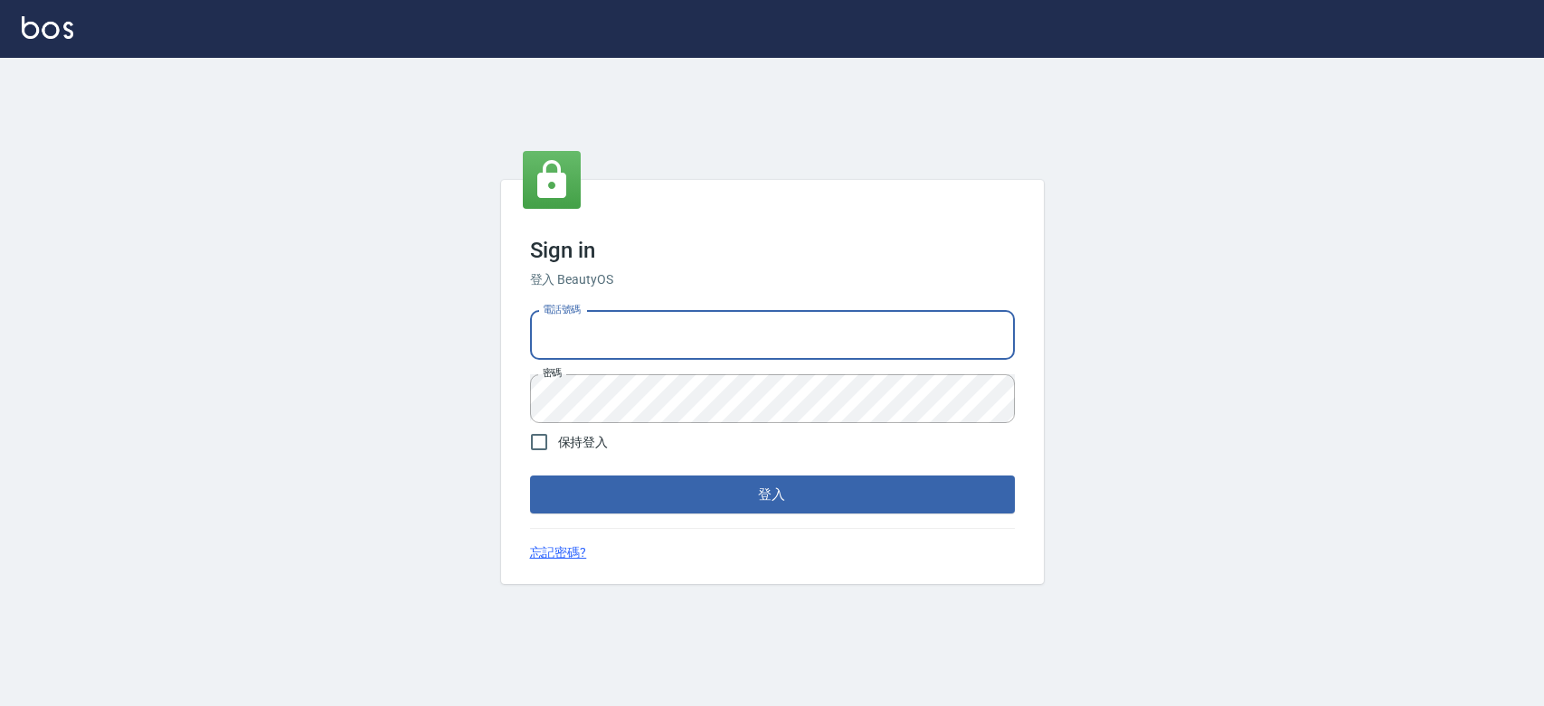
click at [604, 336] on input "電話號碼" at bounding box center [772, 335] width 485 height 49
type input "0936122372"
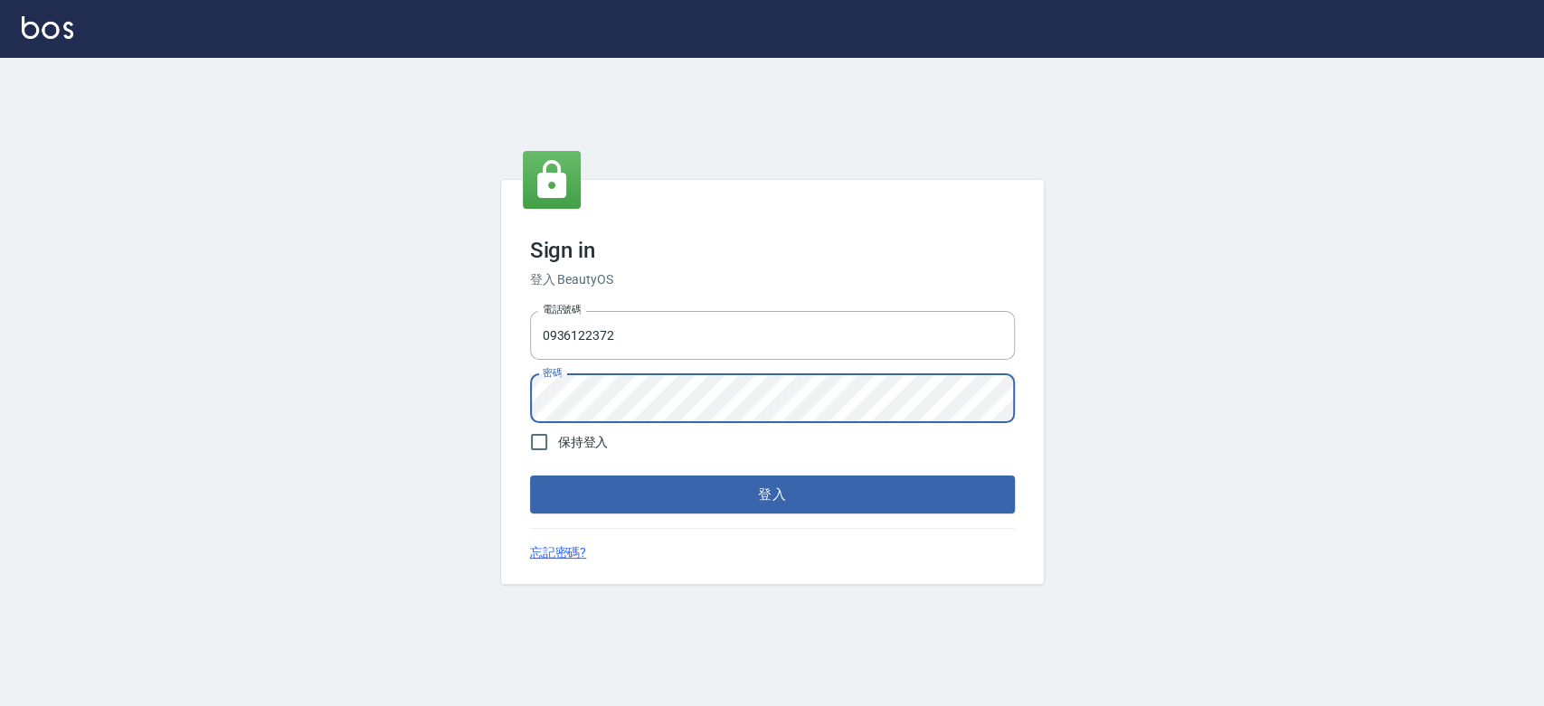
click at [530, 476] on button "登入" at bounding box center [772, 495] width 485 height 38
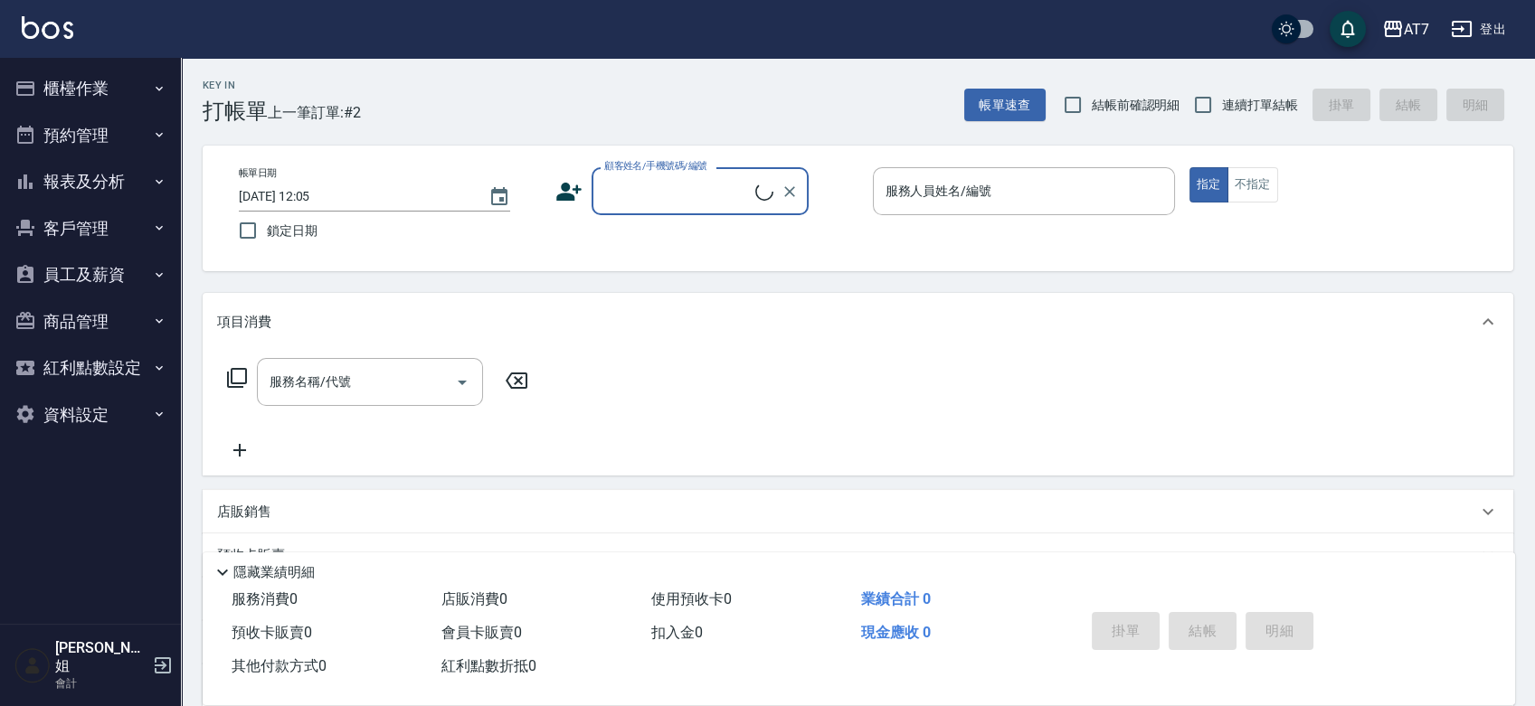
click at [101, 275] on button "員工及薪資" at bounding box center [90, 274] width 166 height 47
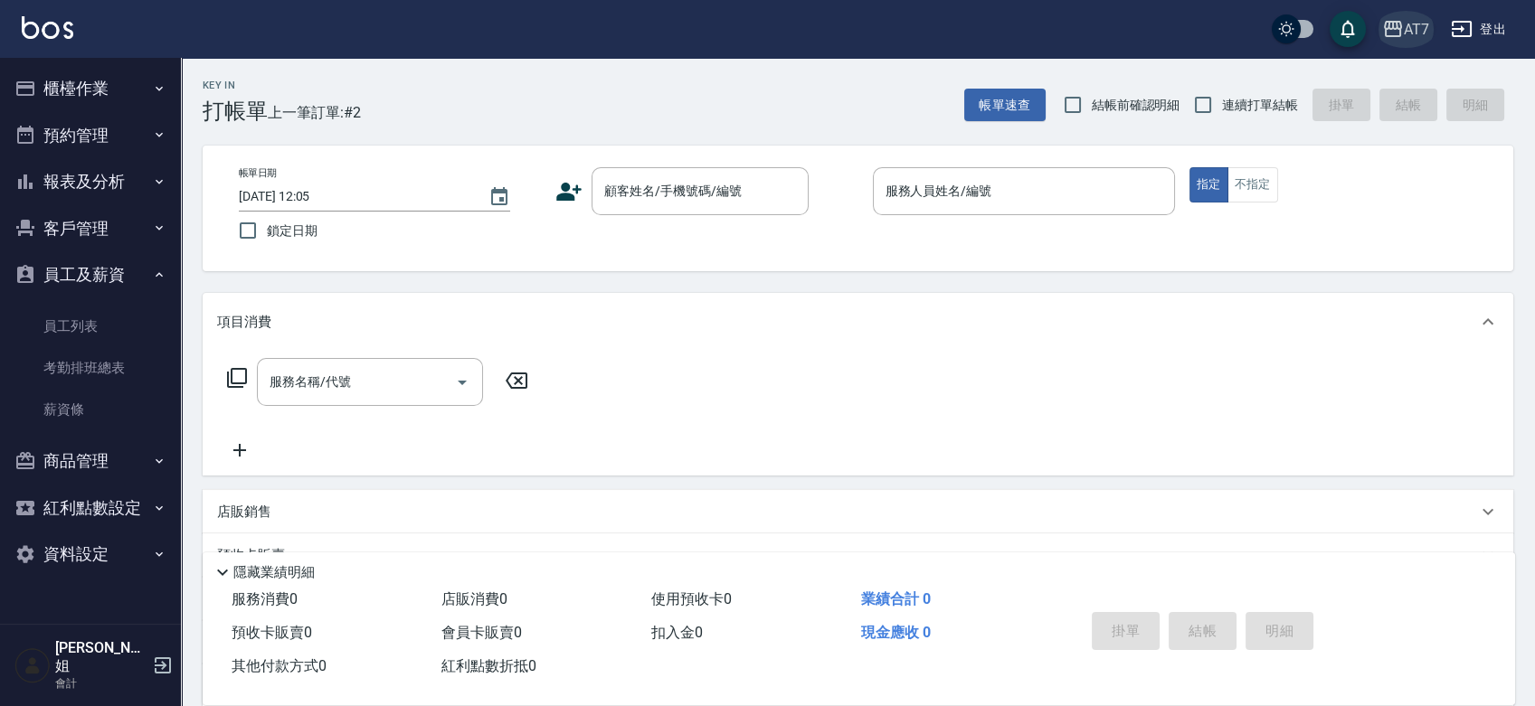
click at [1421, 29] on div "AT7" at bounding box center [1415, 29] width 25 height 23
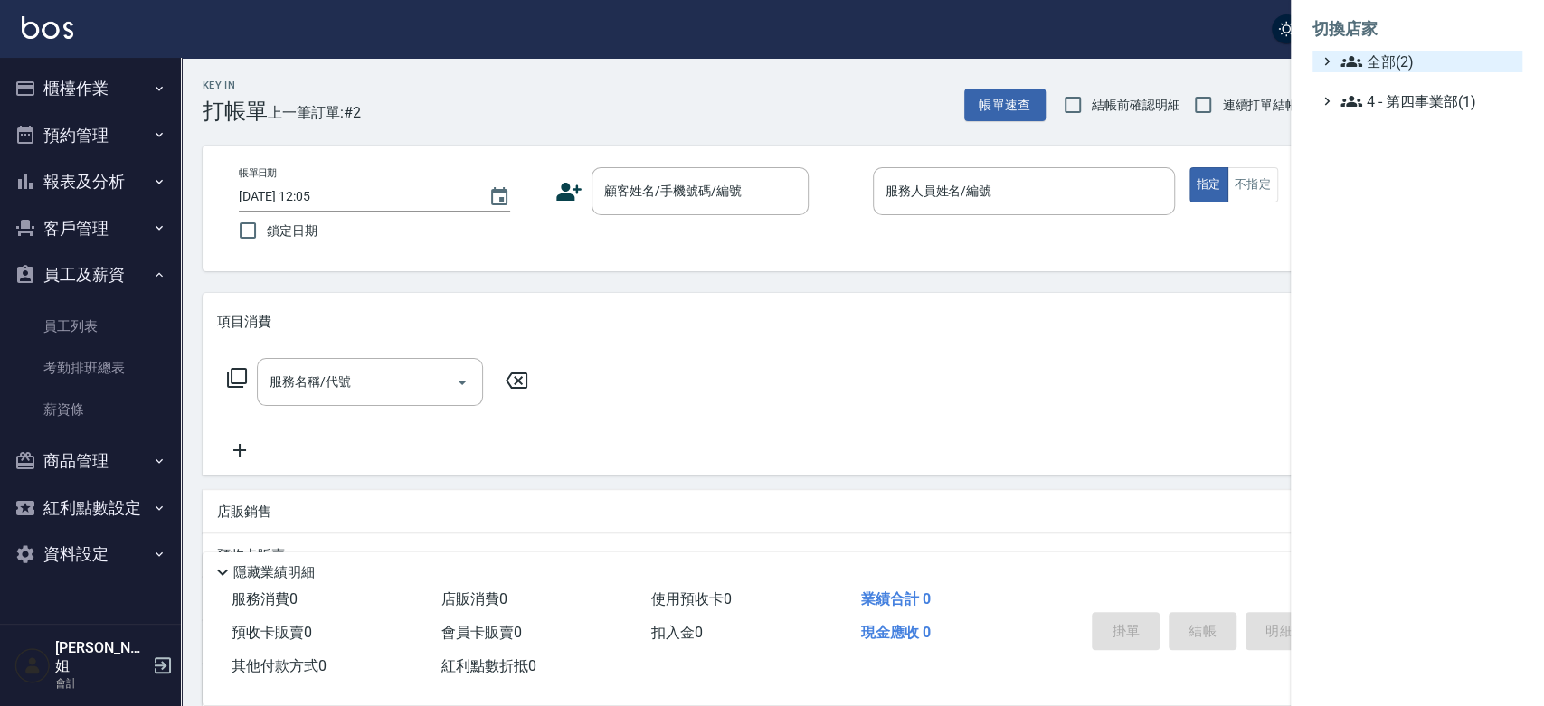
click at [1394, 64] on span "全部(2)" at bounding box center [1427, 62] width 175 height 22
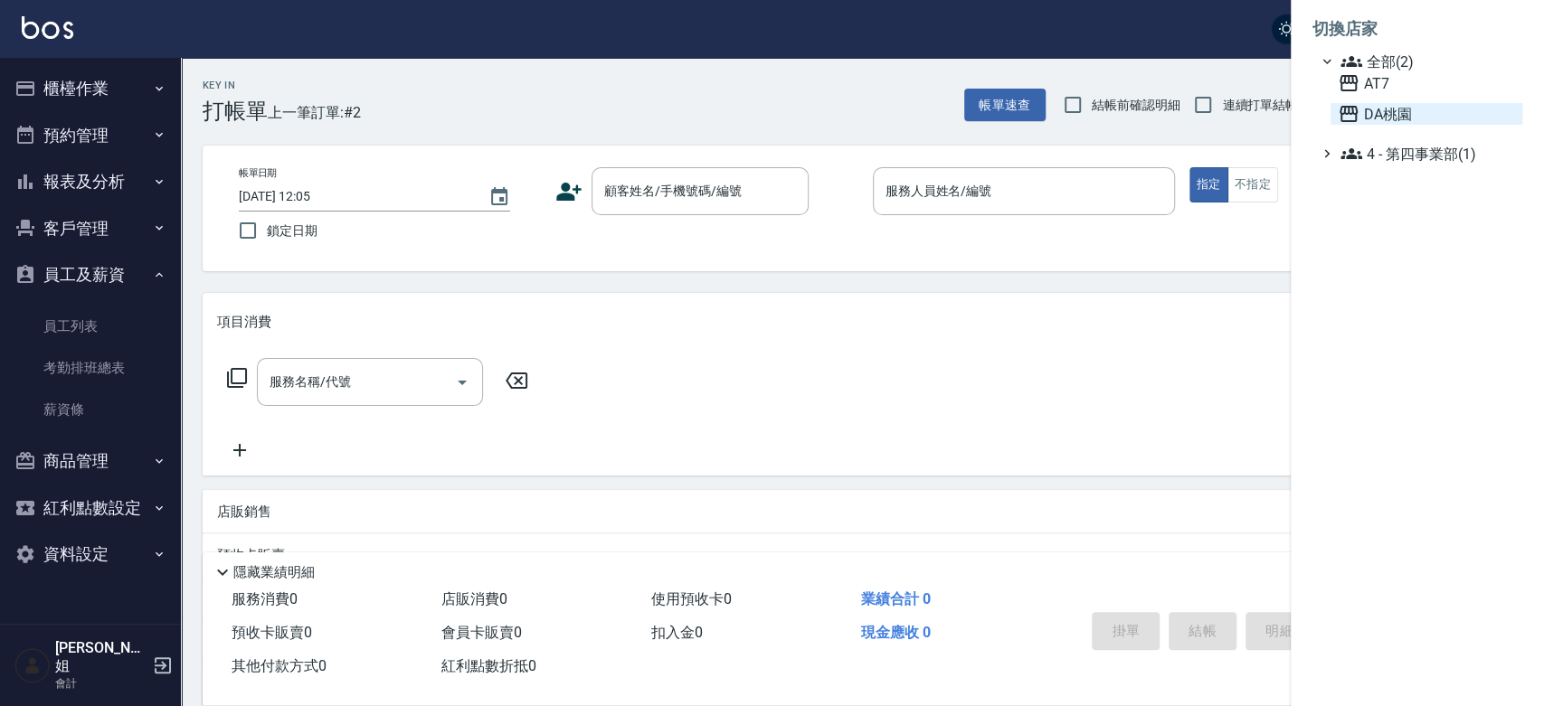
click at [1391, 103] on span "DA桃園" at bounding box center [1425, 114] width 177 height 22
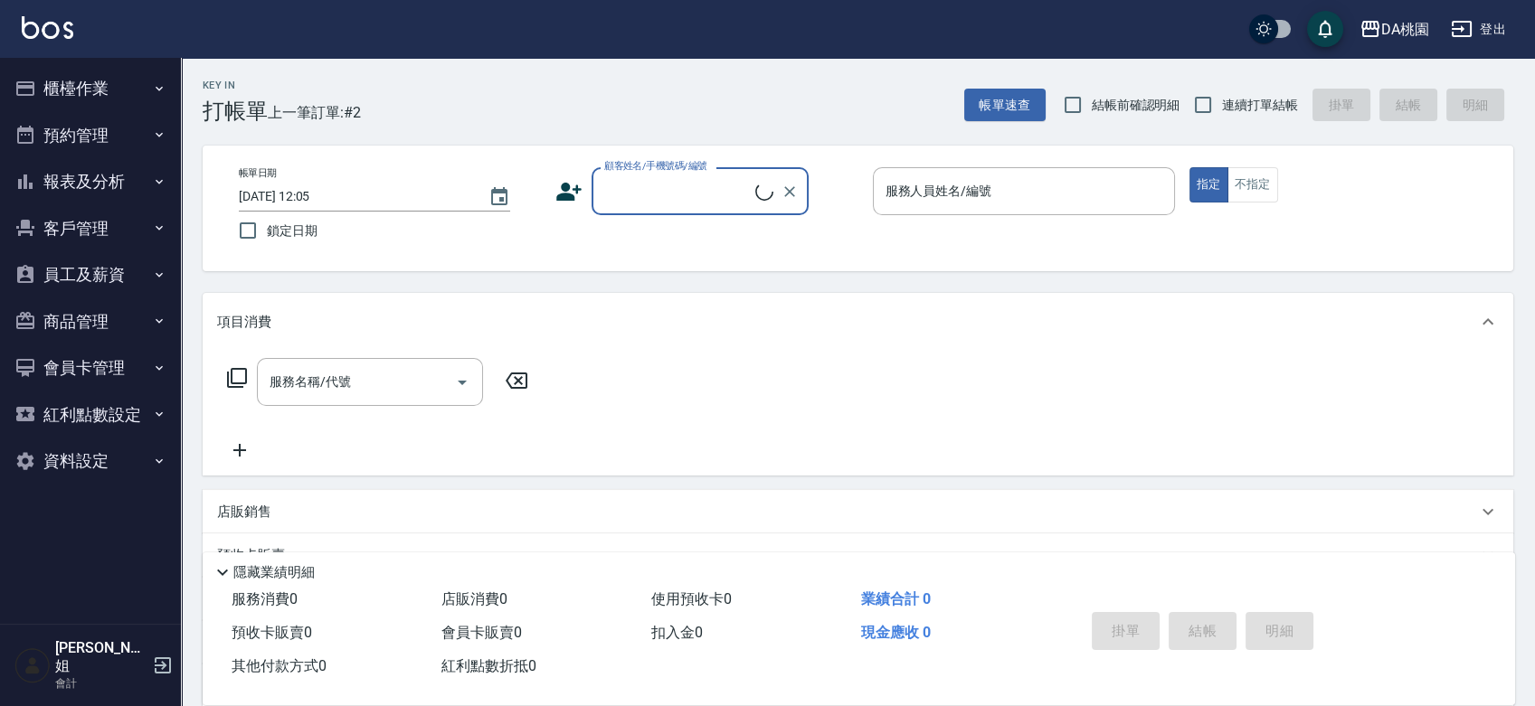
click at [108, 273] on button "員工及薪資" at bounding box center [90, 274] width 166 height 47
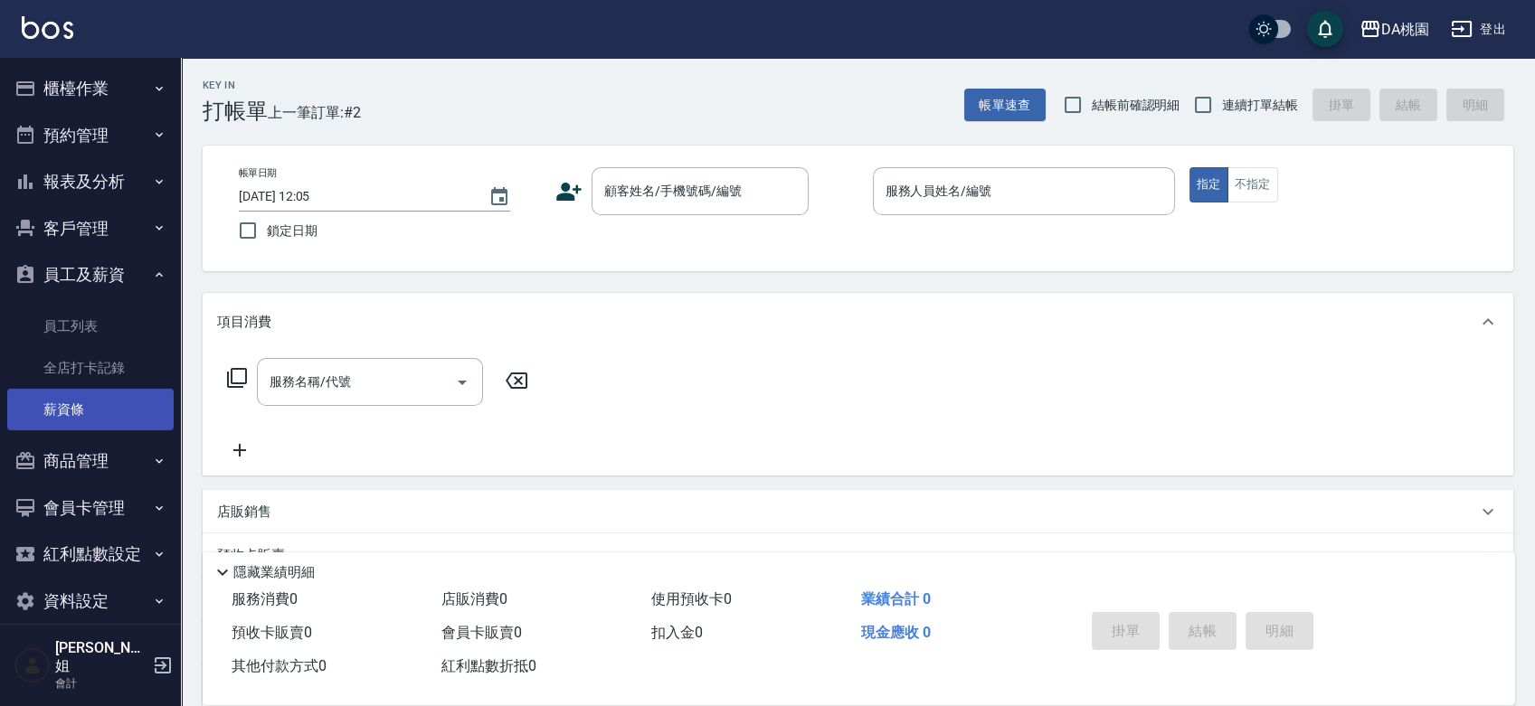
click at [94, 410] on link "薪資條" at bounding box center [90, 410] width 166 height 42
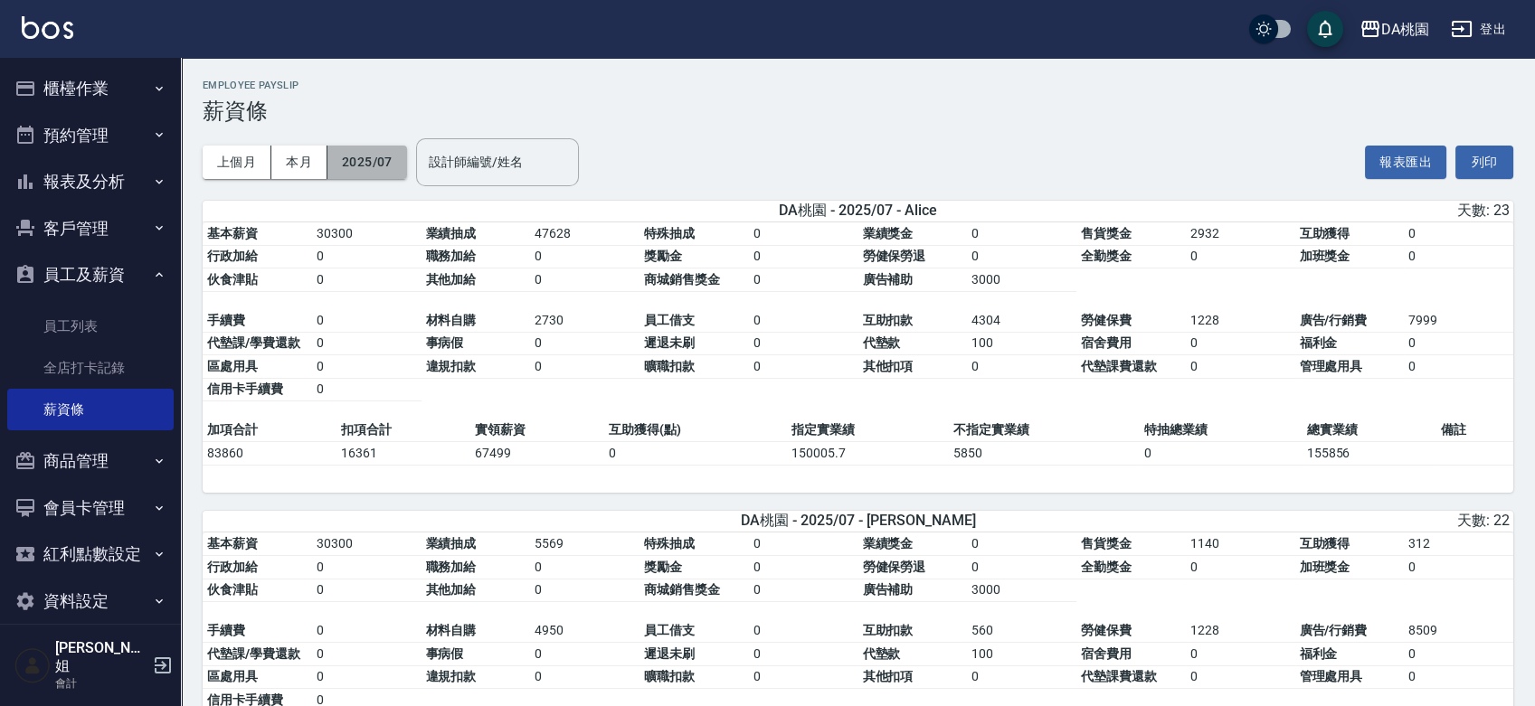
click at [356, 157] on button "2025/07" at bounding box center [367, 162] width 80 height 33
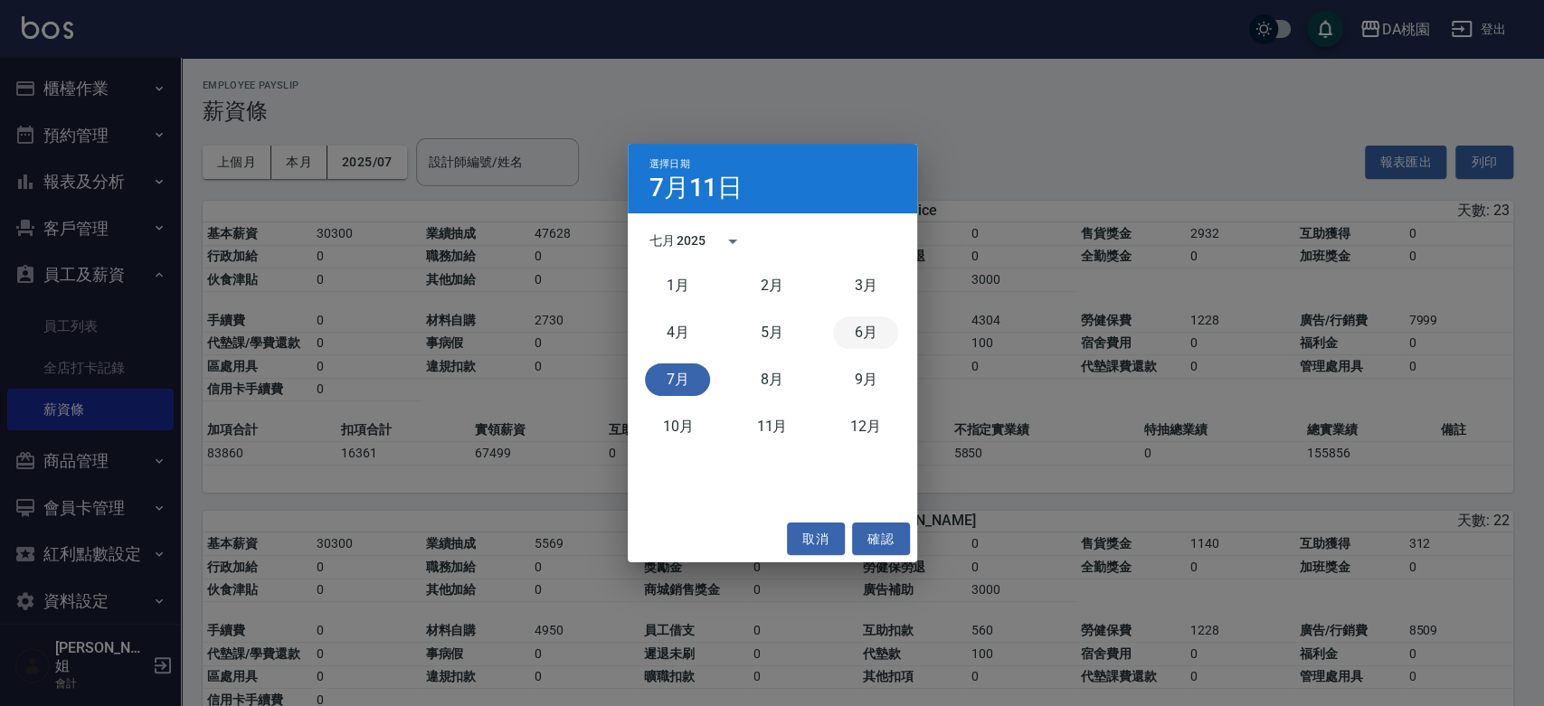
click at [862, 335] on button "6月" at bounding box center [865, 333] width 65 height 33
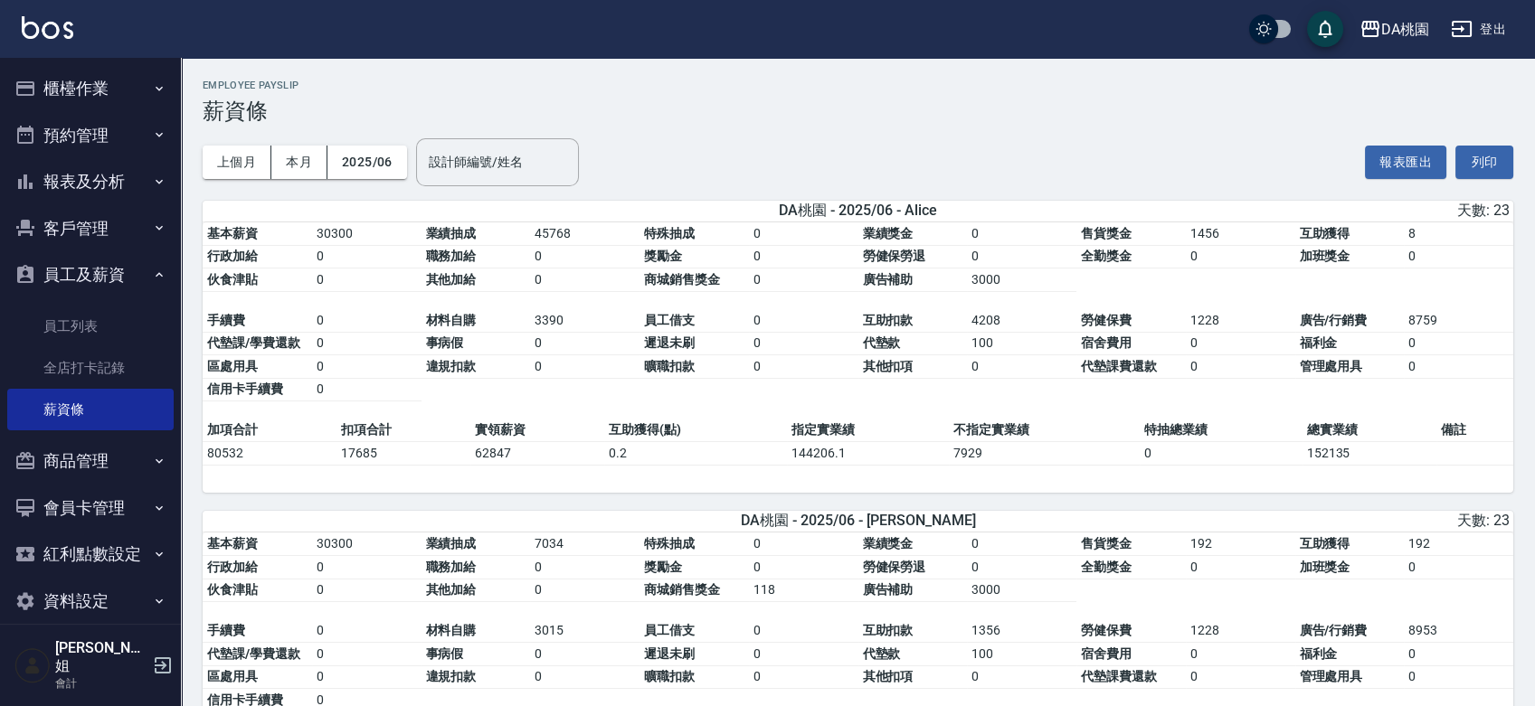
click at [1469, 16] on button "登出" at bounding box center [1478, 29] width 70 height 33
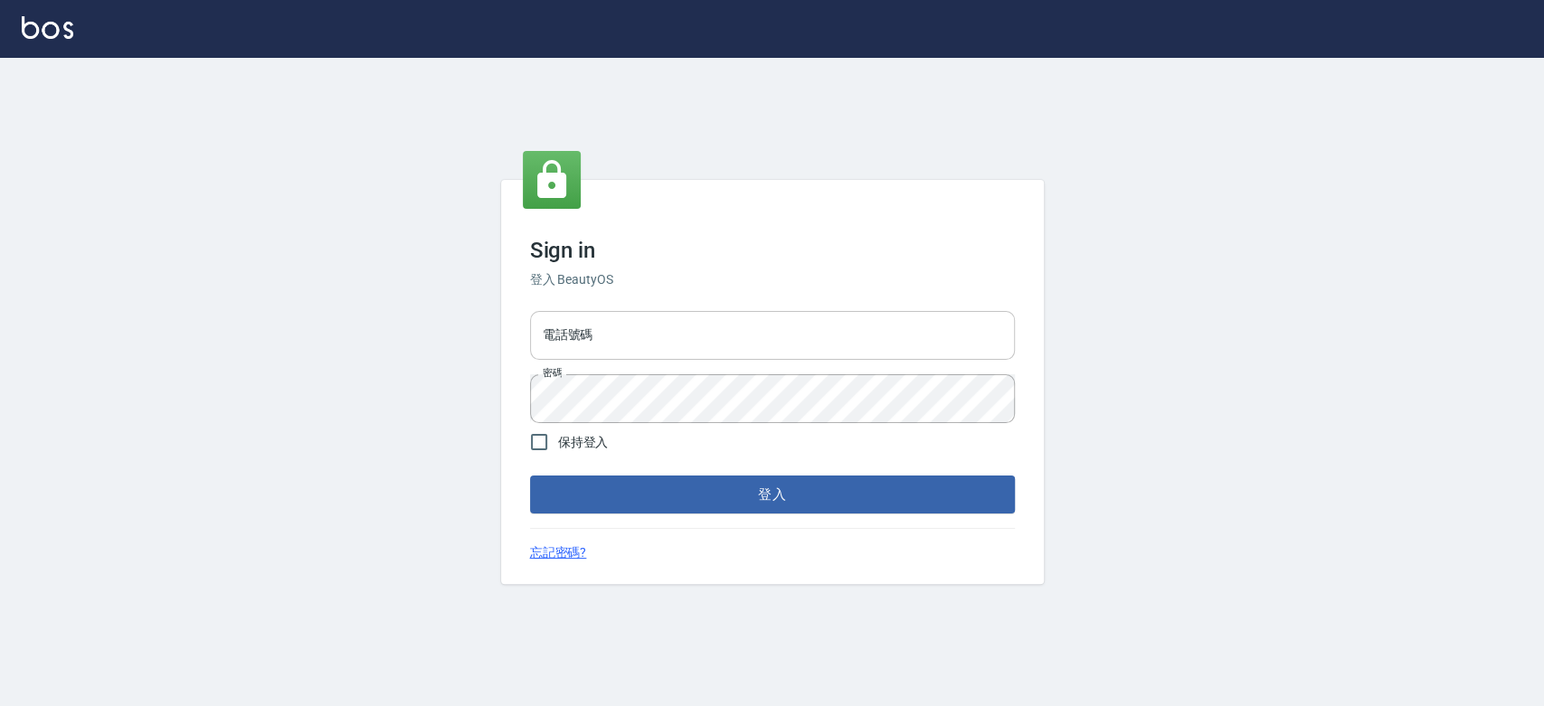
click at [638, 338] on input "電話號碼" at bounding box center [772, 335] width 485 height 49
click at [567, 322] on div "電話號碼 電話號碼" at bounding box center [772, 335] width 485 height 49
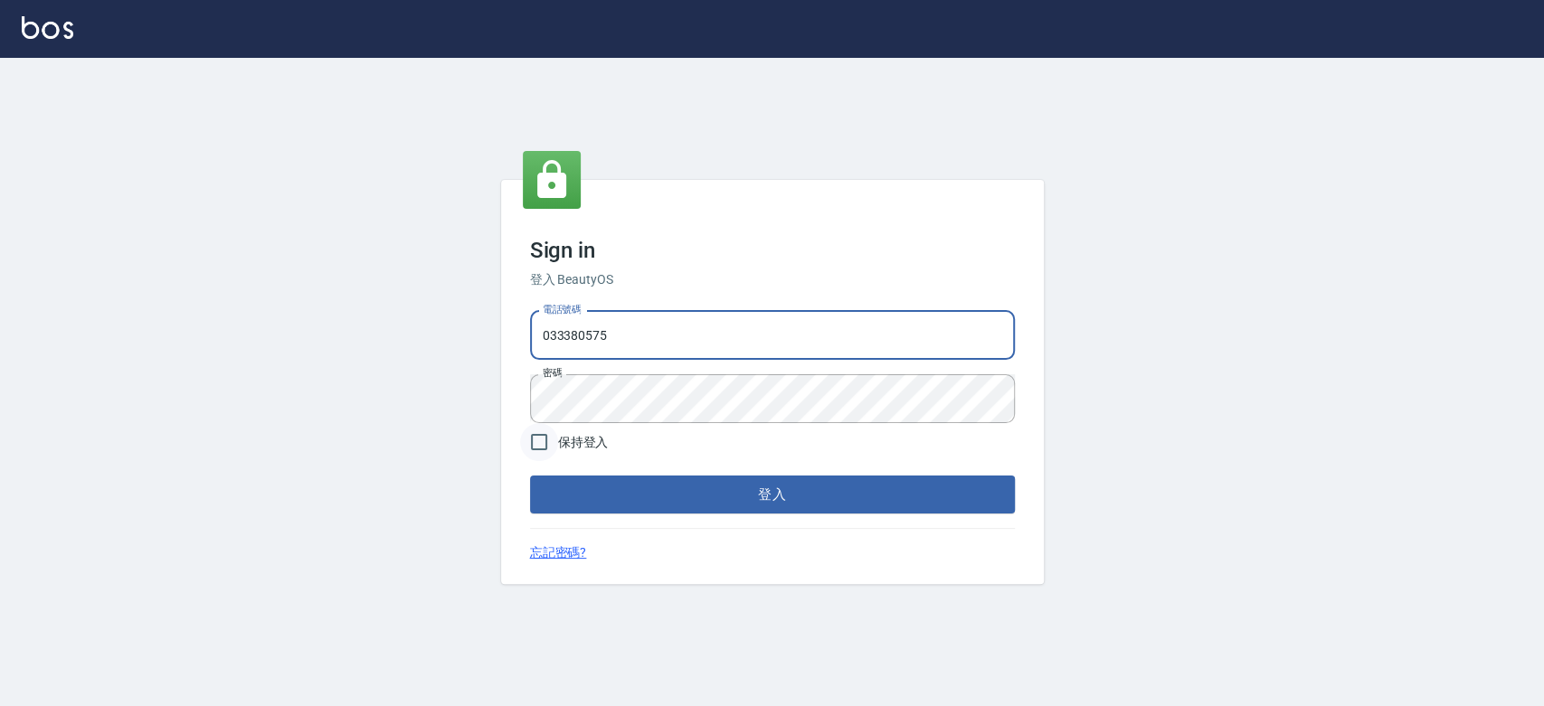
type input "033380575"
click at [538, 442] on input "保持登入" at bounding box center [539, 442] width 38 height 38
checkbox input "true"
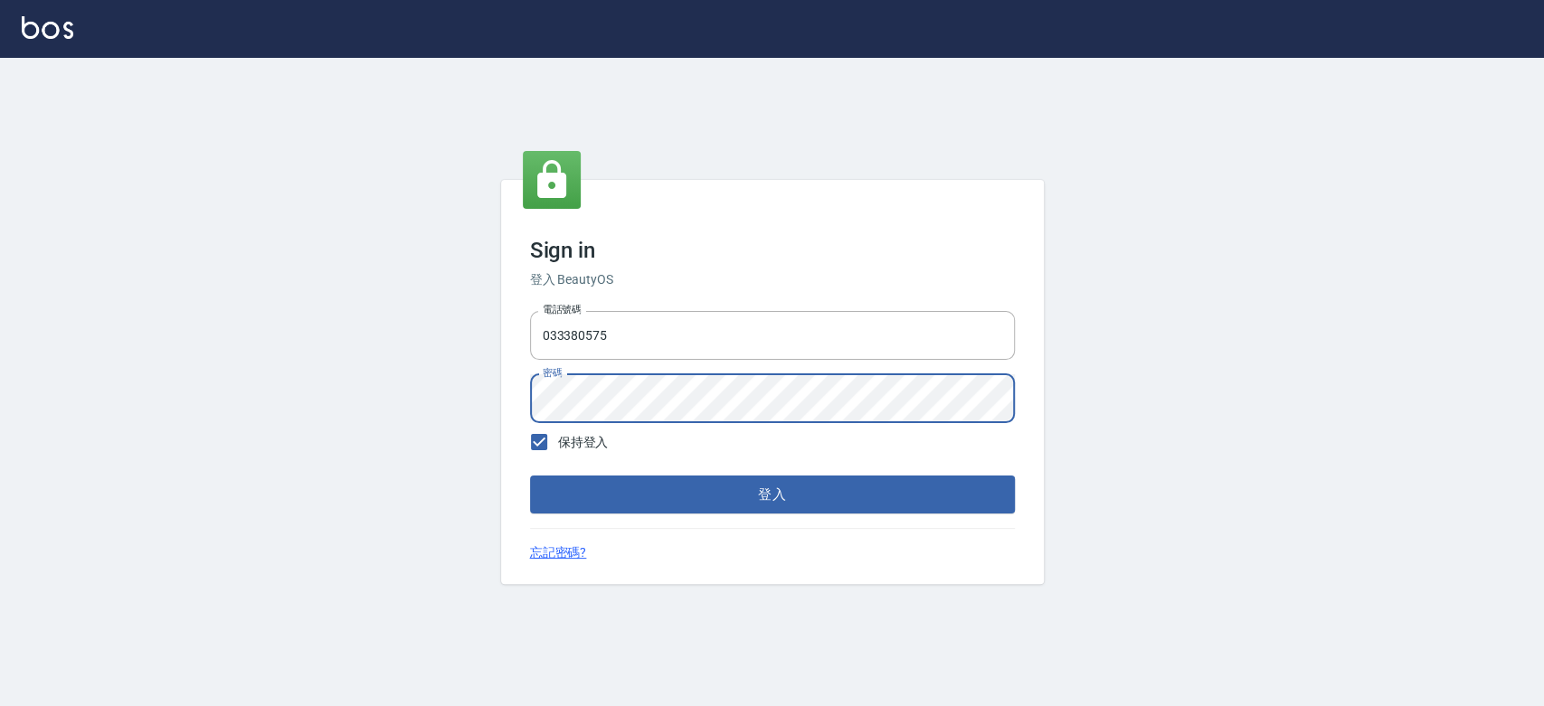
click at [530, 476] on button "登入" at bounding box center [772, 495] width 485 height 38
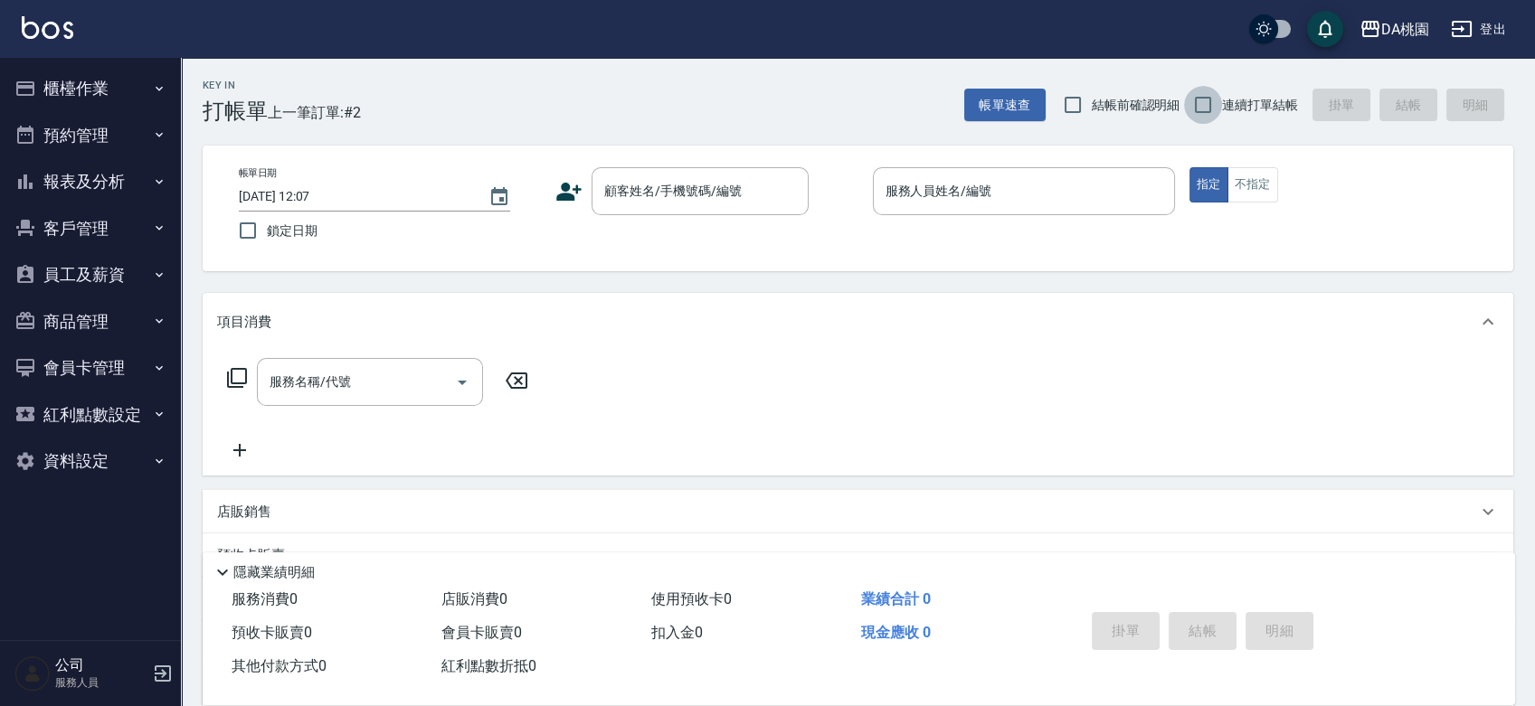
click at [1201, 109] on input "連續打單結帳" at bounding box center [1203, 105] width 38 height 38
checkbox input "true"
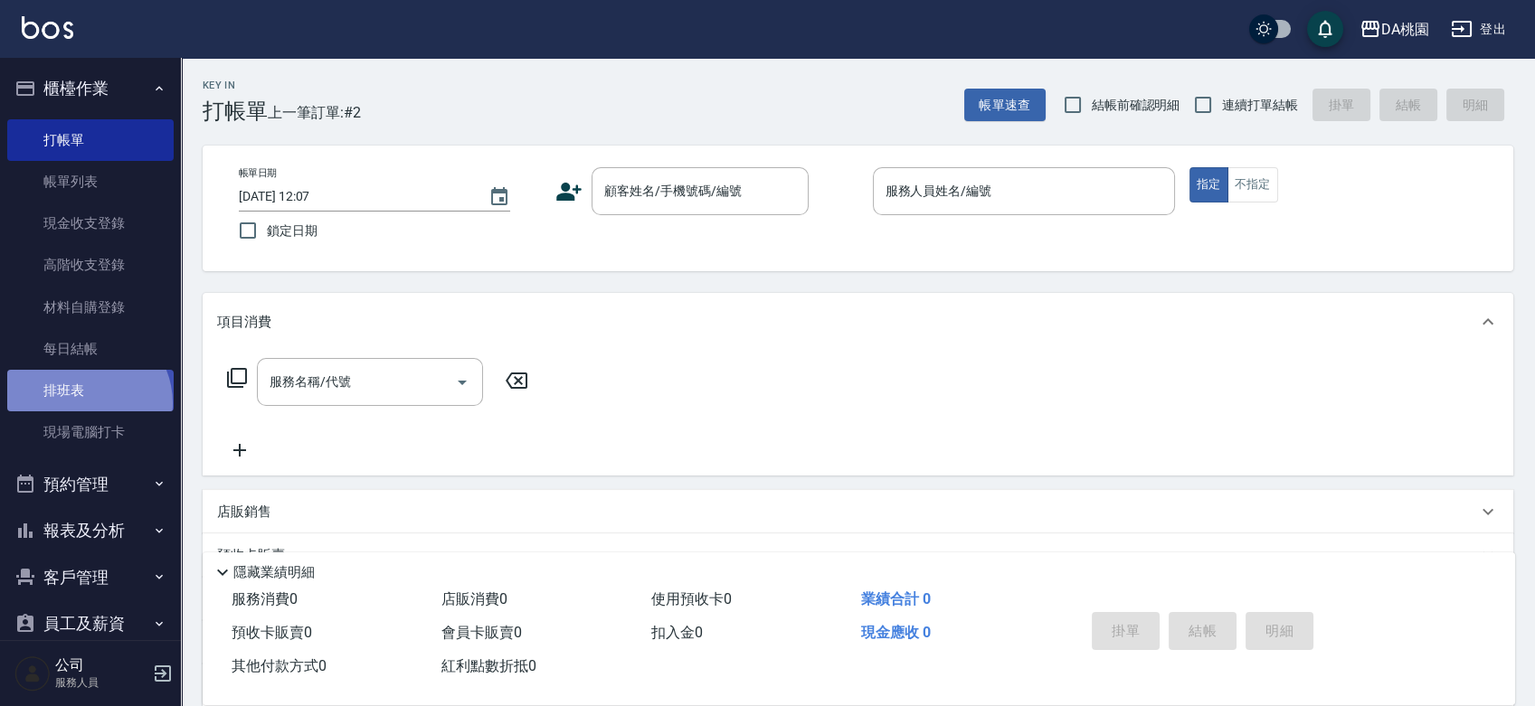
click at [84, 403] on link "排班表" at bounding box center [90, 391] width 166 height 42
